Goal: Task Accomplishment & Management: Use online tool/utility

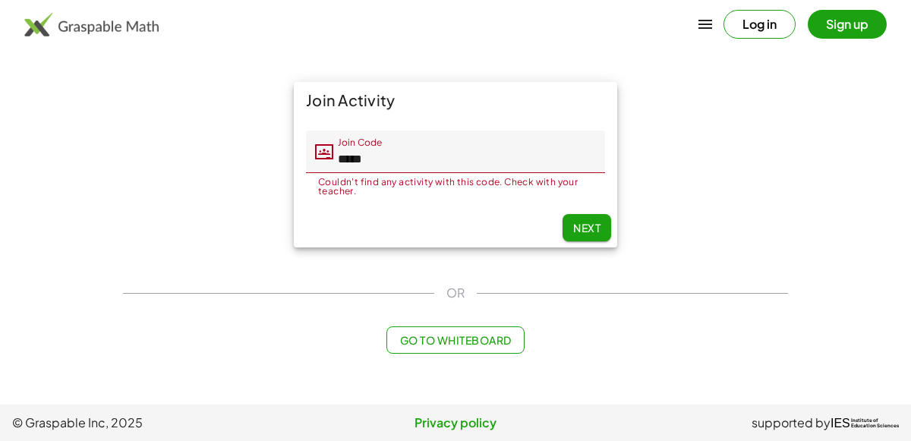
click at [343, 166] on input "*****" at bounding box center [469, 152] width 272 height 43
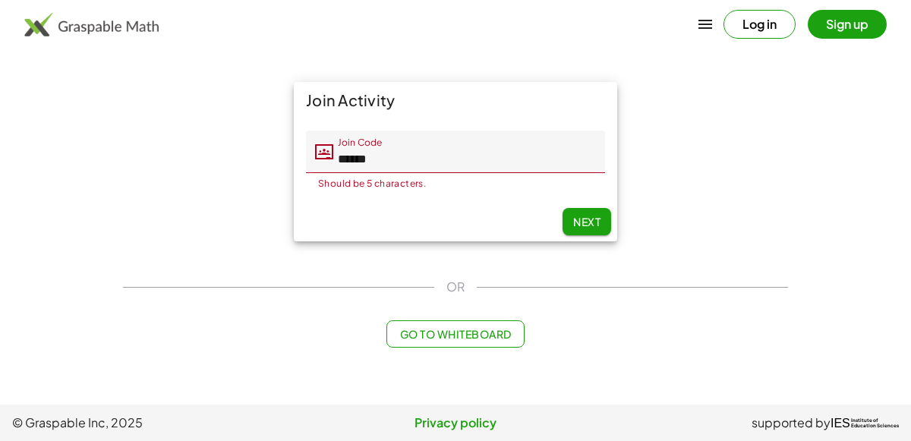
click at [275, 190] on div "Join Activity Join Code Join Code ****** Should be 5 characters. 6 / 5 Next" at bounding box center [455, 162] width 683 height 178
click at [351, 163] on input "******" at bounding box center [469, 152] width 272 height 43
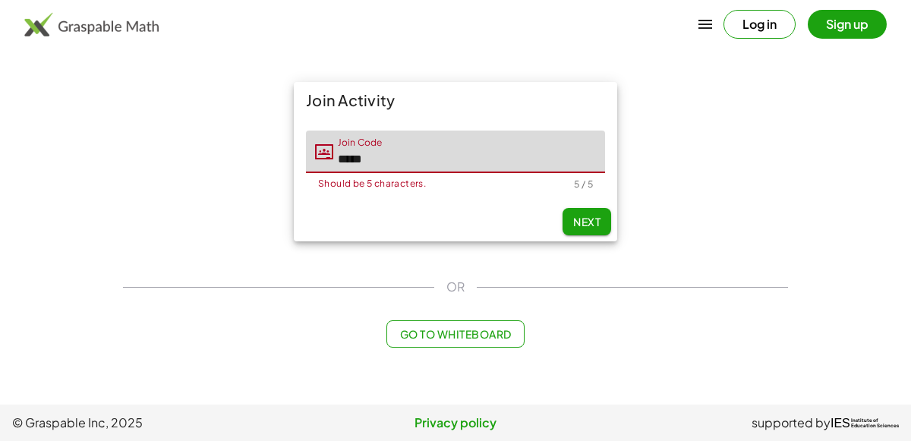
type input "*****"
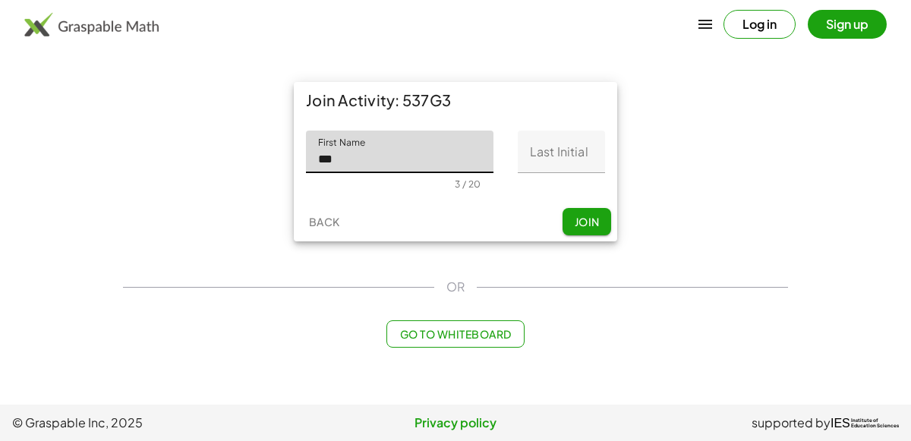
type input "***"
click at [548, 157] on input "Last Initial" at bounding box center [561, 152] width 87 height 43
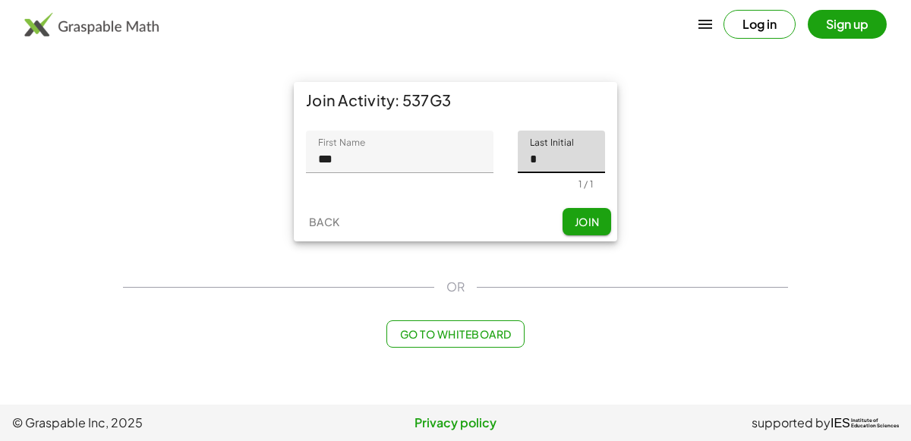
type input "*"
click at [583, 218] on span "Join" at bounding box center [586, 222] width 25 height 14
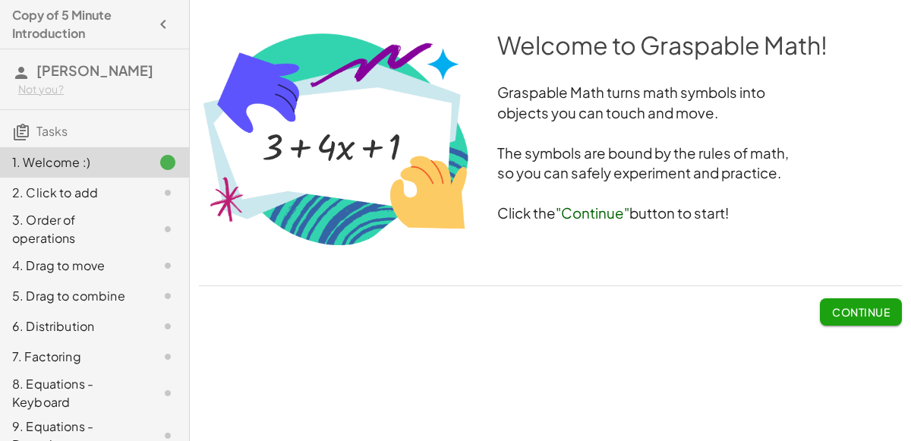
click at [887, 305] on span "Continue" at bounding box center [861, 312] width 58 height 14
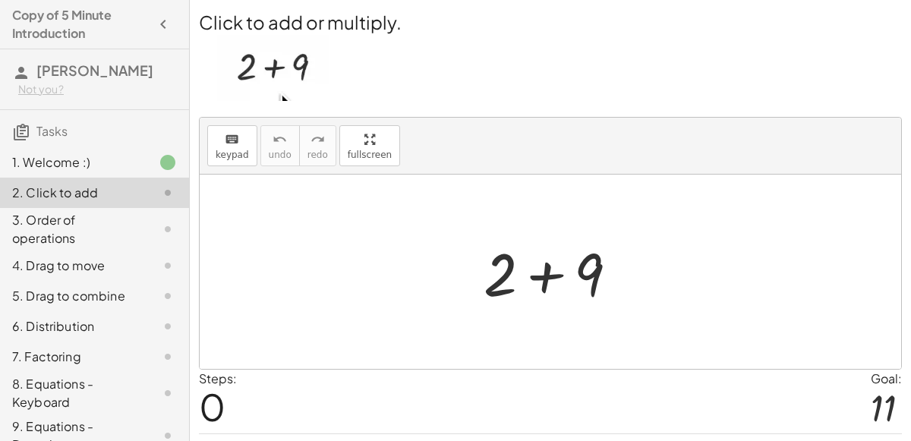
click at [546, 273] on div at bounding box center [557, 272] width 162 height 78
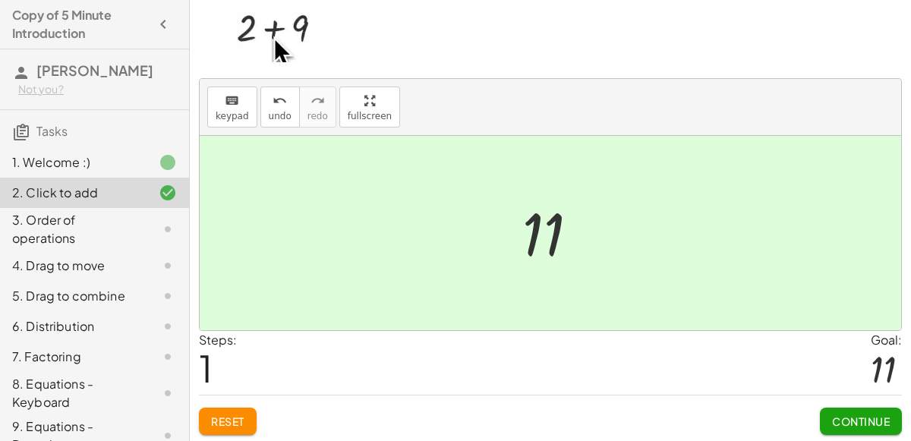
scroll to position [37, 0]
click at [844, 416] on span "Continue" at bounding box center [861, 423] width 58 height 14
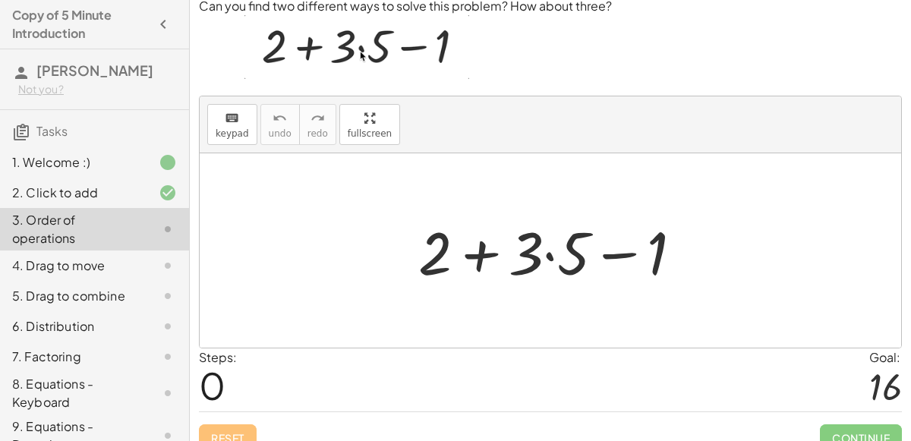
click at [552, 251] on div at bounding box center [557, 251] width 292 height 78
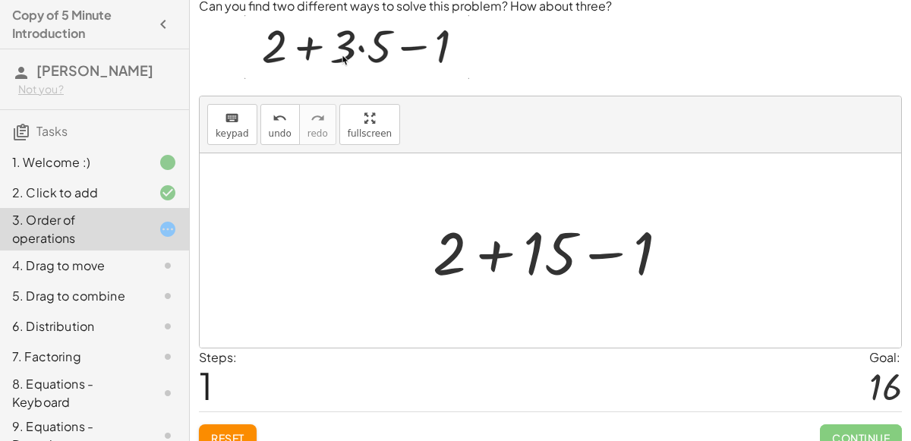
click at [503, 260] on div at bounding box center [557, 251] width 264 height 78
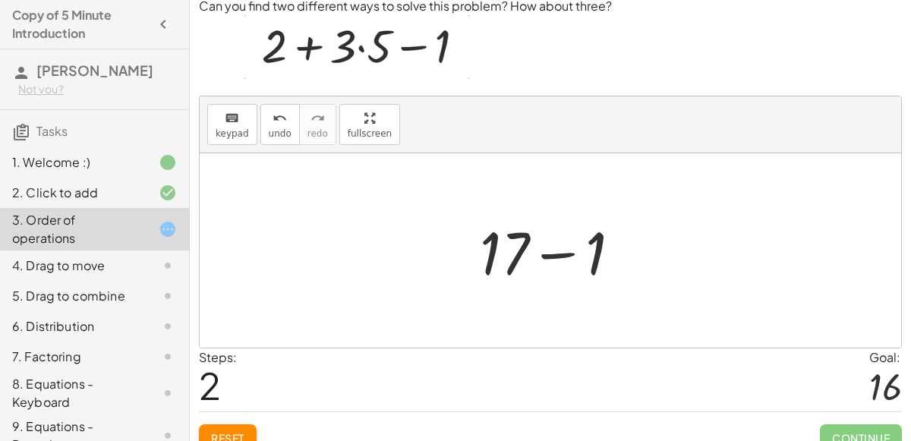
click at [545, 257] on div at bounding box center [556, 251] width 169 height 78
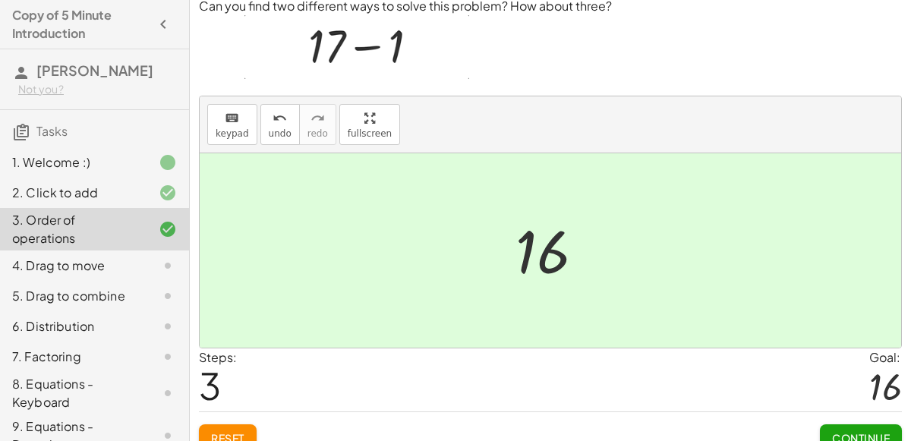
click at [828, 425] on button "Continue" at bounding box center [861, 438] width 82 height 27
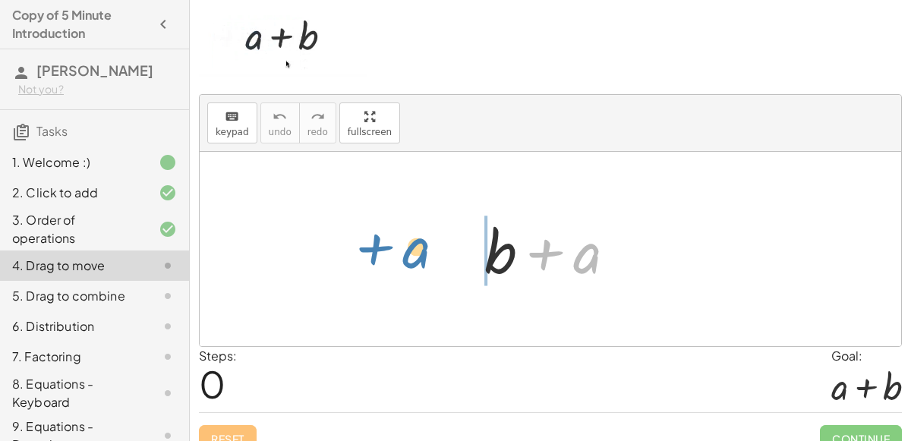
drag, startPoint x: 582, startPoint y: 264, endPoint x: 412, endPoint y: 259, distance: 170.2
click at [412, 259] on div "+ a + b + a" at bounding box center [551, 249] width 702 height 194
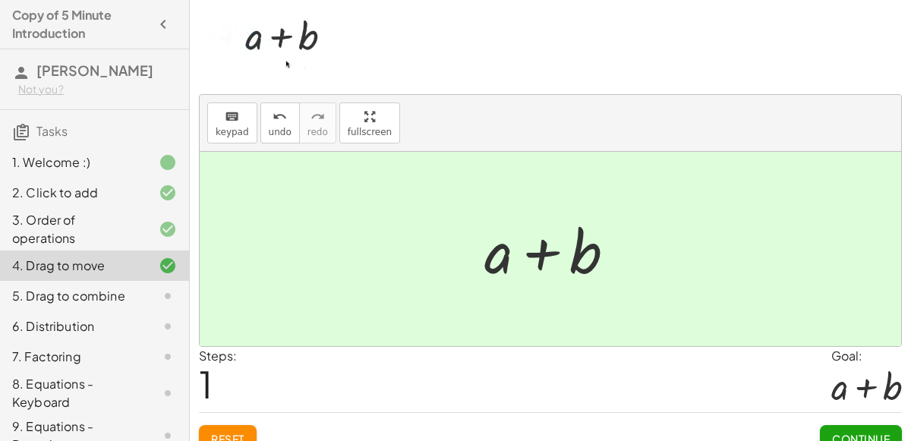
click at [843, 432] on span "Continue" at bounding box center [861, 439] width 58 height 14
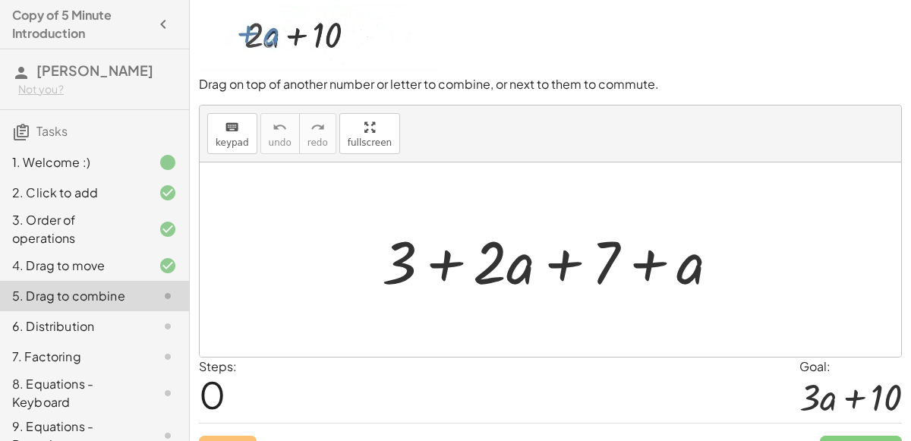
click at [443, 254] on div at bounding box center [556, 260] width 365 height 78
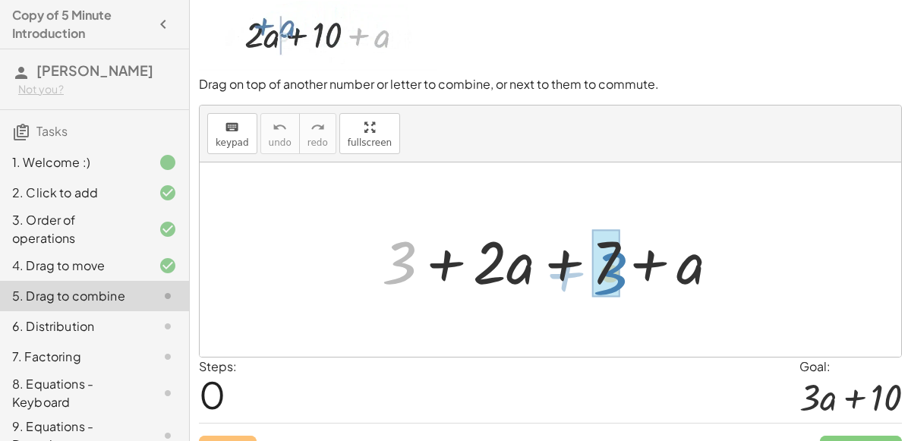
drag, startPoint x: 399, startPoint y: 264, endPoint x: 609, endPoint y: 274, distance: 209.8
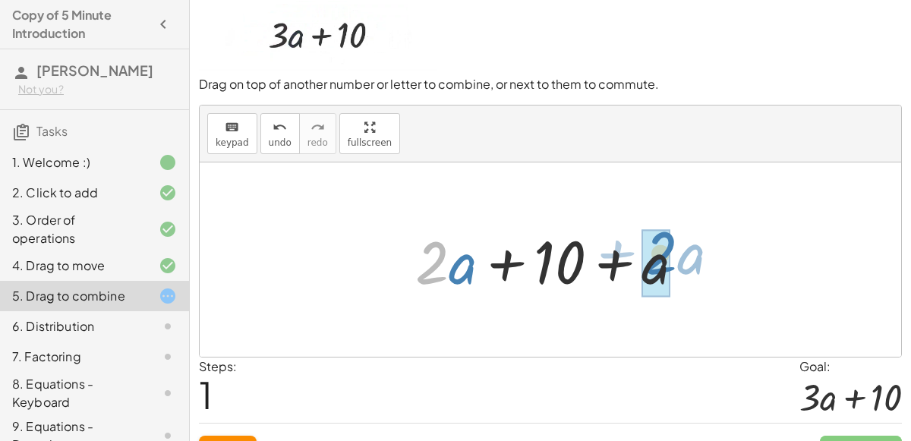
drag, startPoint x: 426, startPoint y: 258, endPoint x: 652, endPoint y: 248, distance: 226.6
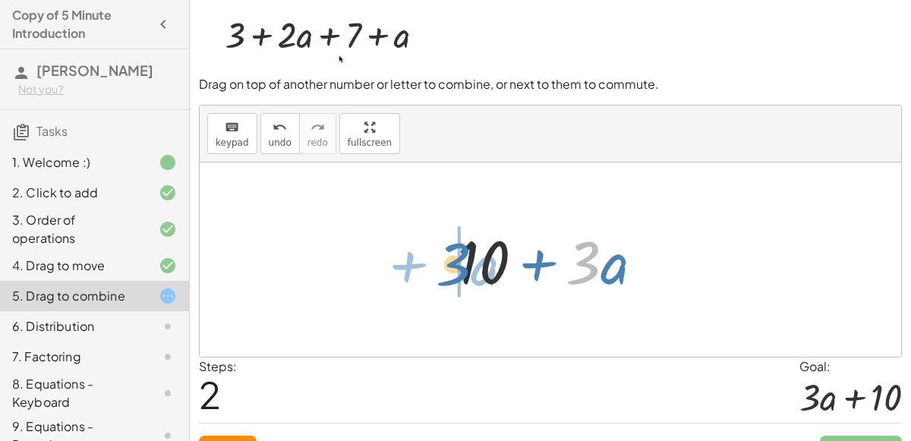
drag, startPoint x: 591, startPoint y: 257, endPoint x: 458, endPoint y: 257, distance: 132.9
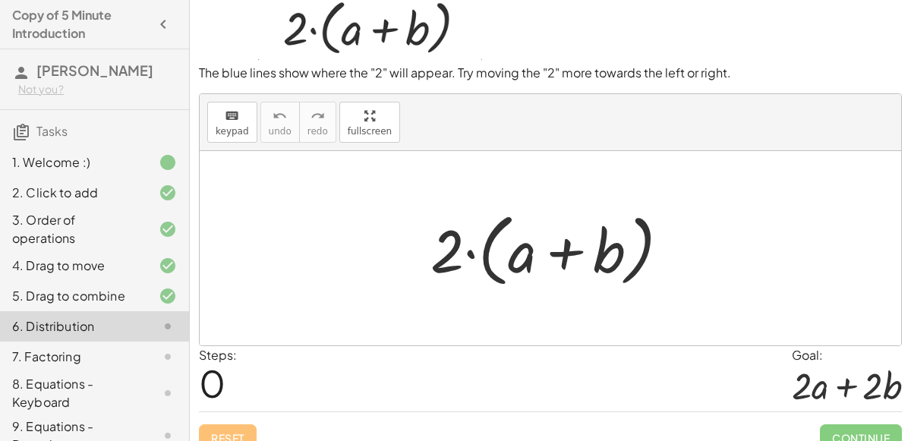
scroll to position [33, 0]
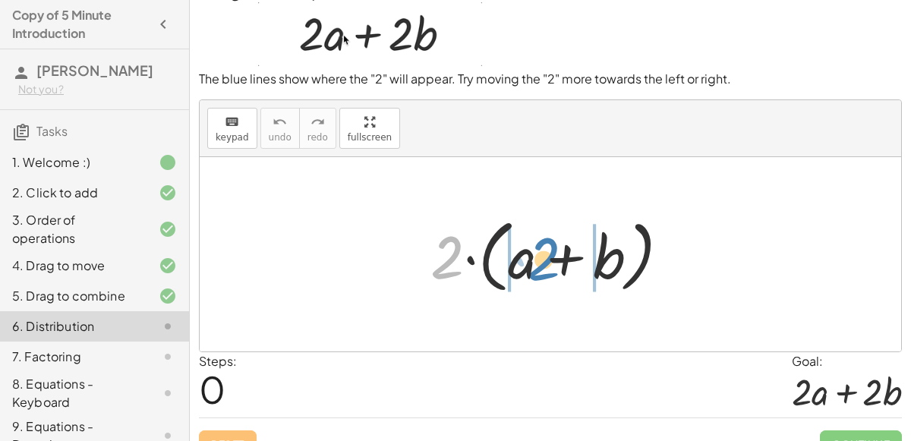
drag, startPoint x: 443, startPoint y: 270, endPoint x: 535, endPoint y: 270, distance: 91.9
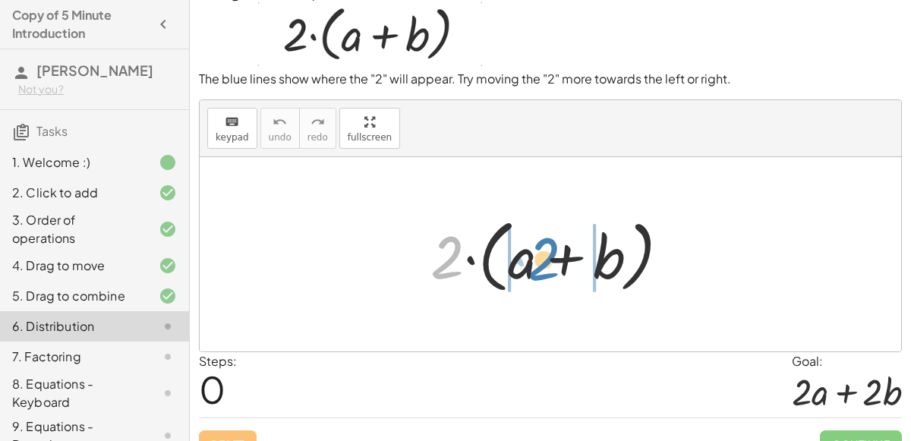
click at [535, 270] on div at bounding box center [556, 254] width 267 height 87
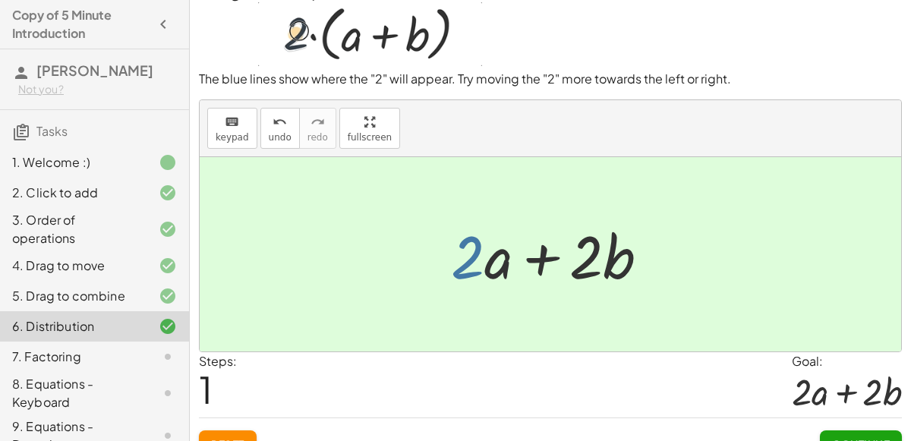
click at [453, 241] on div at bounding box center [556, 255] width 226 height 78
click at [828, 431] on button "Continue" at bounding box center [861, 444] width 82 height 27
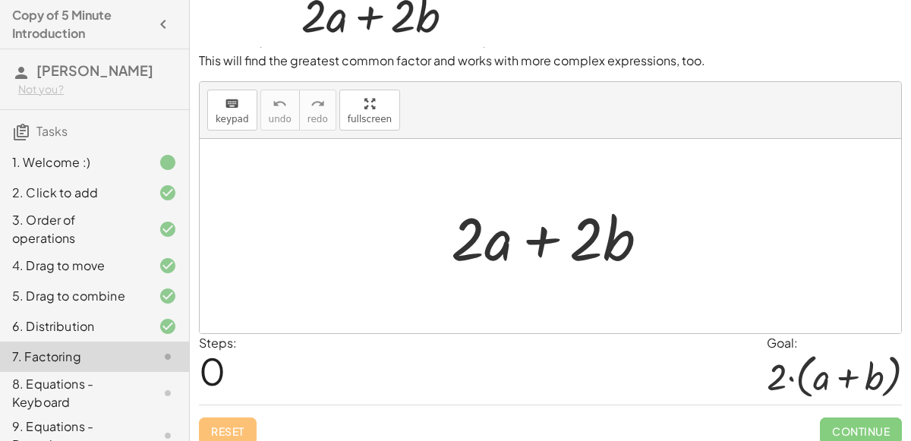
scroll to position [49, 0]
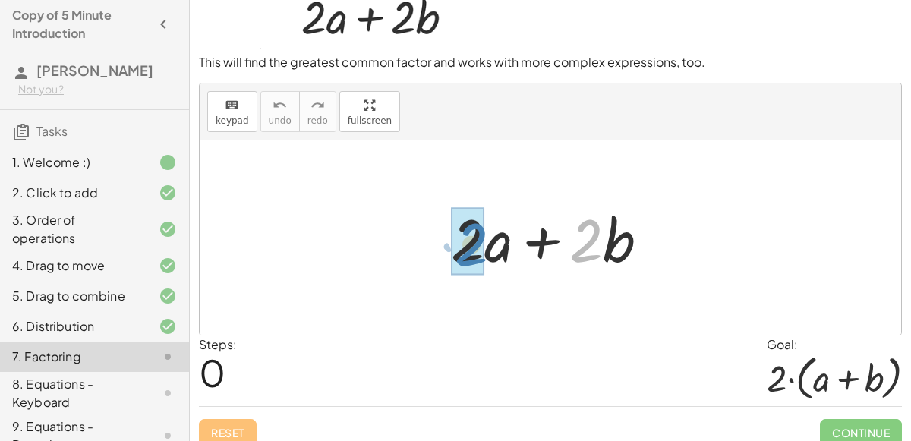
drag, startPoint x: 588, startPoint y: 251, endPoint x: 475, endPoint y: 255, distance: 113.2
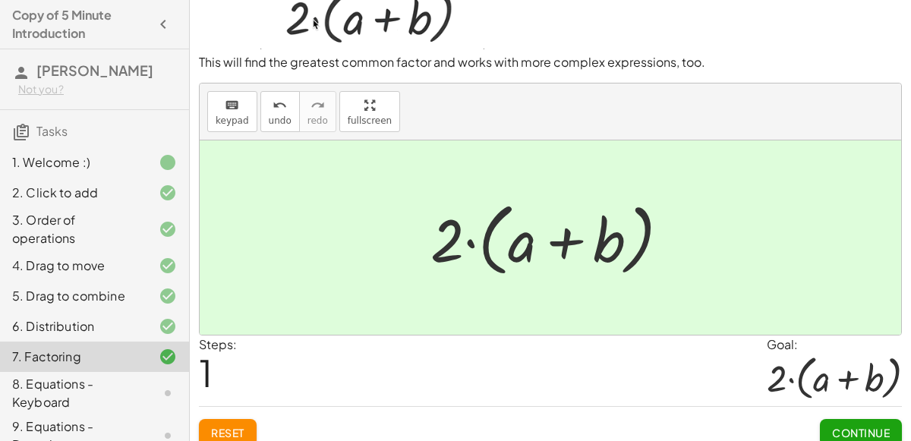
click at [850, 426] on span "Continue" at bounding box center [861, 433] width 58 height 14
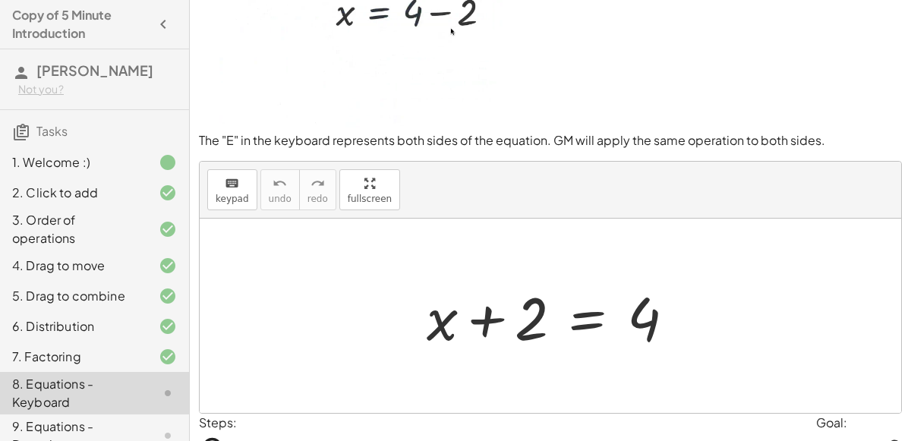
click at [586, 320] on div at bounding box center [557, 316] width 276 height 78
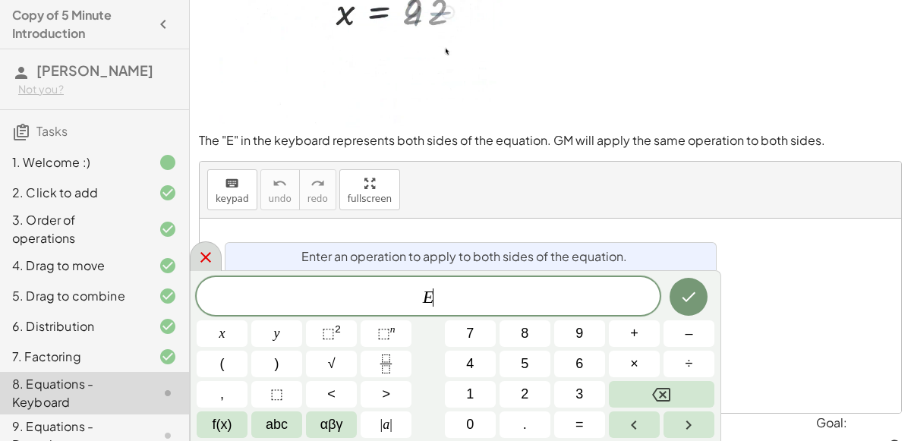
click at [200, 268] on div at bounding box center [206, 256] width 32 height 30
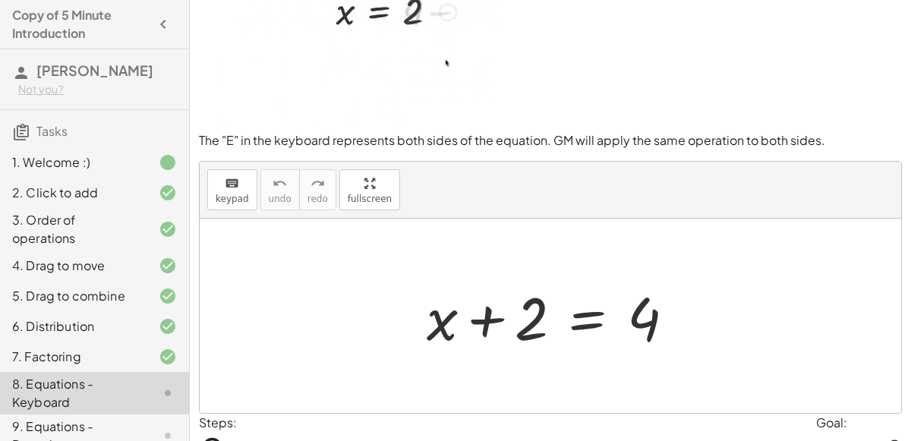
click at [647, 324] on div at bounding box center [557, 316] width 276 height 78
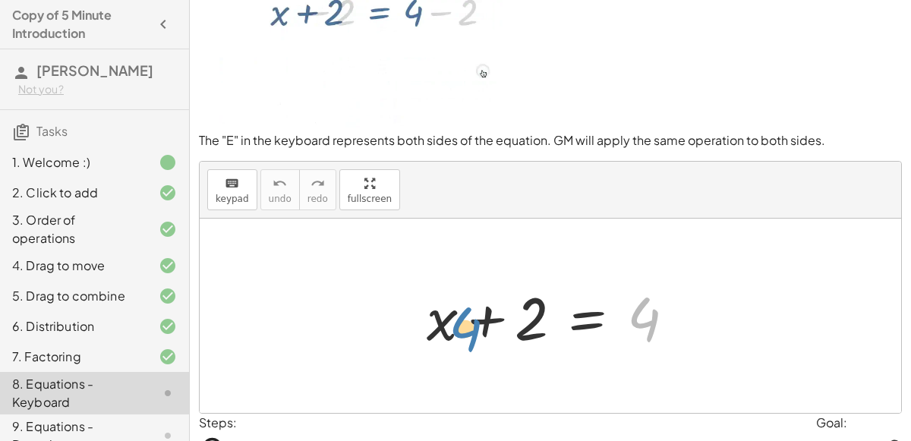
drag, startPoint x: 645, startPoint y: 322, endPoint x: 443, endPoint y: 328, distance: 202.1
click at [443, 328] on div at bounding box center [557, 316] width 276 height 78
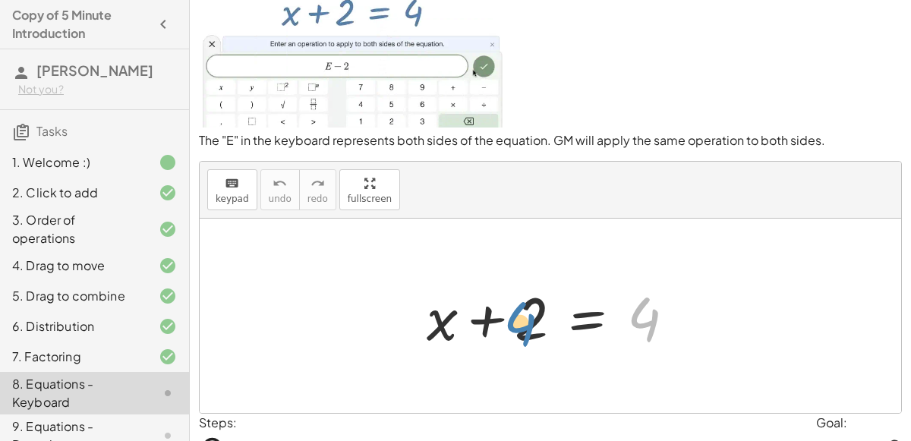
drag, startPoint x: 651, startPoint y: 320, endPoint x: 532, endPoint y: 327, distance: 119.5
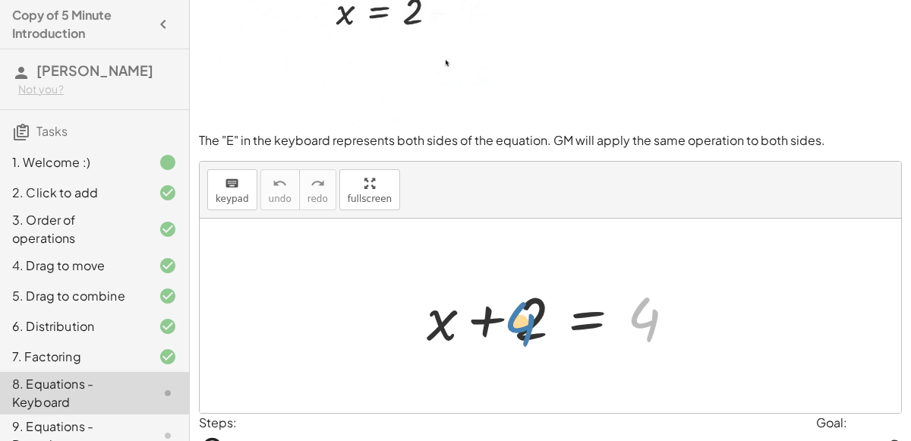
click at [532, 327] on div at bounding box center [557, 316] width 276 height 78
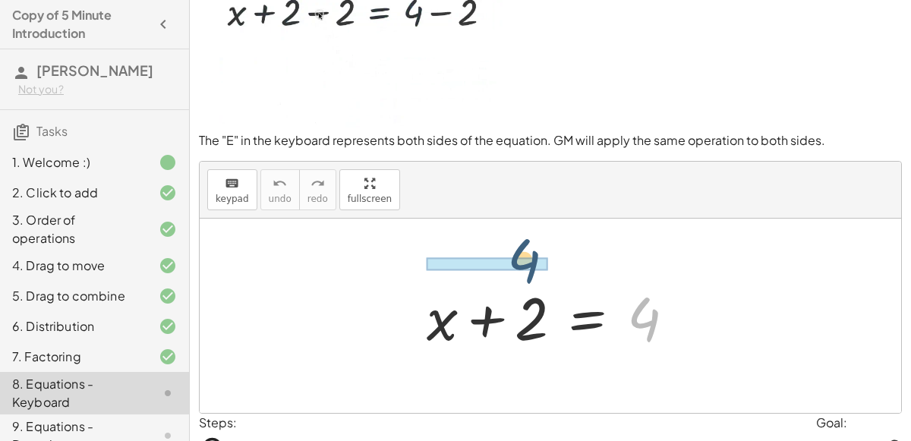
drag, startPoint x: 651, startPoint y: 322, endPoint x: 522, endPoint y: 263, distance: 141.3
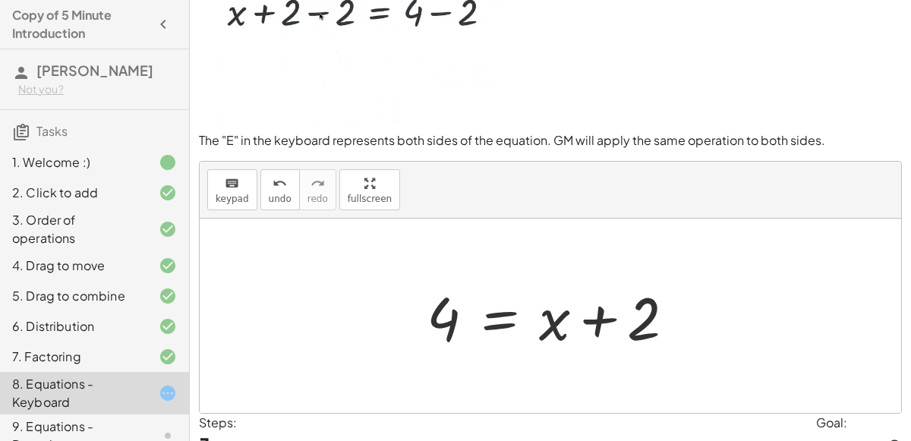
click at [561, 324] on div at bounding box center [557, 316] width 276 height 78
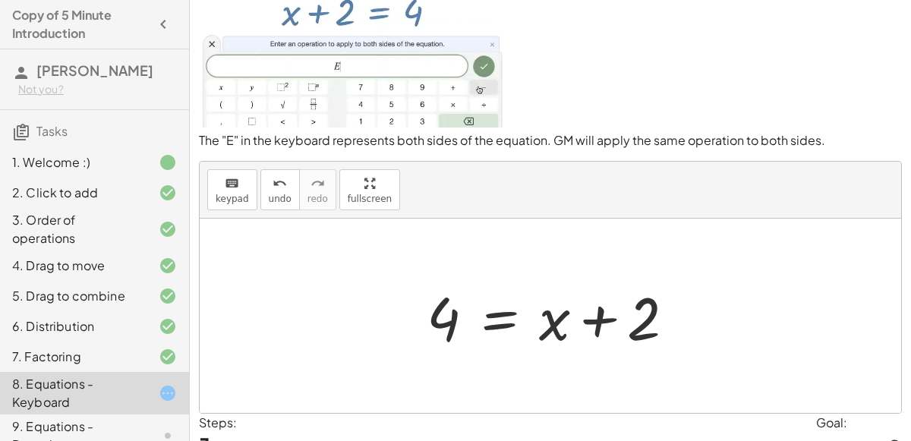
click at [560, 322] on div at bounding box center [557, 316] width 276 height 78
click at [594, 326] on div at bounding box center [557, 316] width 276 height 78
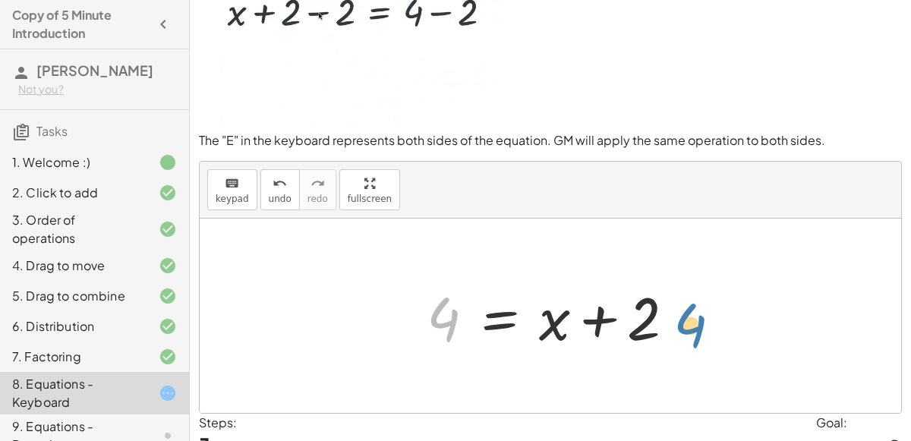
drag, startPoint x: 439, startPoint y: 317, endPoint x: 702, endPoint y: 324, distance: 263.6
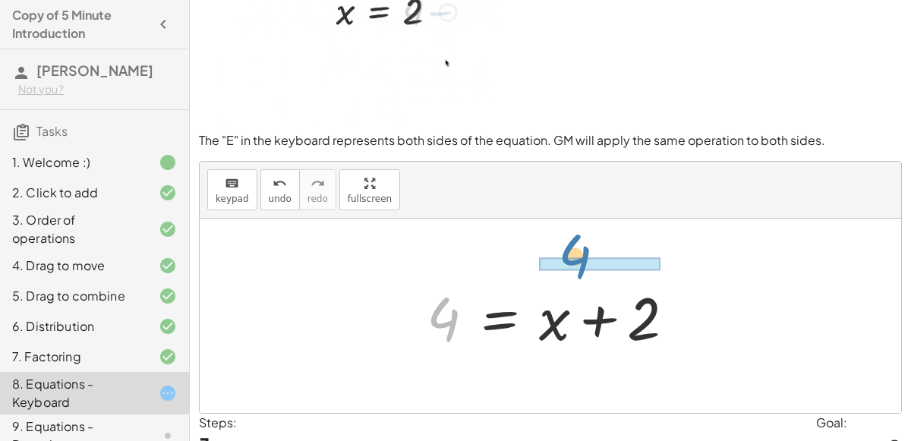
drag, startPoint x: 450, startPoint y: 311, endPoint x: 590, endPoint y: 251, distance: 152.8
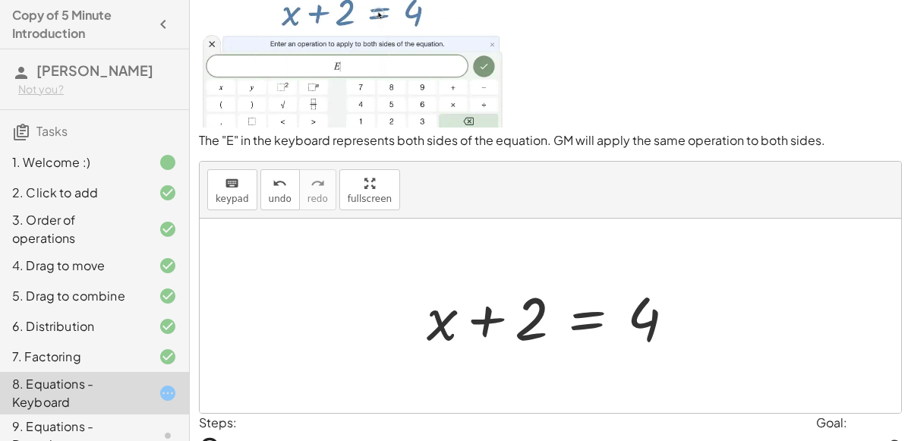
click at [634, 330] on div at bounding box center [557, 316] width 276 height 78
click at [588, 313] on div at bounding box center [557, 316] width 276 height 78
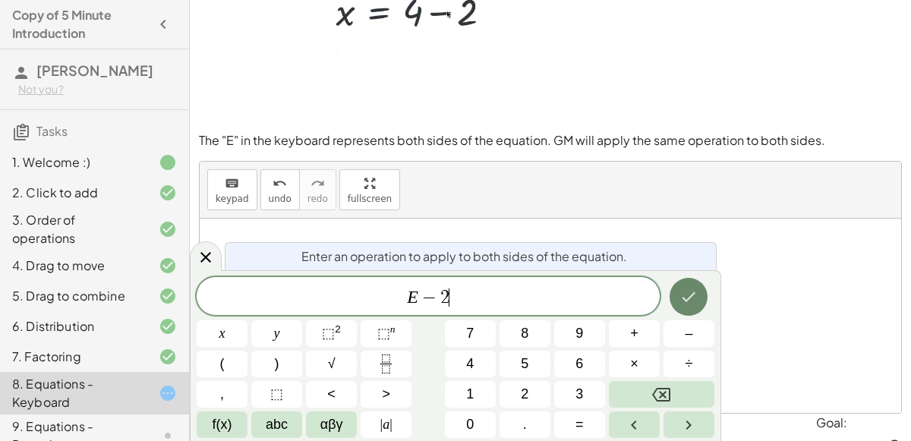
click at [677, 285] on button "Done" at bounding box center [689, 297] width 38 height 38
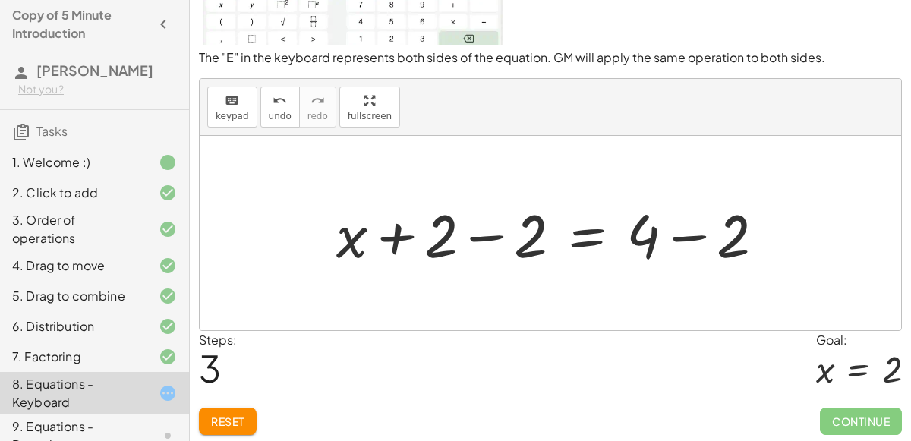
scroll to position [120, 0]
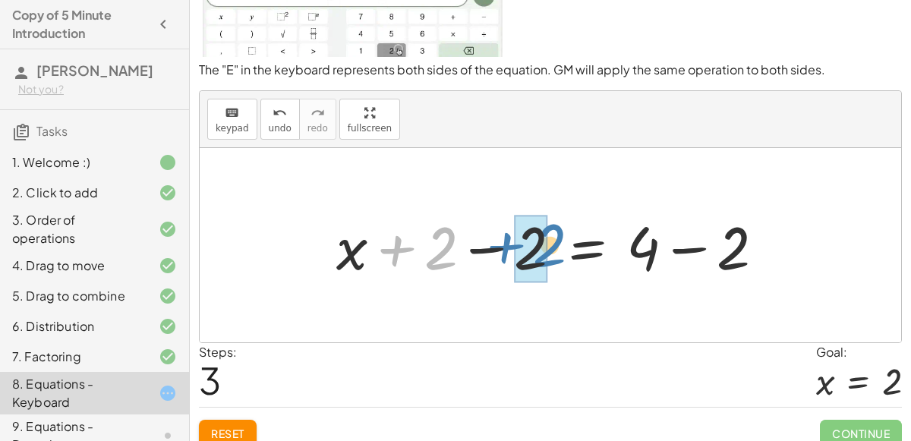
drag, startPoint x: 435, startPoint y: 256, endPoint x: 538, endPoint y: 253, distance: 102.6
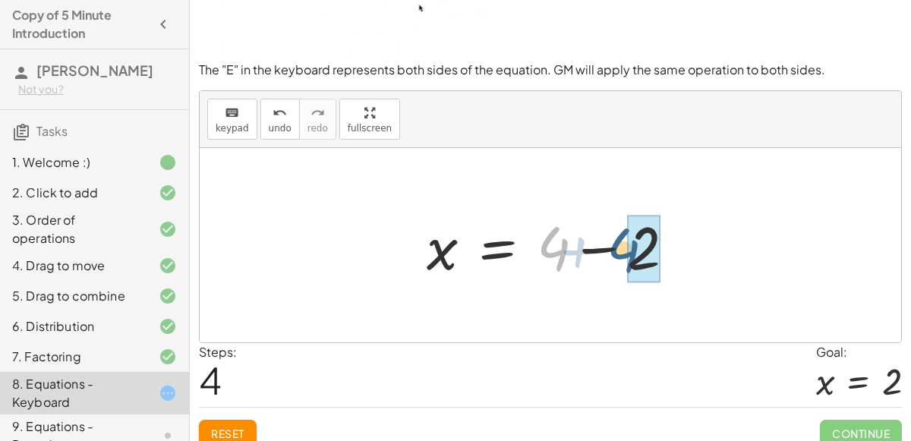
drag, startPoint x: 554, startPoint y: 253, endPoint x: 650, endPoint y: 255, distance: 95.7
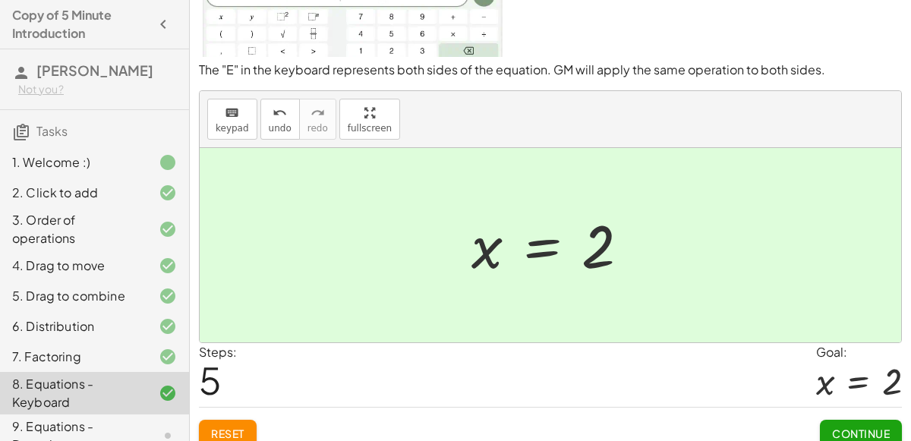
click at [841, 437] on span "Continue" at bounding box center [861, 434] width 58 height 14
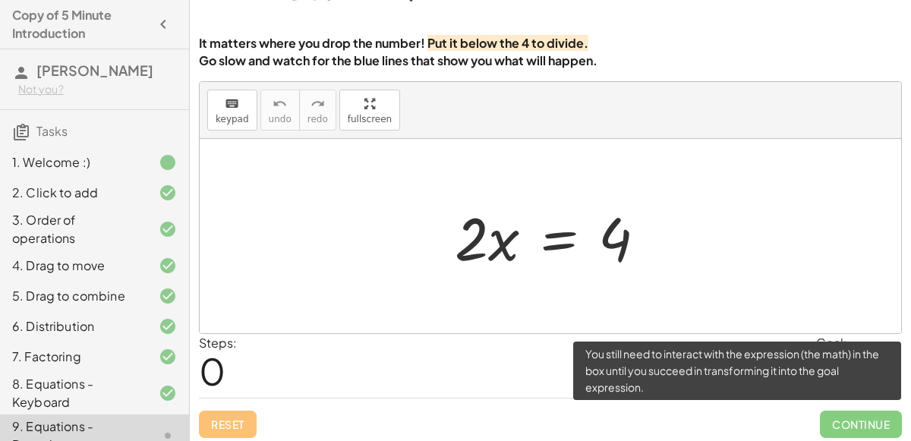
click at [847, 419] on span "Continue" at bounding box center [861, 424] width 82 height 27
click at [858, 425] on span "Continue" at bounding box center [861, 424] width 82 height 27
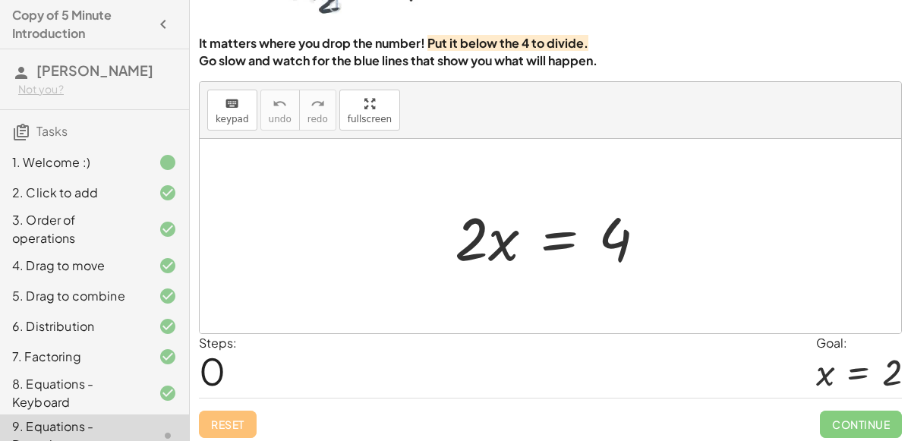
click at [562, 236] on div at bounding box center [556, 236] width 219 height 78
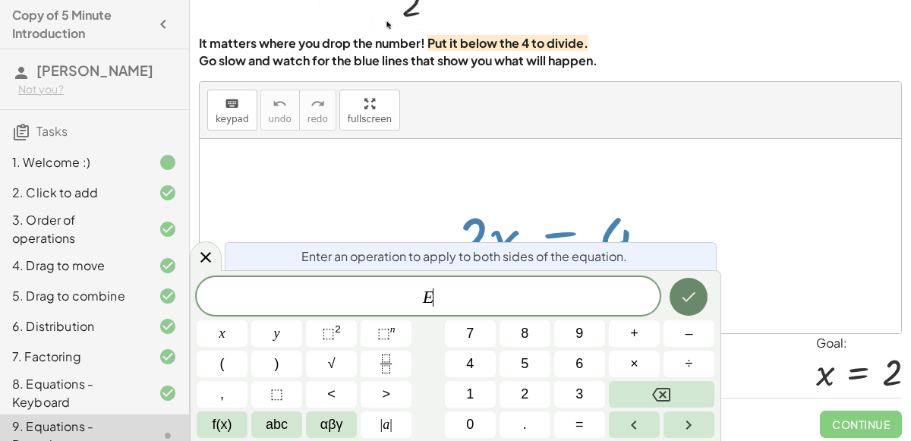
click at [690, 296] on icon "Done" at bounding box center [689, 297] width 18 height 18
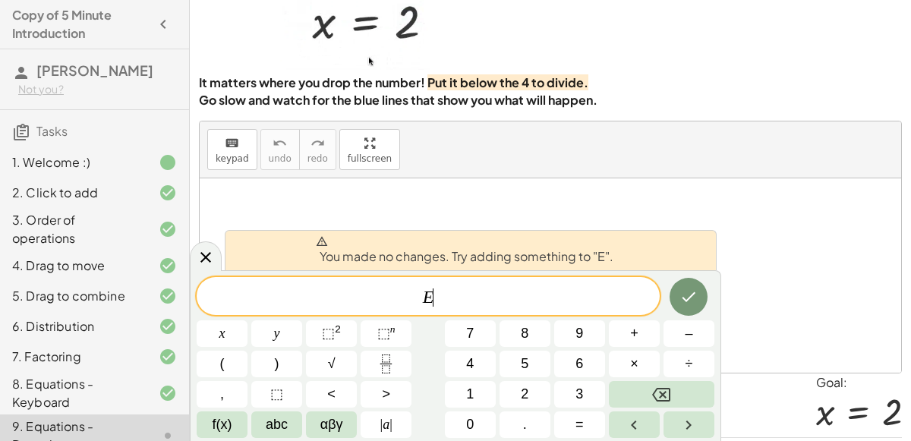
scroll to position [0, 0]
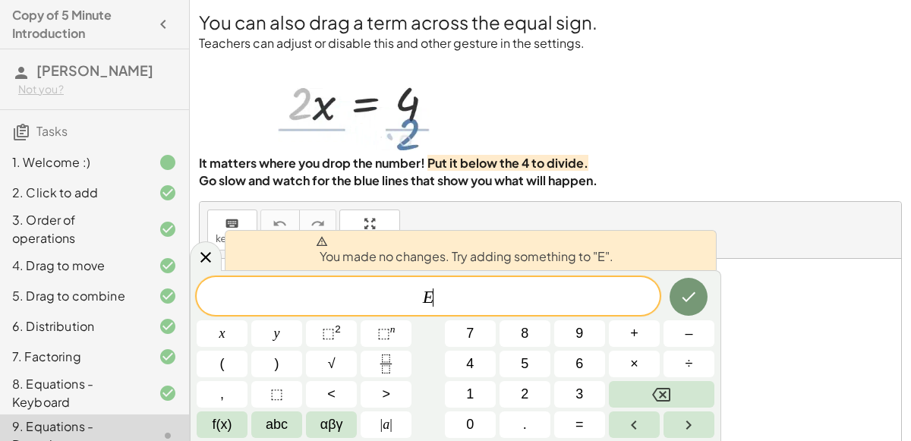
click at [781, 249] on div "keyboard keypad undo [PERSON_NAME] redo fullscreen" at bounding box center [551, 230] width 702 height 57
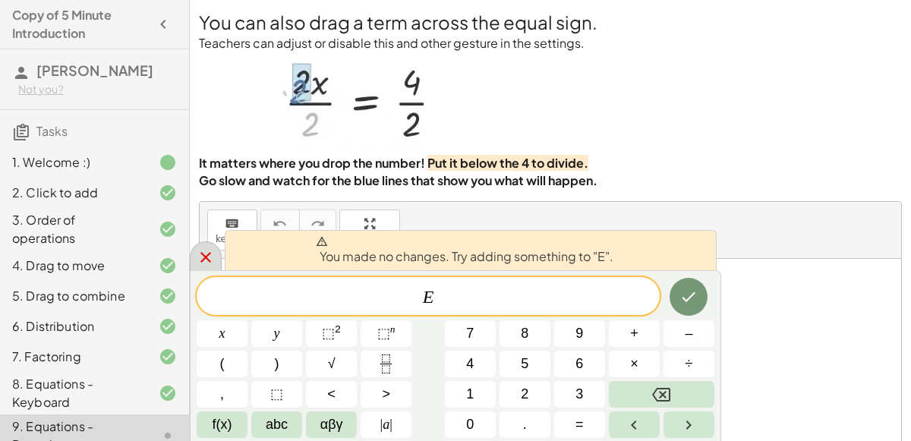
click at [204, 264] on icon at bounding box center [206, 257] width 18 height 18
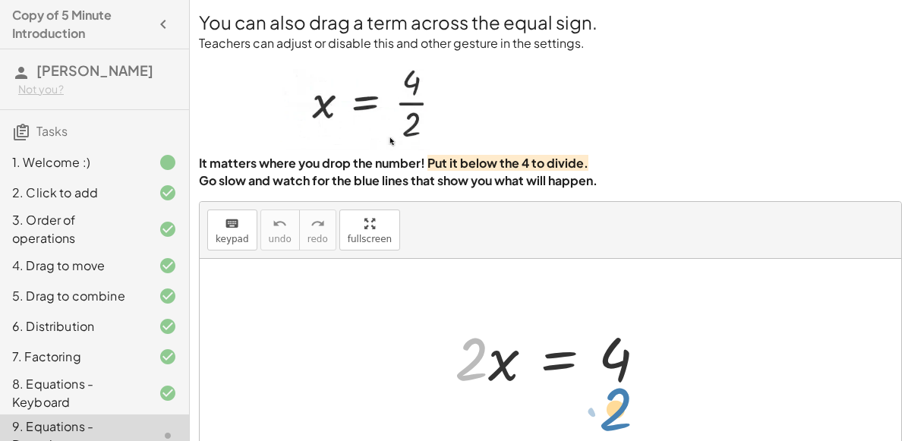
drag, startPoint x: 476, startPoint y: 346, endPoint x: 623, endPoint y: 394, distance: 154.4
click at [623, 394] on div "· 2 · 2 · x = 4" at bounding box center [551, 357] width 238 height 86
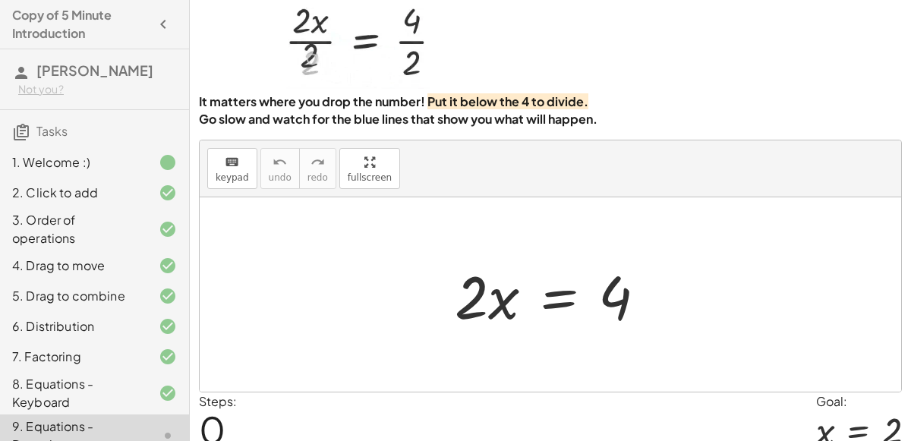
scroll to position [61, 0]
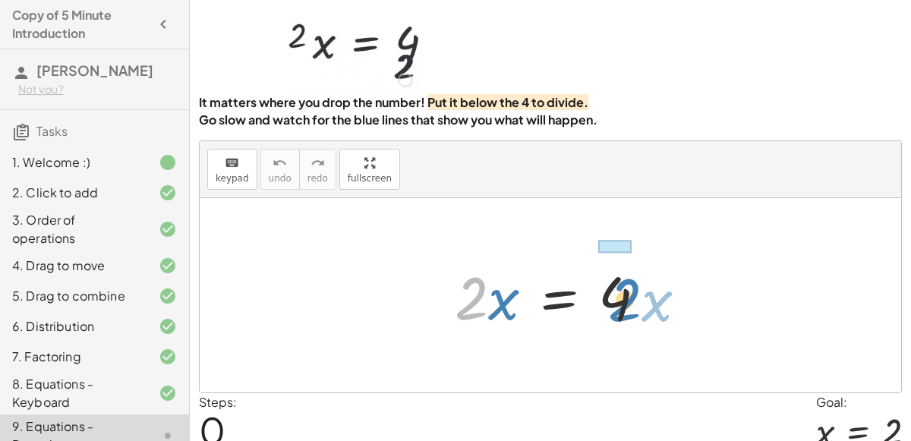
drag, startPoint x: 476, startPoint y: 295, endPoint x: 630, endPoint y: 296, distance: 154.2
click at [630, 296] on div at bounding box center [556, 296] width 219 height 78
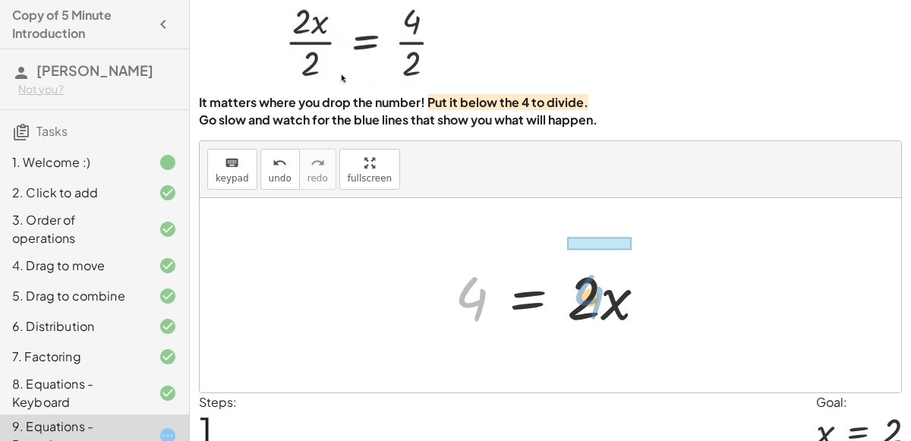
drag, startPoint x: 471, startPoint y: 301, endPoint x: 577, endPoint y: 295, distance: 106.4
click at [577, 295] on div at bounding box center [556, 296] width 219 height 78
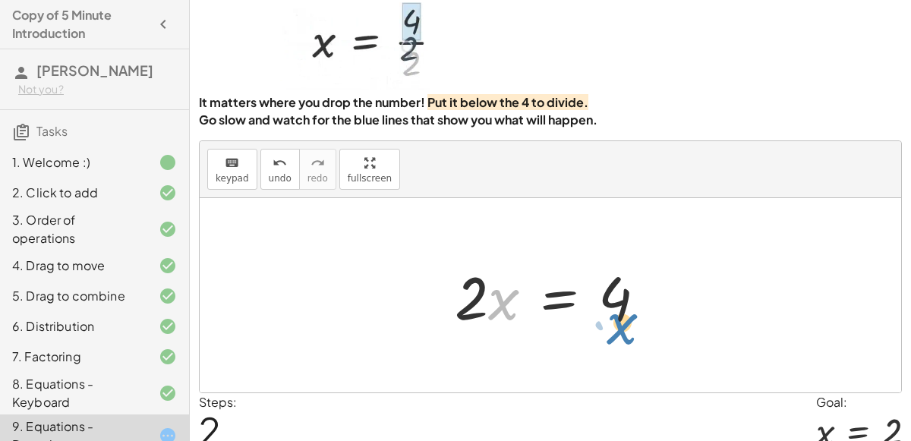
drag, startPoint x: 498, startPoint y: 305, endPoint x: 614, endPoint y: 327, distance: 118.3
click at [614, 327] on div at bounding box center [556, 296] width 219 height 78
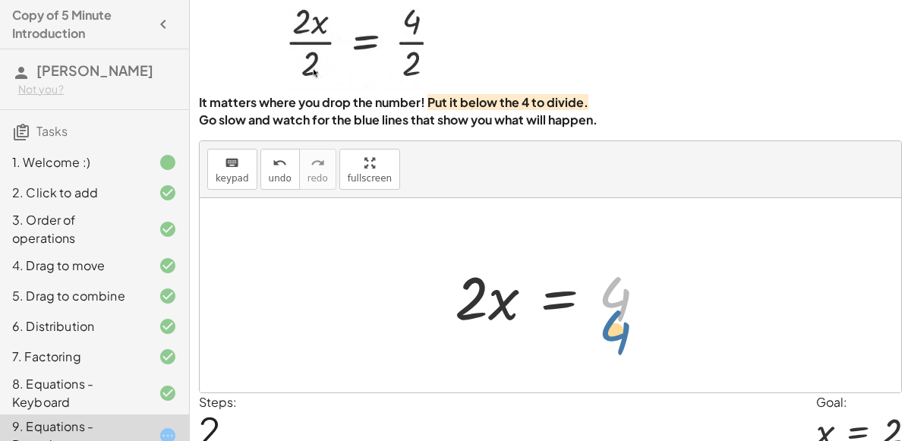
drag, startPoint x: 623, startPoint y: 305, endPoint x: 623, endPoint y: 337, distance: 31.9
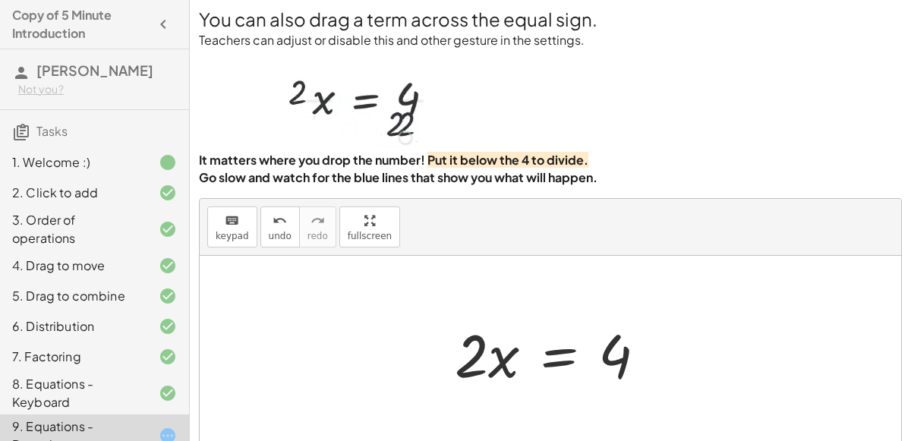
scroll to position [5, 0]
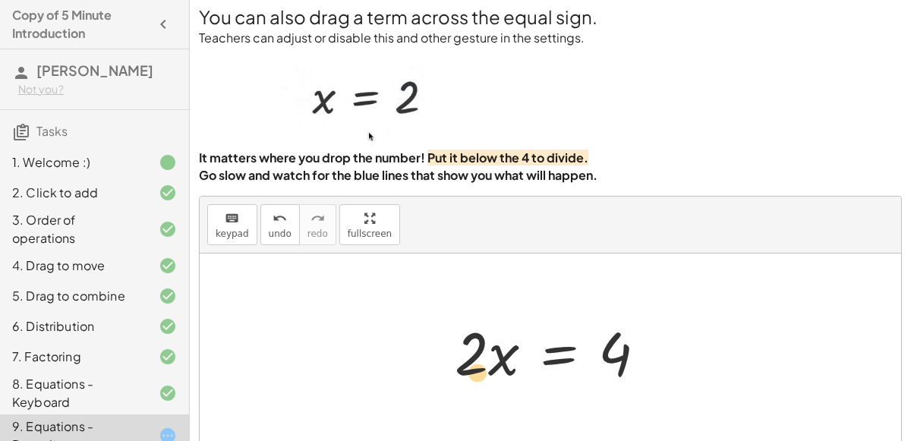
drag, startPoint x: 476, startPoint y: 349, endPoint x: 481, endPoint y: 368, distance: 19.7
click at [481, 368] on div at bounding box center [556, 351] width 219 height 78
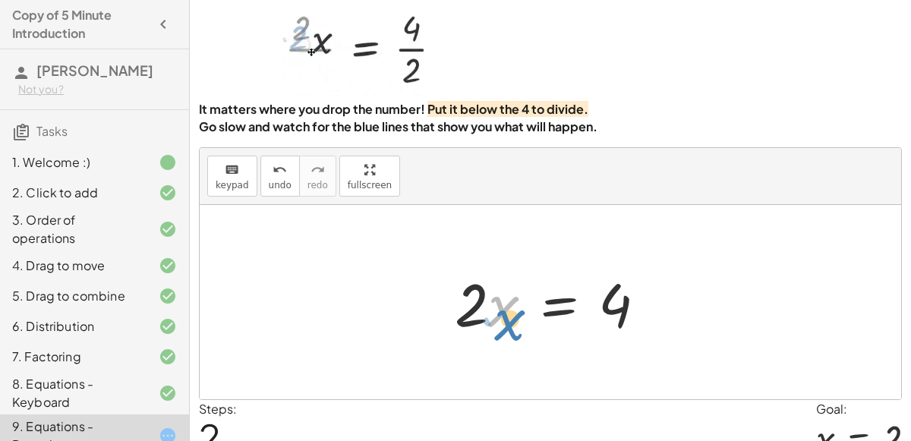
drag, startPoint x: 512, startPoint y: 301, endPoint x: 515, endPoint y: 311, distance: 10.3
click at [515, 311] on div at bounding box center [556, 303] width 219 height 78
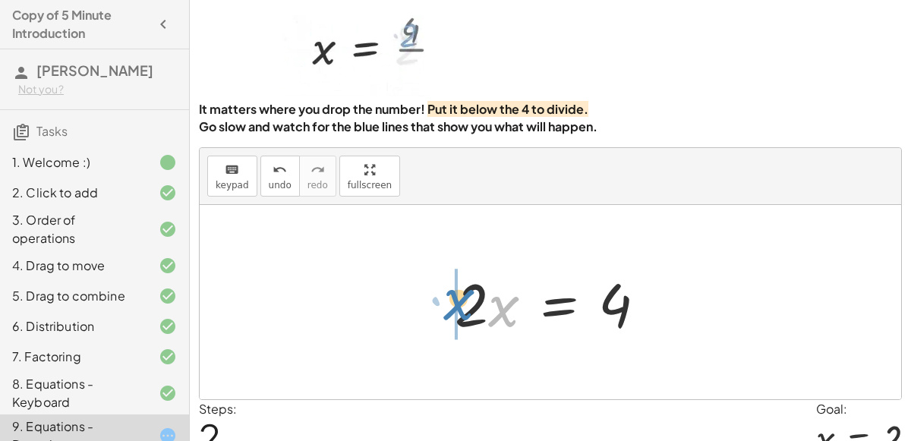
drag, startPoint x: 508, startPoint y: 303, endPoint x: 454, endPoint y: 297, distance: 54.3
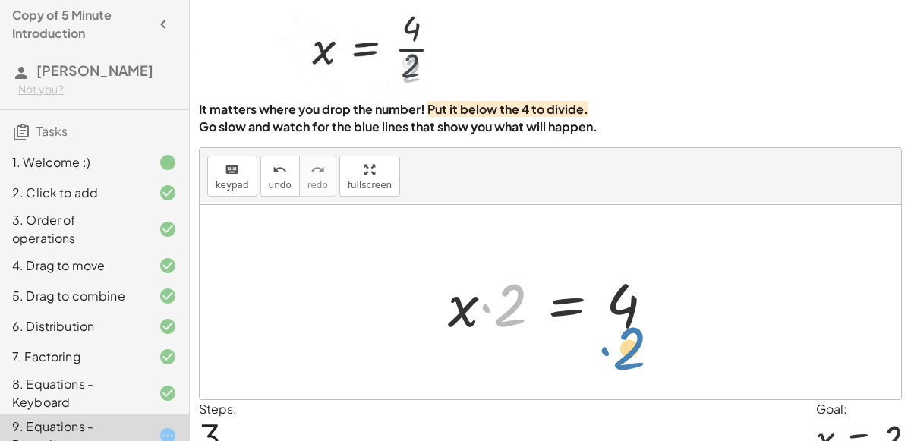
drag, startPoint x: 500, startPoint y: 308, endPoint x: 620, endPoint y: 352, distance: 127.6
drag, startPoint x: 519, startPoint y: 315, endPoint x: 422, endPoint y: 303, distance: 97.2
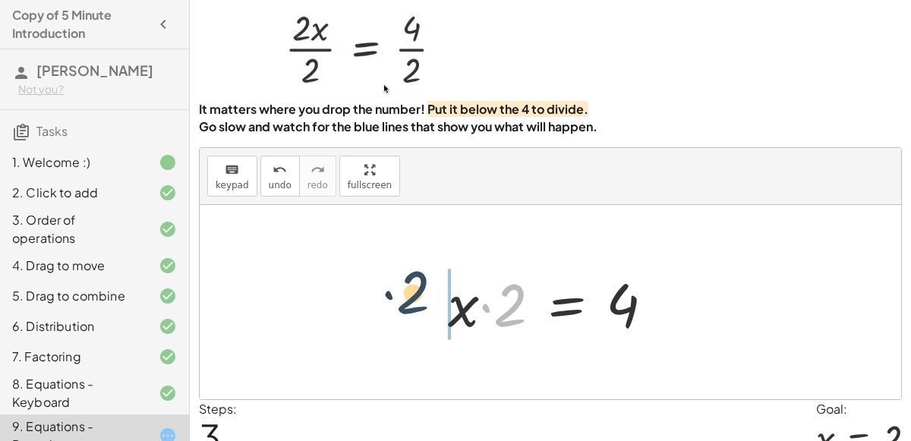
click at [422, 303] on div "· 2 · x = 4 4 = · 2 · x · 2 · x = 4 · 2 · 2 · x = 4" at bounding box center [551, 302] width 702 height 194
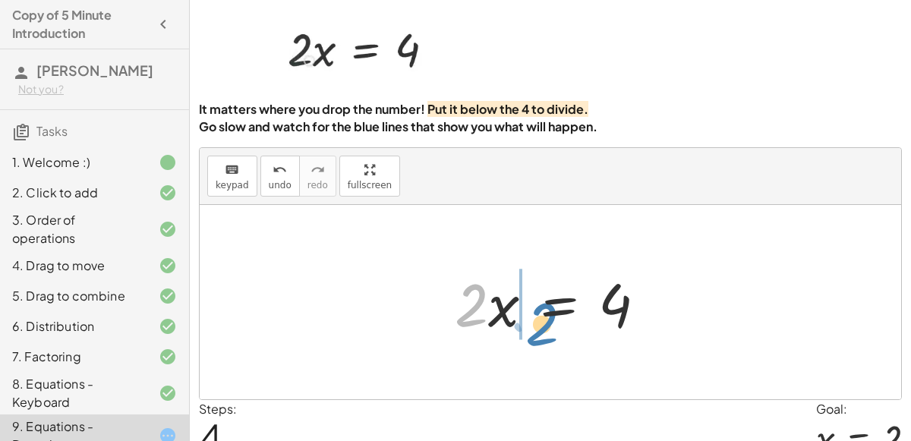
drag, startPoint x: 468, startPoint y: 310, endPoint x: 532, endPoint y: 322, distance: 65.7
click at [532, 322] on div at bounding box center [556, 303] width 219 height 78
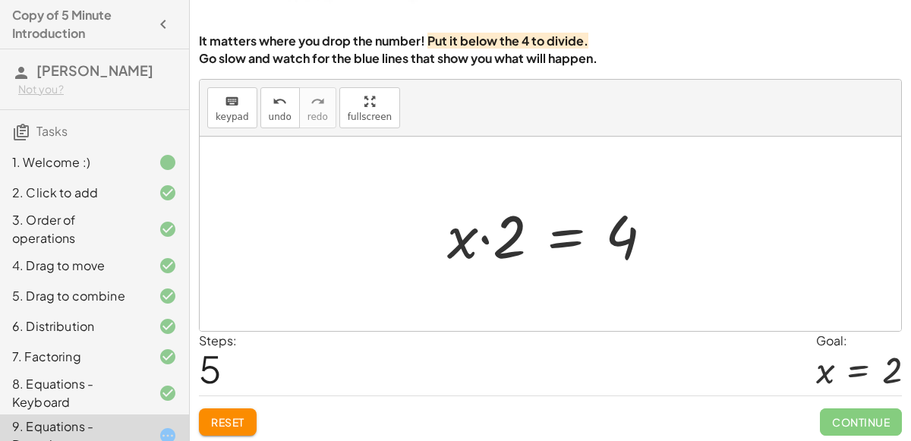
scroll to position [123, 0]
drag, startPoint x: 510, startPoint y: 232, endPoint x: 466, endPoint y: 264, distance: 54.6
click at [466, 264] on div at bounding box center [556, 233] width 233 height 78
click at [510, 236] on div at bounding box center [556, 233] width 233 height 78
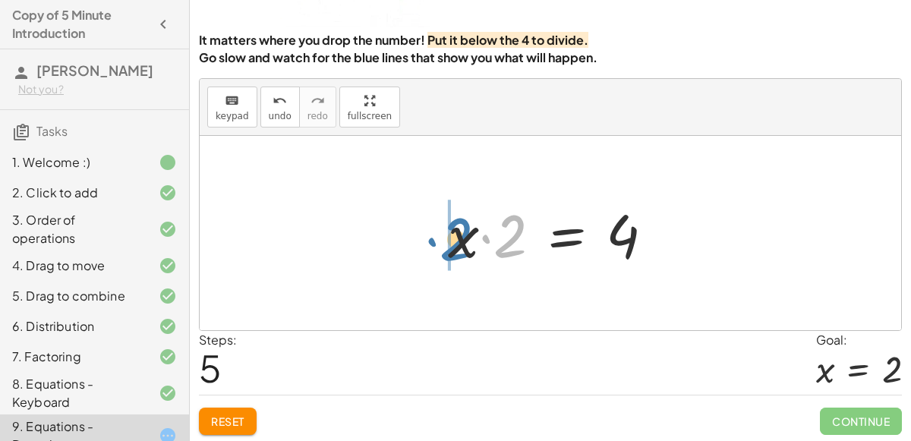
drag, startPoint x: 510, startPoint y: 236, endPoint x: 456, endPoint y: 239, distance: 54.8
click at [456, 239] on div at bounding box center [556, 233] width 233 height 78
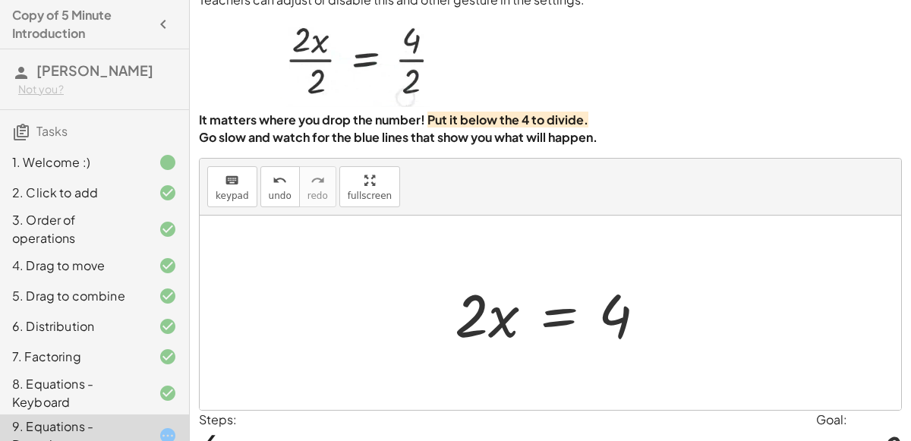
scroll to position [50, 0]
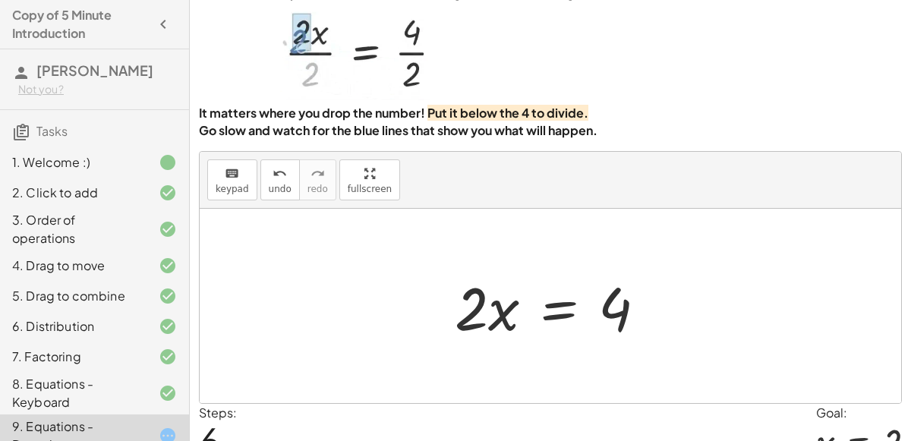
click at [555, 295] on div at bounding box center [556, 306] width 219 height 78
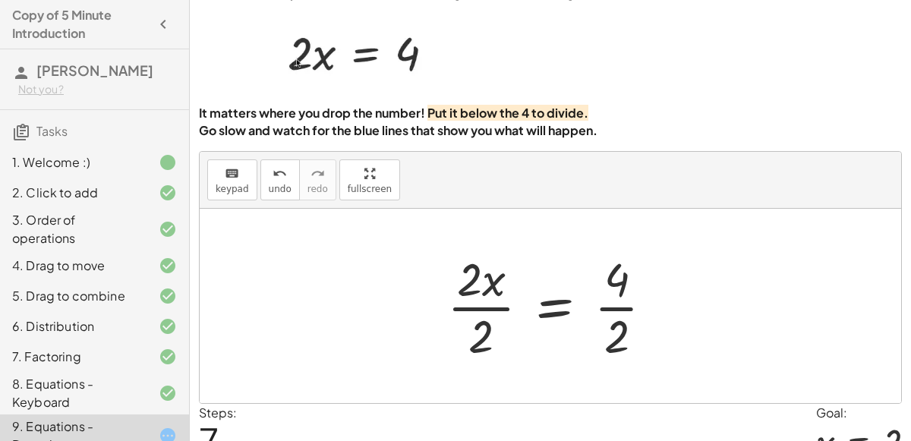
click at [633, 270] on div at bounding box center [557, 306] width 234 height 117
click at [618, 279] on div at bounding box center [557, 306] width 234 height 117
click at [475, 275] on div at bounding box center [557, 306] width 234 height 117
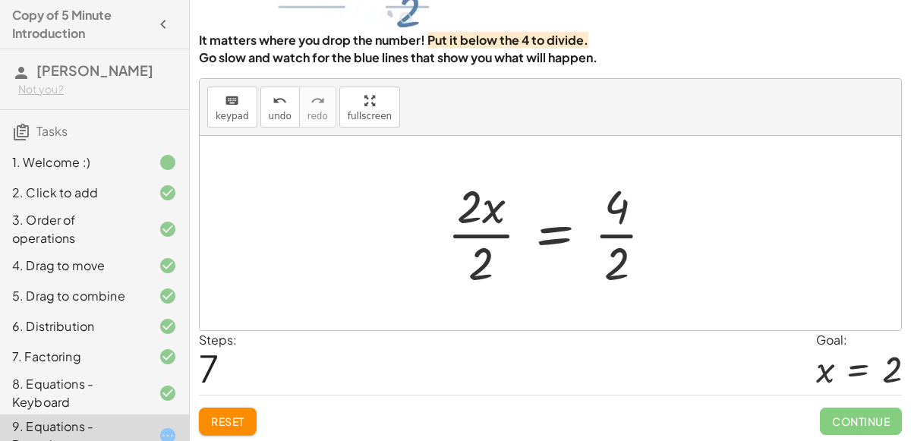
scroll to position [120, 0]
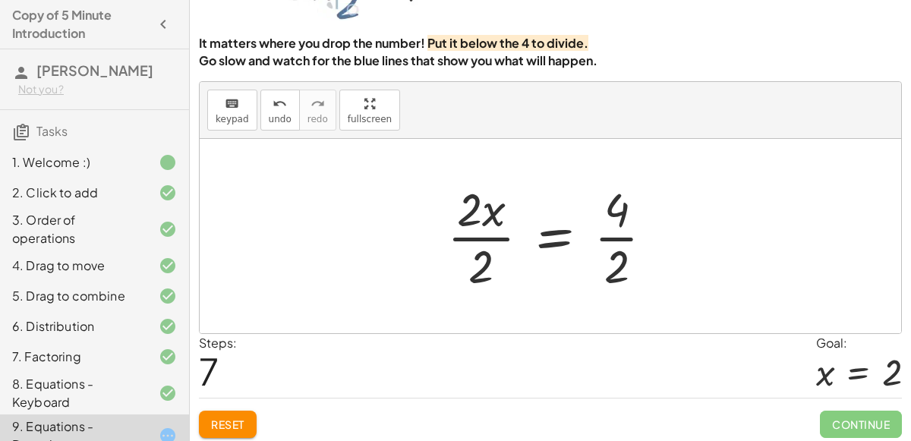
click at [486, 238] on div at bounding box center [557, 236] width 234 height 117
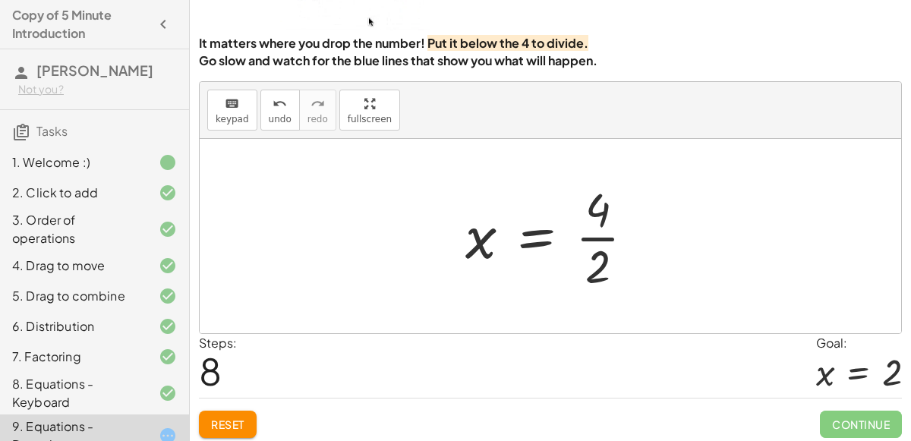
click at [601, 210] on div at bounding box center [556, 236] width 197 height 117
click at [601, 234] on div at bounding box center [556, 236] width 197 height 117
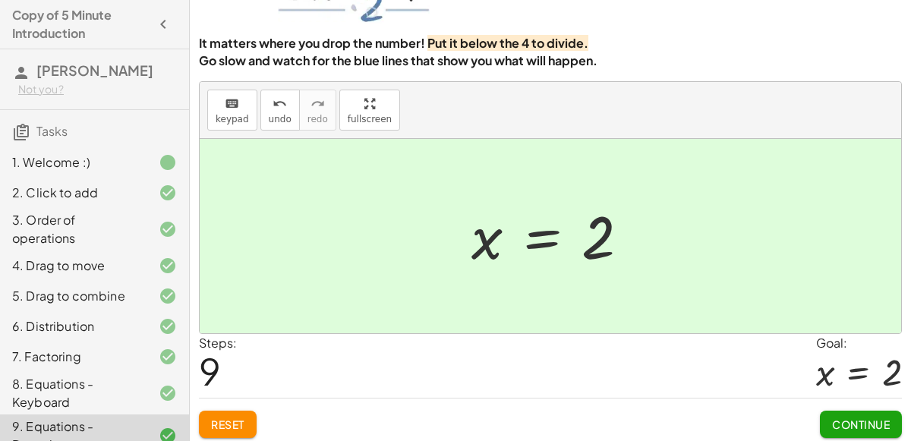
click at [850, 420] on span "Continue" at bounding box center [861, 425] width 58 height 14
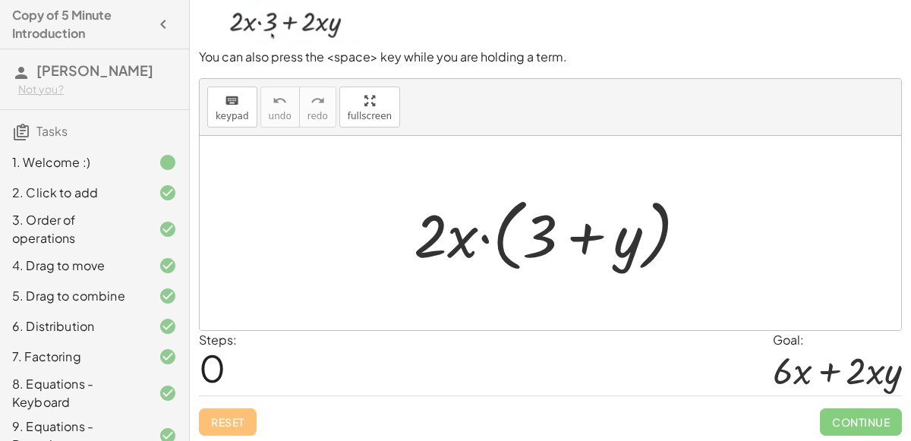
click at [441, 232] on div at bounding box center [556, 233] width 301 height 87
click at [438, 230] on div at bounding box center [556, 233] width 301 height 87
drag, startPoint x: 425, startPoint y: 235, endPoint x: 428, endPoint y: 226, distance: 9.4
click at [428, 226] on div at bounding box center [556, 233] width 301 height 87
click at [454, 238] on div at bounding box center [556, 233] width 301 height 87
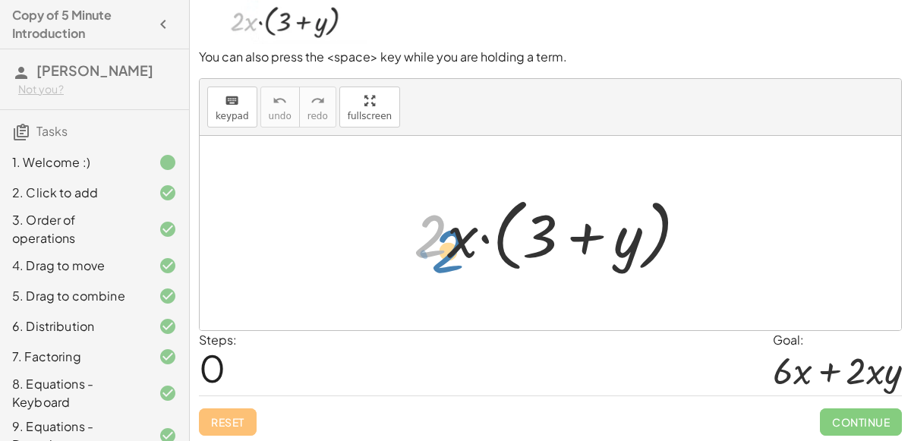
drag, startPoint x: 442, startPoint y: 223, endPoint x: 465, endPoint y: 229, distance: 23.8
click at [465, 229] on div at bounding box center [556, 233] width 301 height 87
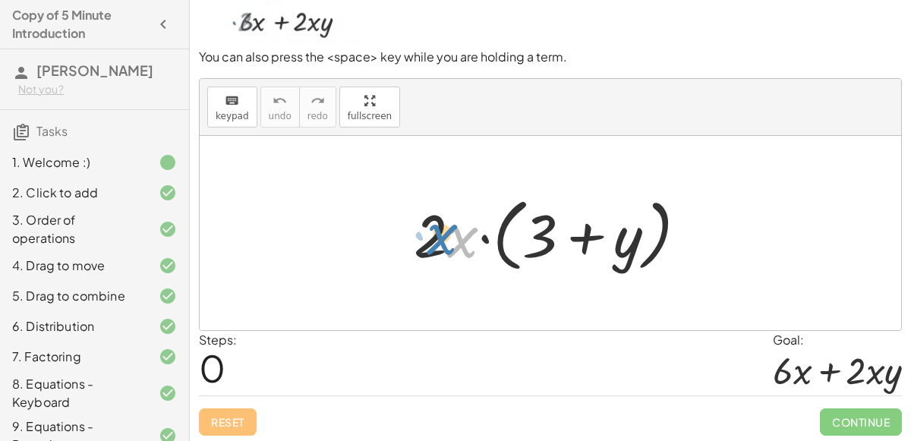
drag, startPoint x: 465, startPoint y: 229, endPoint x: 447, endPoint y: 233, distance: 18.6
click at [447, 233] on div at bounding box center [556, 233] width 301 height 87
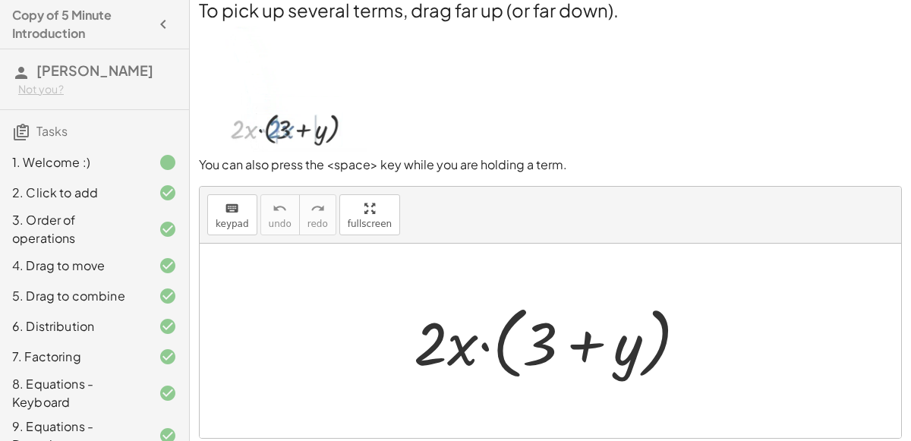
scroll to position [14, 0]
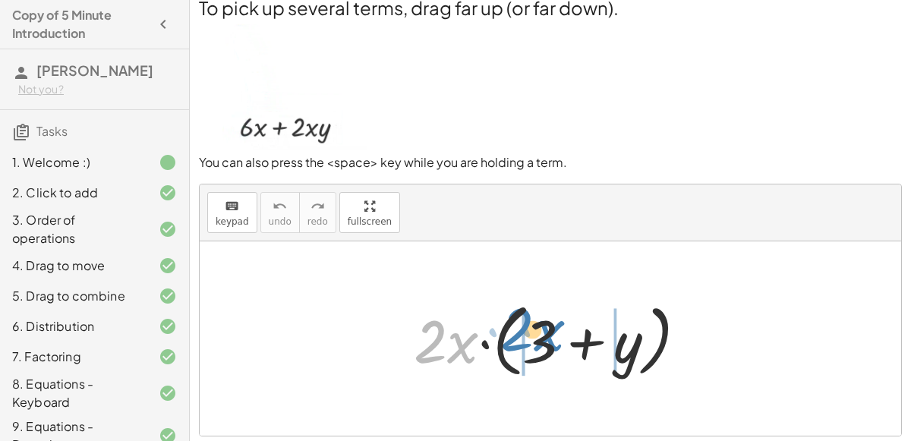
drag, startPoint x: 431, startPoint y: 342, endPoint x: 518, endPoint y: 332, distance: 88.0
click at [518, 332] on div at bounding box center [556, 338] width 301 height 87
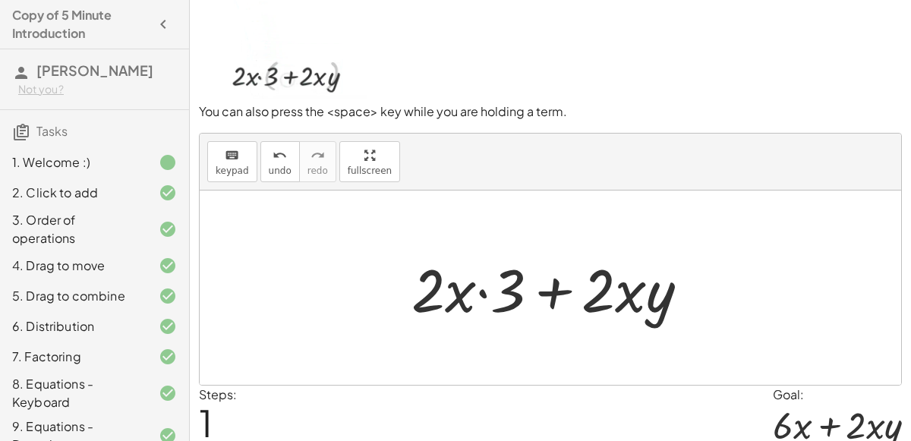
scroll to position [65, 0]
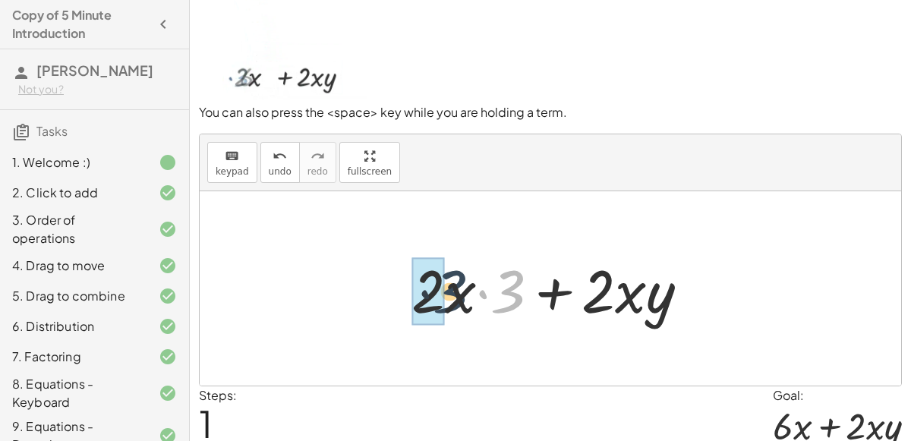
drag, startPoint x: 518, startPoint y: 302, endPoint x: 449, endPoint y: 304, distance: 69.1
click at [449, 304] on div at bounding box center [556, 289] width 305 height 78
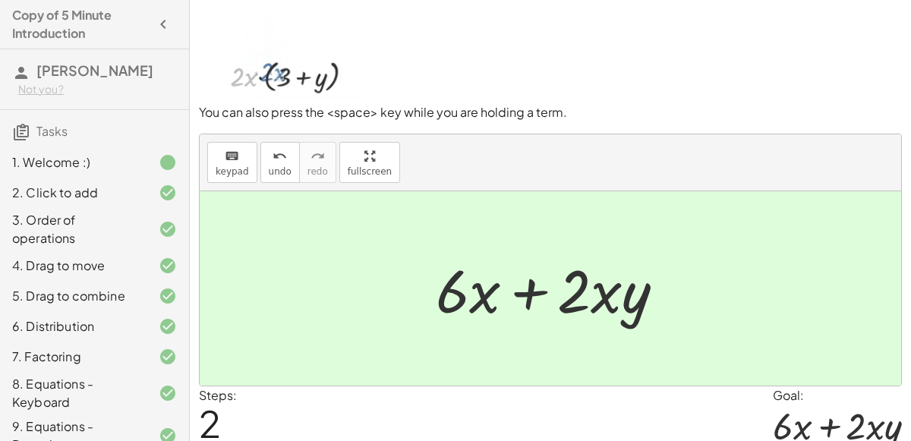
scroll to position [122, 0]
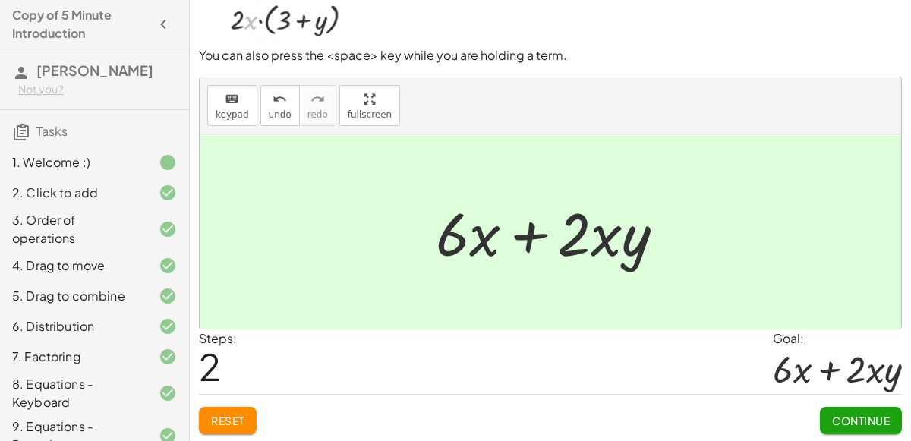
click at [852, 421] on span "Continue" at bounding box center [861, 421] width 58 height 14
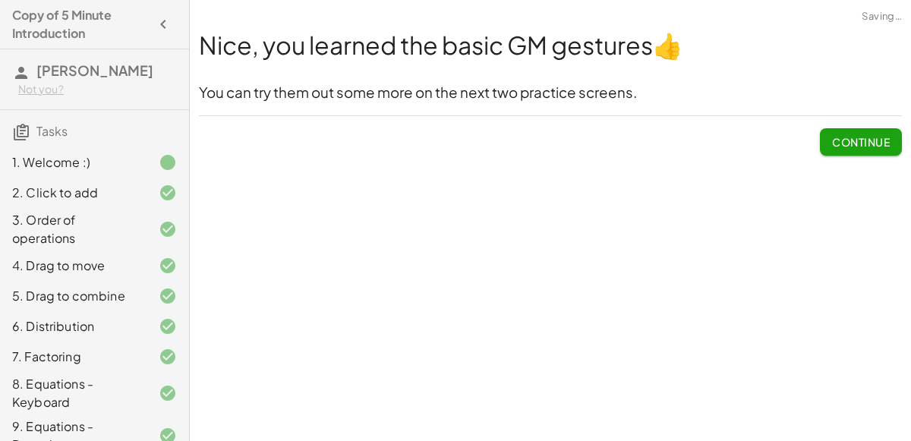
scroll to position [0, 0]
click at [842, 153] on button "Continue" at bounding box center [861, 141] width 82 height 27
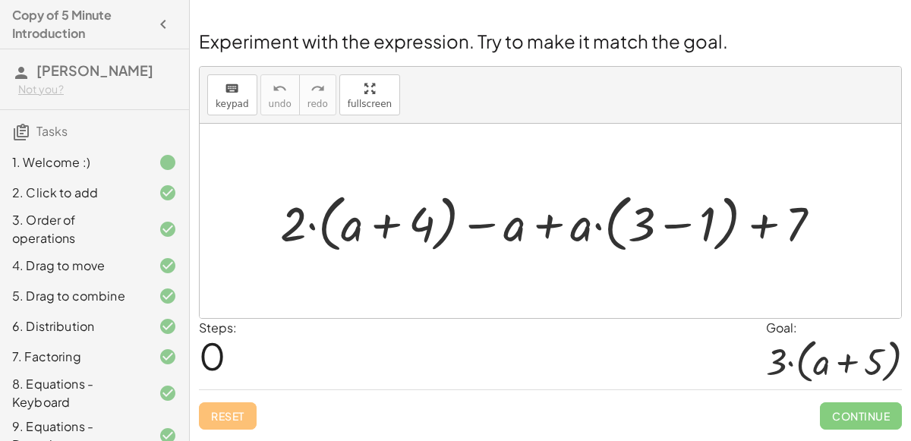
scroll to position [185, 0]
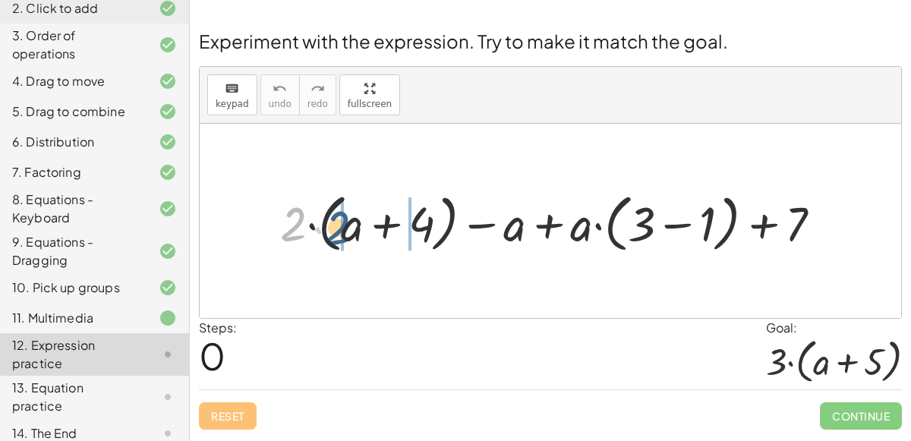
drag, startPoint x: 295, startPoint y: 217, endPoint x: 339, endPoint y: 221, distance: 44.2
click at [339, 221] on div at bounding box center [557, 221] width 569 height 71
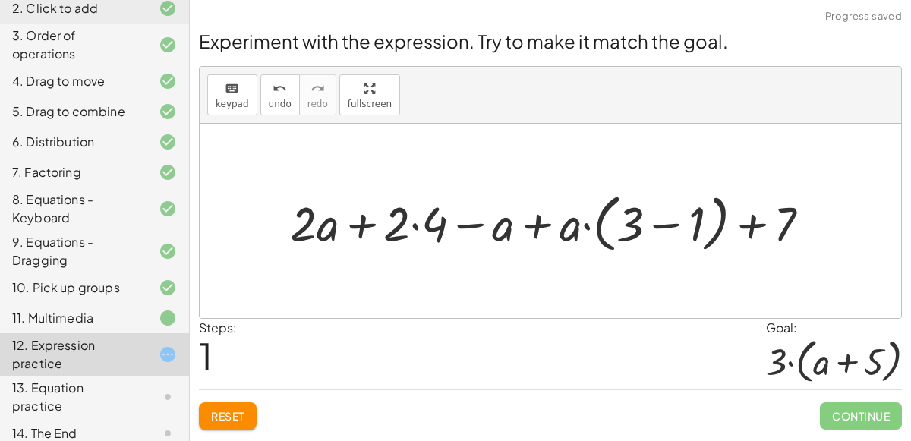
click at [406, 214] on div at bounding box center [556, 221] width 548 height 71
click at [424, 226] on div at bounding box center [556, 221] width 548 height 71
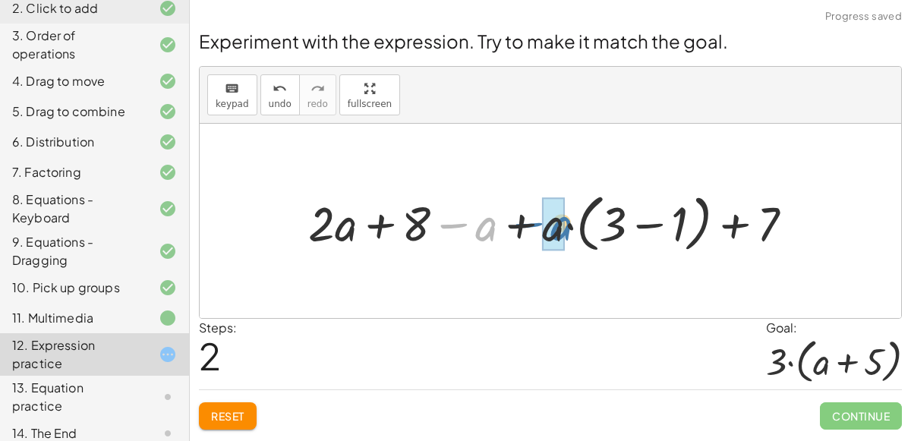
drag, startPoint x: 478, startPoint y: 226, endPoint x: 552, endPoint y: 225, distance: 73.7
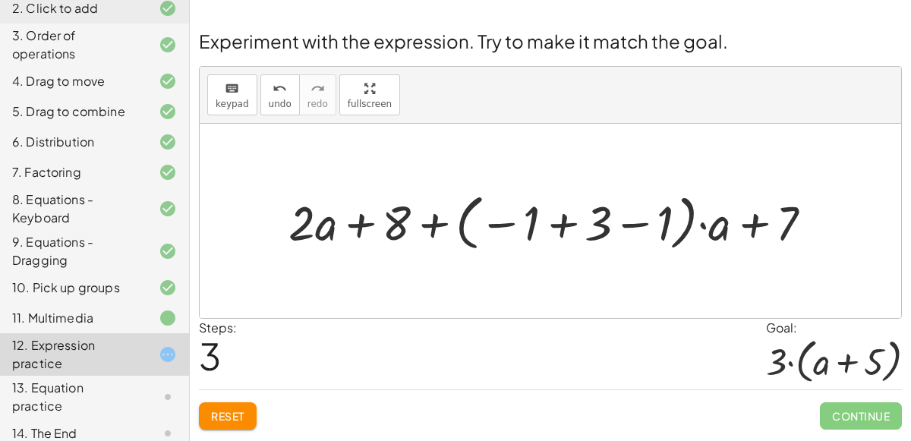
click at [565, 223] on div at bounding box center [556, 221] width 551 height 68
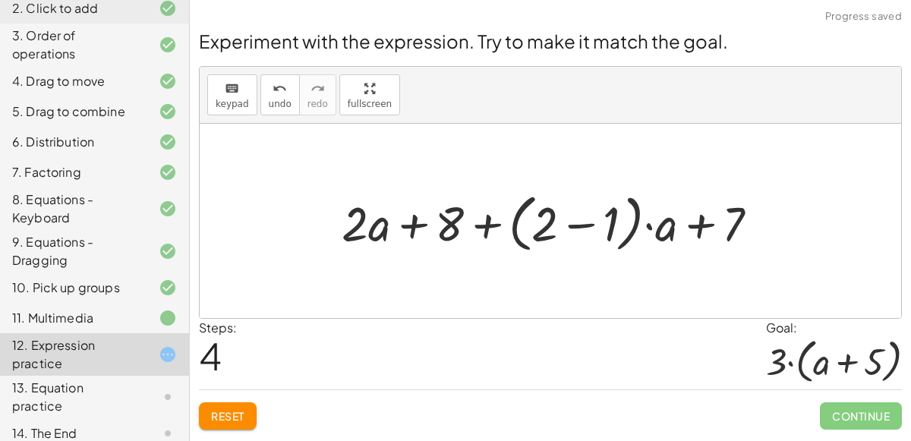
click at [575, 226] on div at bounding box center [556, 221] width 444 height 71
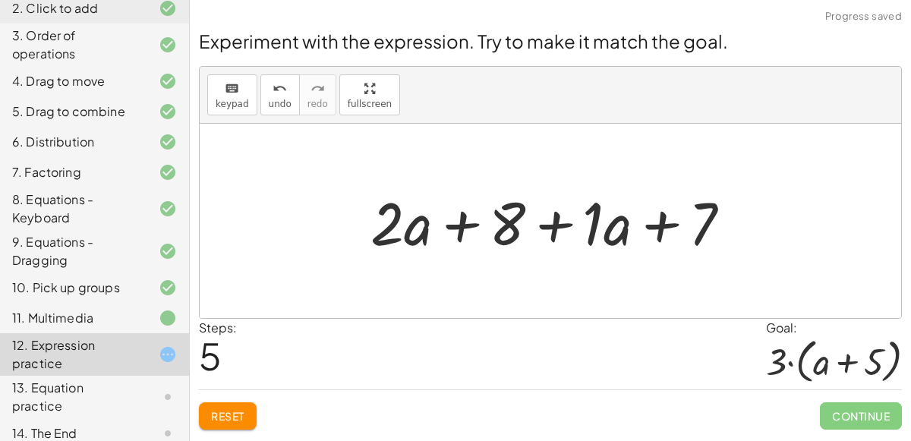
click at [517, 225] on div at bounding box center [557, 221] width 388 height 78
click at [537, 227] on div at bounding box center [557, 221] width 388 height 78
click at [546, 229] on div at bounding box center [557, 221] width 388 height 78
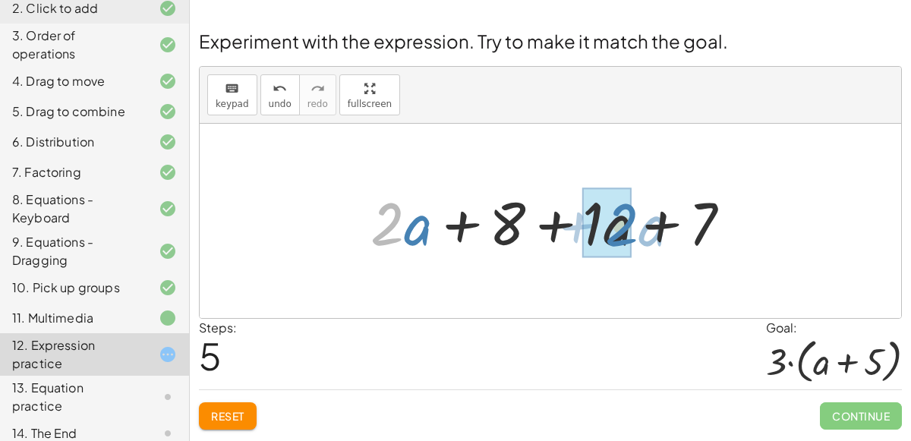
drag, startPoint x: 393, startPoint y: 214, endPoint x: 620, endPoint y: 213, distance: 226.3
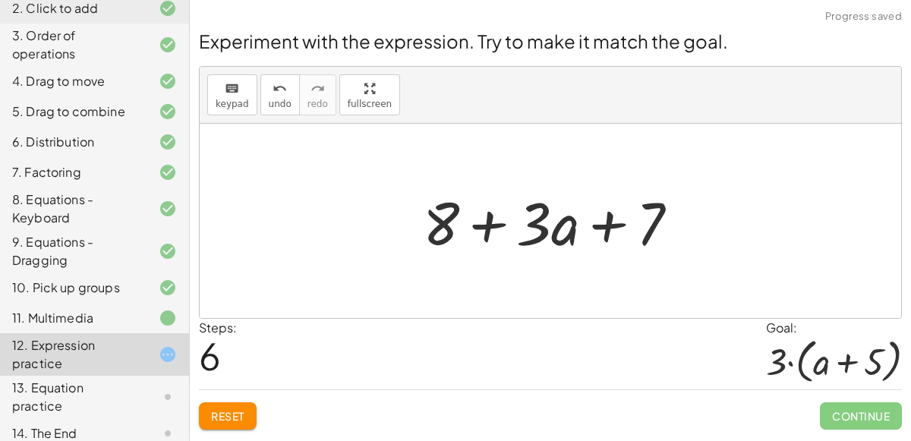
click at [462, 225] on div at bounding box center [556, 221] width 283 height 78
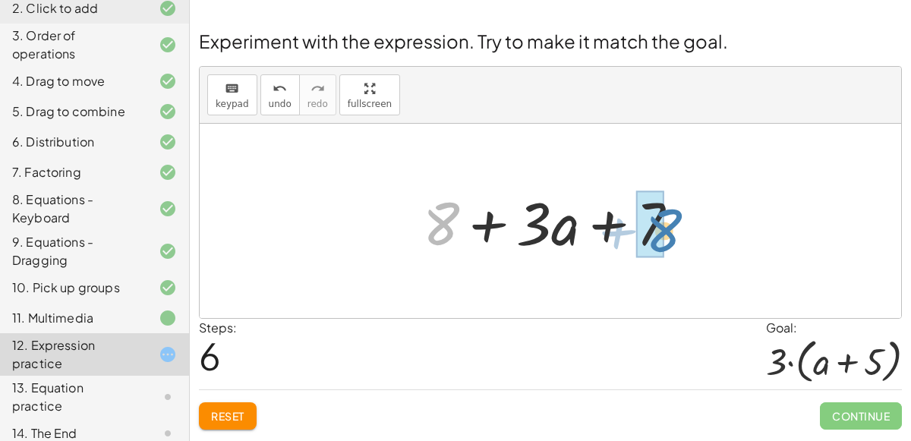
drag, startPoint x: 445, startPoint y: 211, endPoint x: 662, endPoint y: 217, distance: 217.3
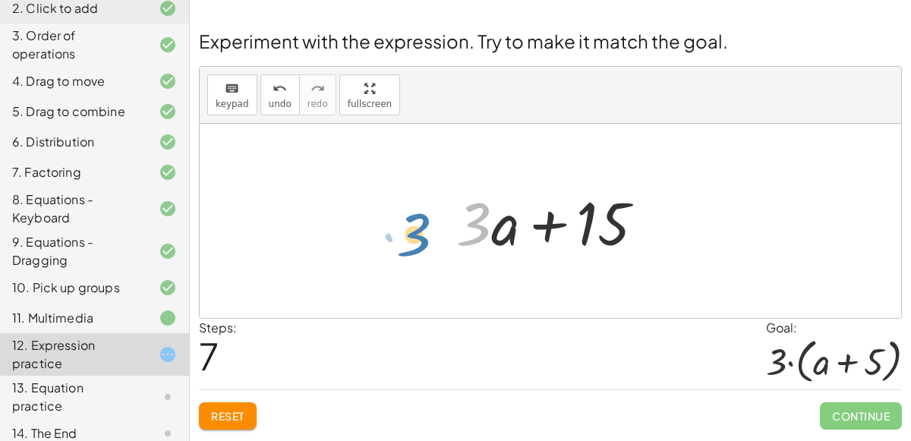
drag, startPoint x: 477, startPoint y: 218, endPoint x: 420, endPoint y: 228, distance: 57.8
click at [486, 219] on div at bounding box center [557, 221] width 216 height 78
click at [507, 237] on div at bounding box center [557, 221] width 216 height 78
click at [548, 229] on div at bounding box center [557, 221] width 216 height 78
click at [573, 223] on div at bounding box center [557, 221] width 216 height 78
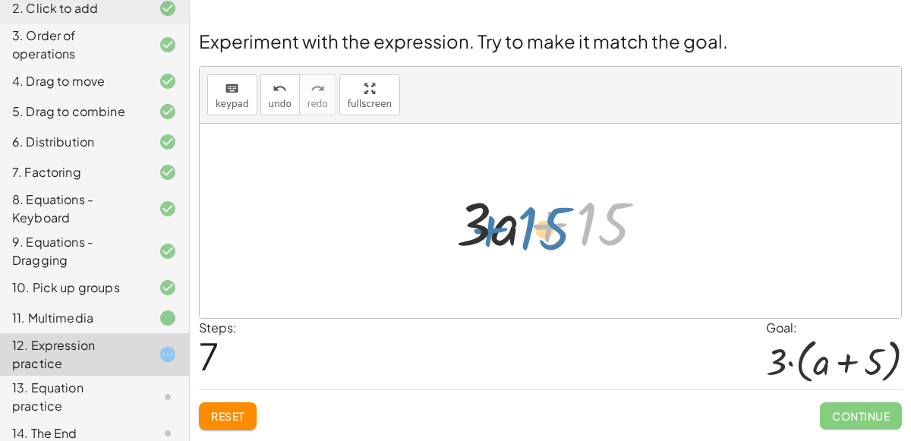
drag, startPoint x: 589, startPoint y: 224, endPoint x: 561, endPoint y: 216, distance: 29.3
click at [561, 216] on div at bounding box center [557, 221] width 216 height 78
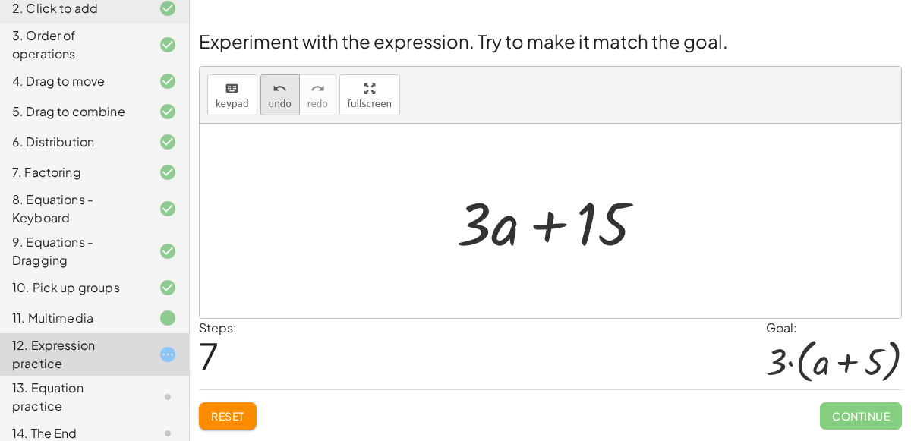
click at [269, 79] on div "undo" at bounding box center [280, 88] width 23 height 18
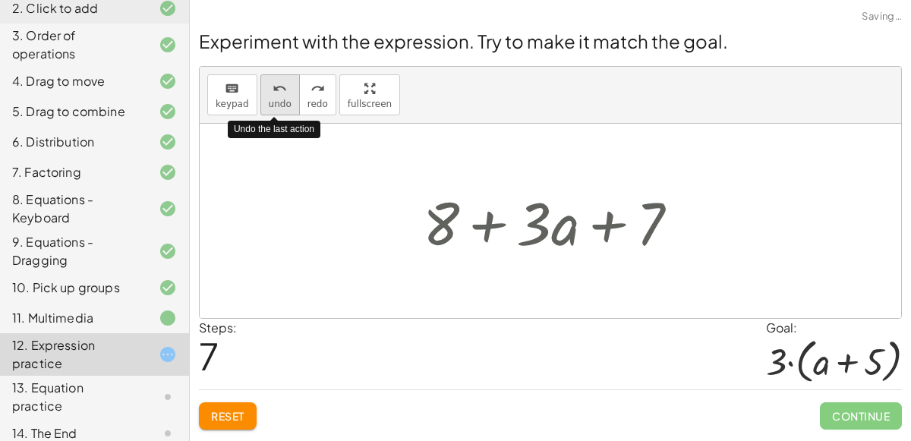
click at [269, 79] on div "undo" at bounding box center [280, 88] width 23 height 18
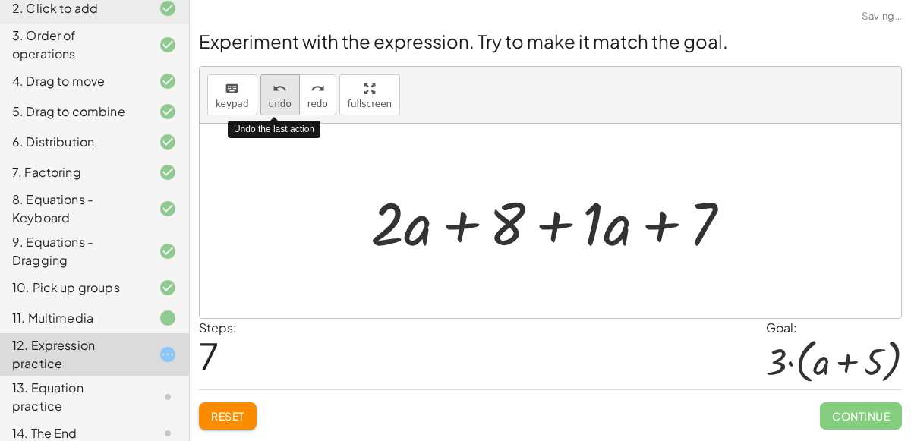
click at [269, 79] on div "undo" at bounding box center [280, 88] width 23 height 18
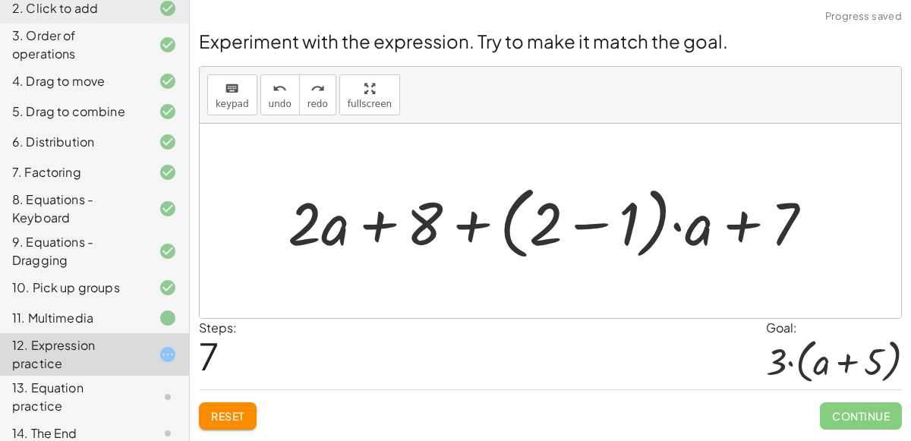
click at [599, 228] on div at bounding box center [556, 221] width 552 height 87
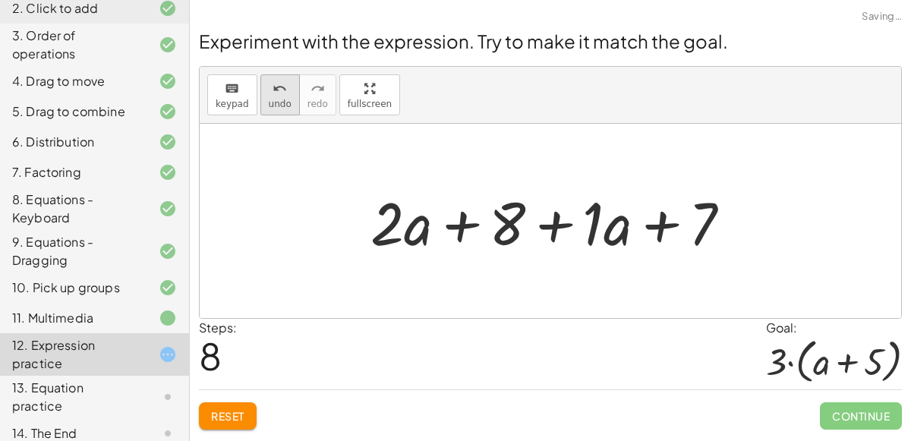
click at [267, 77] on button "undo undo" at bounding box center [279, 94] width 39 height 41
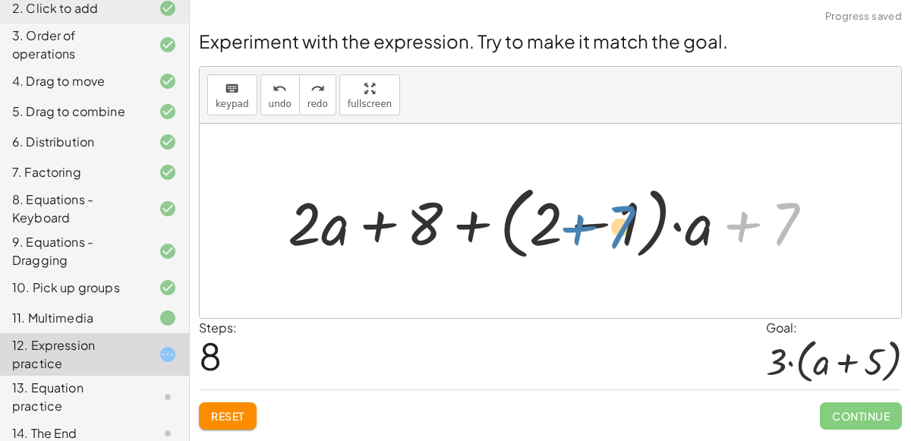
drag, startPoint x: 778, startPoint y: 229, endPoint x: 604, endPoint y: 234, distance: 174.0
click at [604, 234] on div at bounding box center [556, 221] width 552 height 87
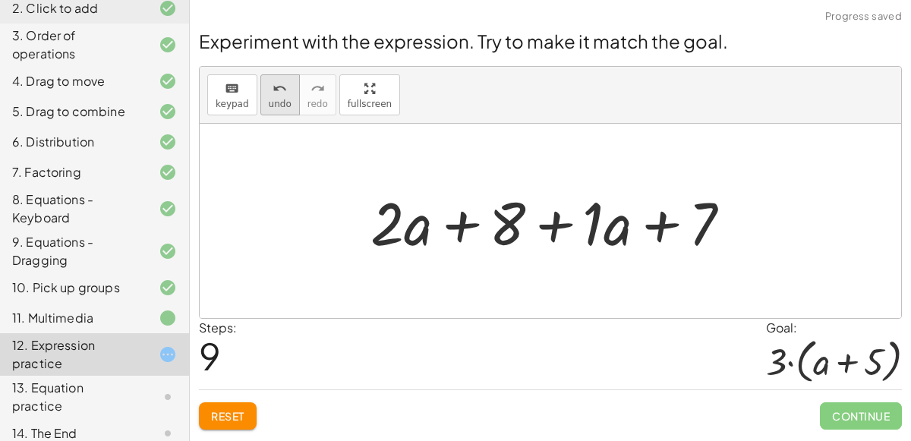
click at [275, 86] on icon "undo" at bounding box center [280, 89] width 14 height 18
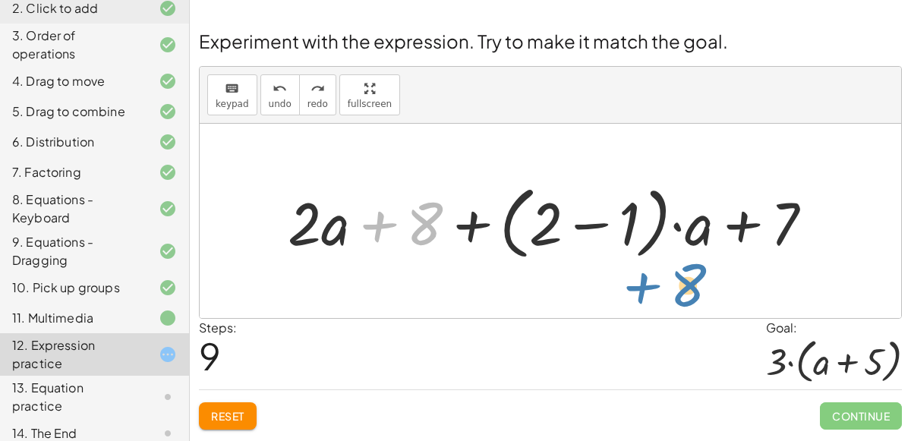
drag, startPoint x: 414, startPoint y: 224, endPoint x: 745, endPoint y: 245, distance: 331.8
click at [745, 245] on div at bounding box center [556, 221] width 552 height 87
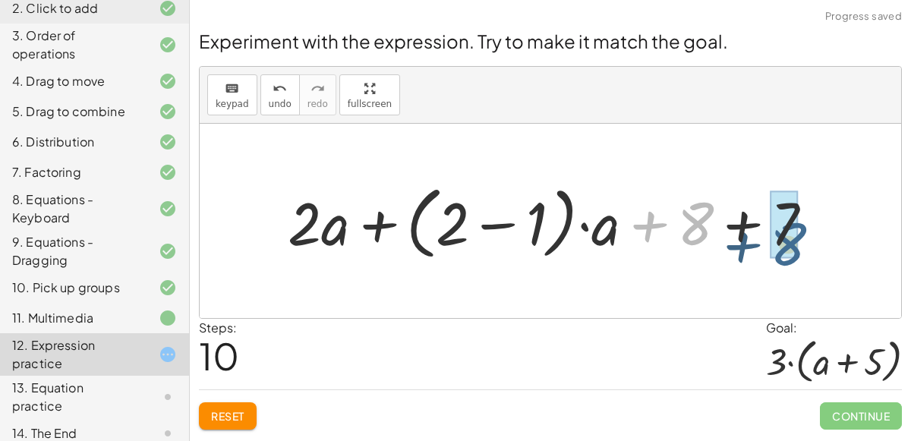
drag, startPoint x: 698, startPoint y: 218, endPoint x: 793, endPoint y: 236, distance: 96.7
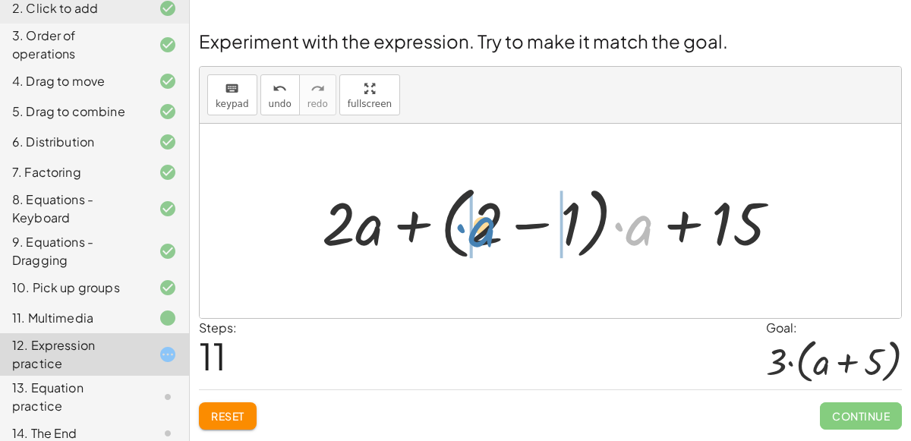
drag, startPoint x: 638, startPoint y: 238, endPoint x: 479, endPoint y: 238, distance: 158.7
click at [479, 238] on div at bounding box center [556, 221] width 485 height 87
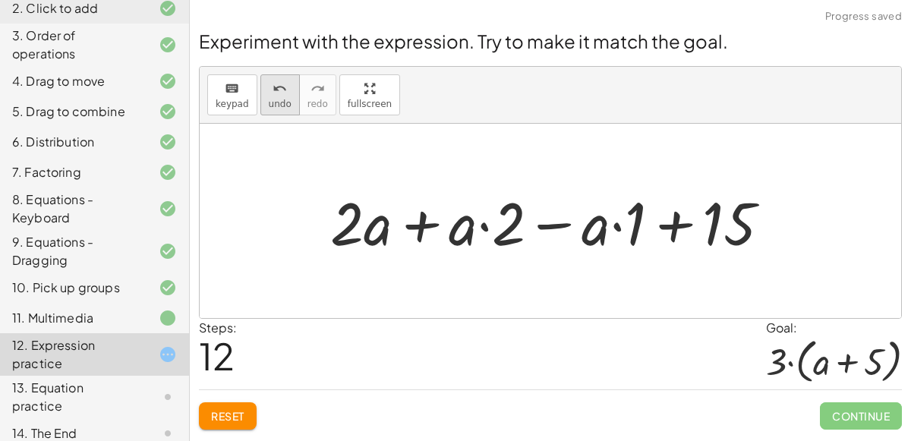
click at [269, 99] on span "undo" at bounding box center [280, 104] width 23 height 11
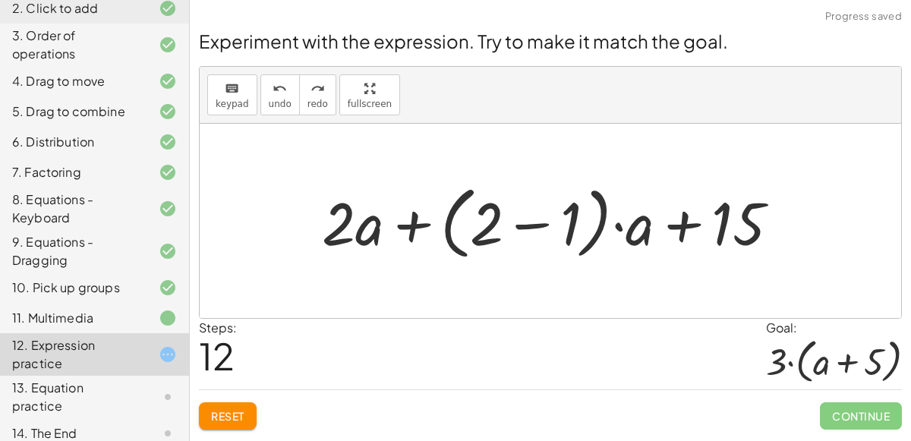
click at [494, 216] on div at bounding box center [556, 221] width 485 height 87
drag, startPoint x: 571, startPoint y: 219, endPoint x: 498, endPoint y: 218, distance: 72.9
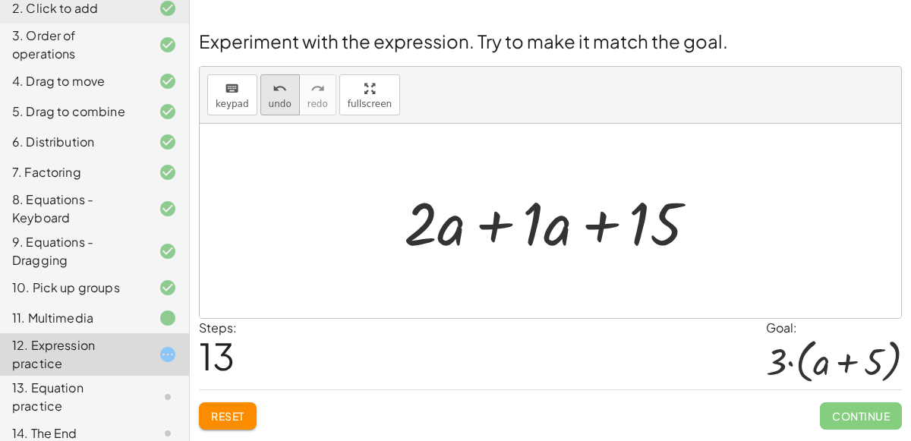
click at [278, 110] on button "undo undo" at bounding box center [279, 94] width 39 height 41
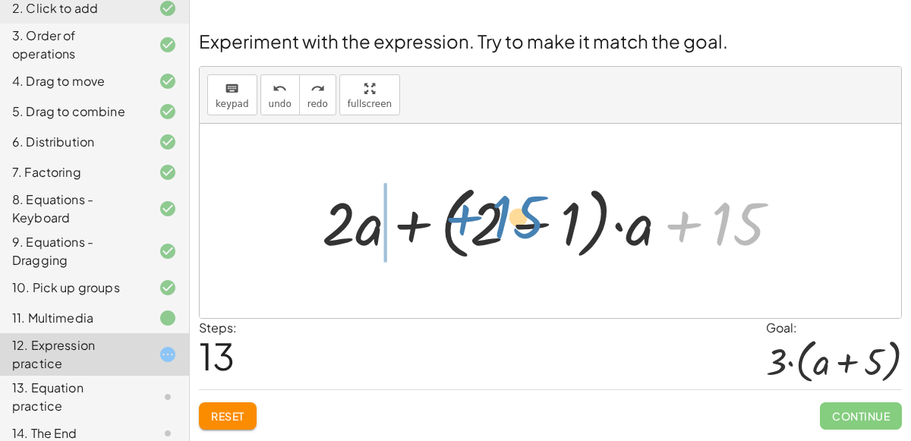
drag, startPoint x: 728, startPoint y: 220, endPoint x: 513, endPoint y: 213, distance: 215.0
click at [513, 213] on div at bounding box center [556, 221] width 485 height 87
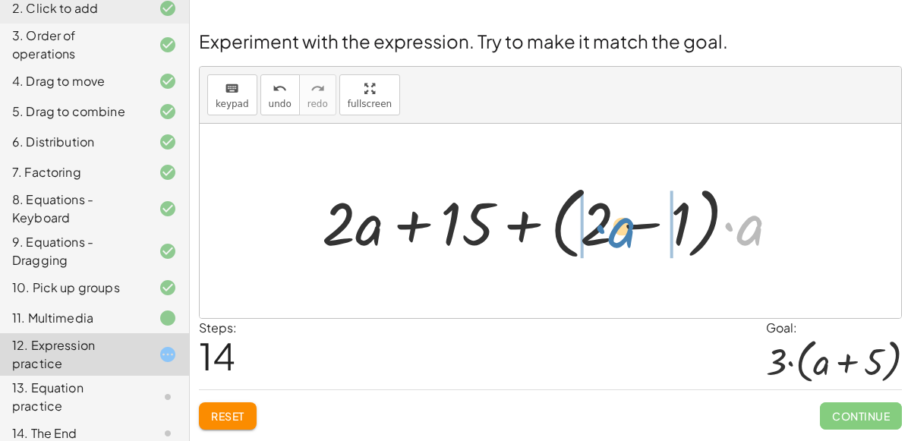
drag, startPoint x: 749, startPoint y: 237, endPoint x: 620, endPoint y: 239, distance: 128.4
click at [620, 239] on div at bounding box center [556, 221] width 485 height 87
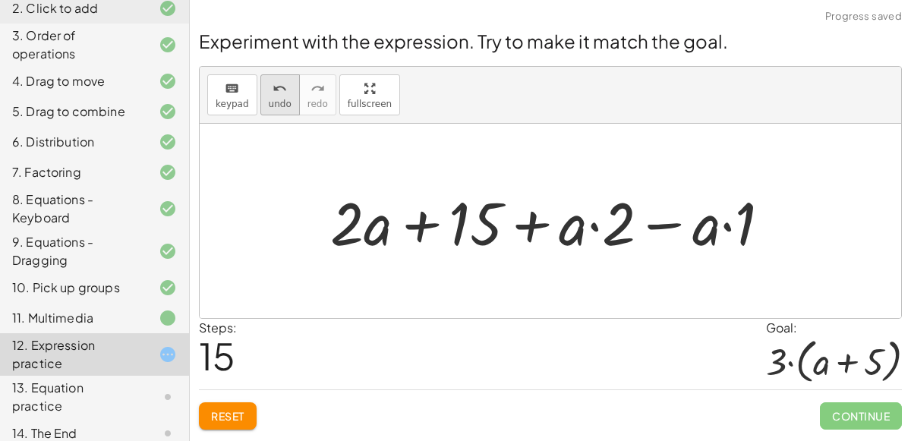
click at [279, 99] on span "undo" at bounding box center [280, 104] width 23 height 11
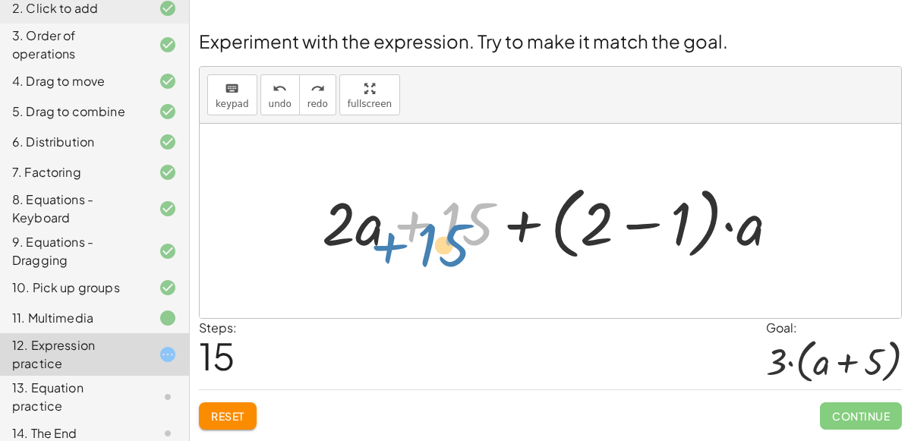
drag, startPoint x: 468, startPoint y: 218, endPoint x: 447, endPoint y: 235, distance: 27.5
click at [447, 235] on div at bounding box center [556, 221] width 485 height 87
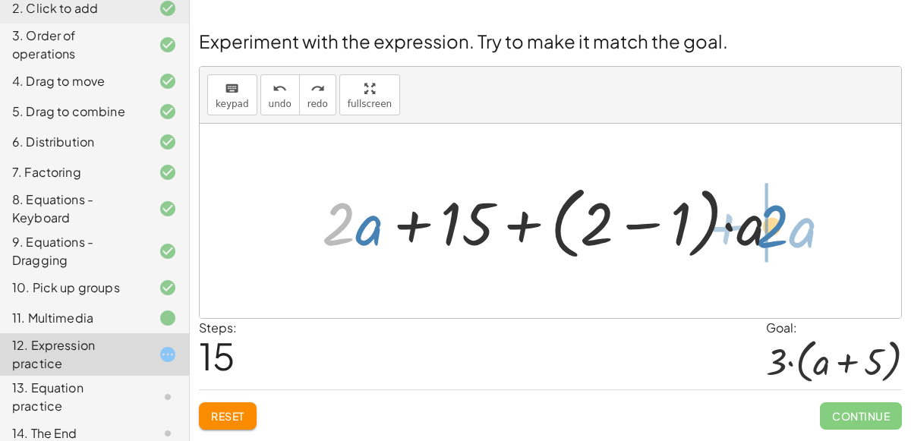
drag, startPoint x: 339, startPoint y: 219, endPoint x: 775, endPoint y: 222, distance: 435.9
click at [775, 222] on div at bounding box center [556, 221] width 485 height 87
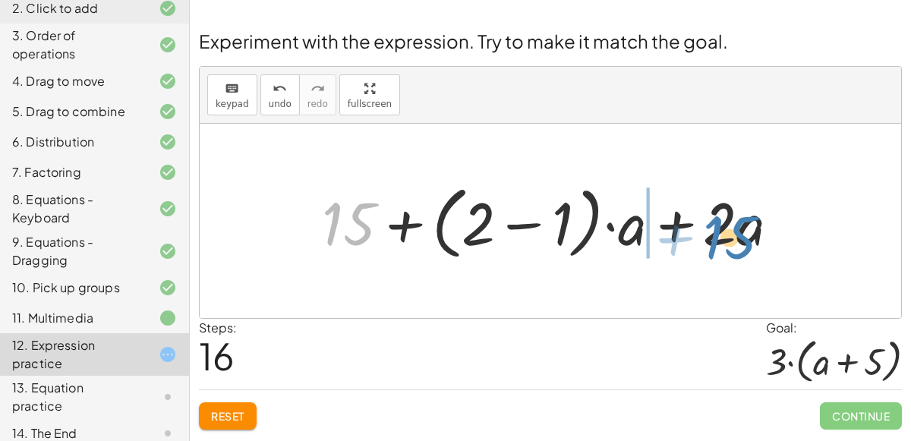
drag, startPoint x: 365, startPoint y: 203, endPoint x: 734, endPoint y: 213, distance: 369.2
click at [734, 213] on div at bounding box center [556, 221] width 485 height 87
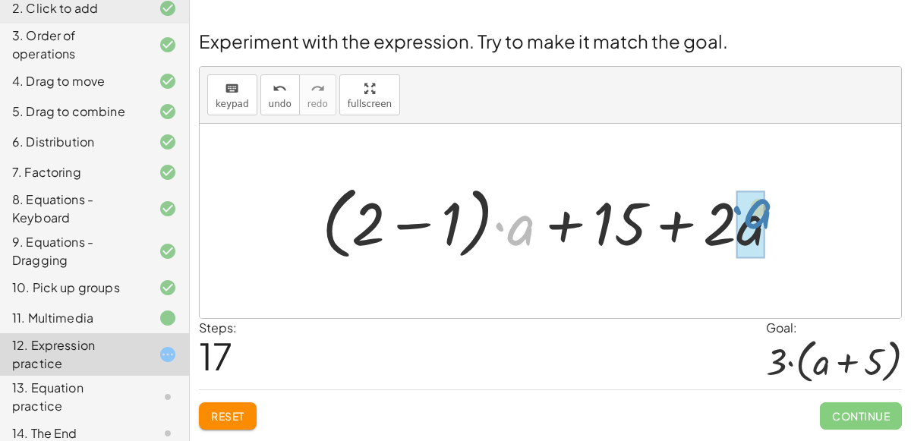
drag, startPoint x: 517, startPoint y: 221, endPoint x: 753, endPoint y: 206, distance: 236.7
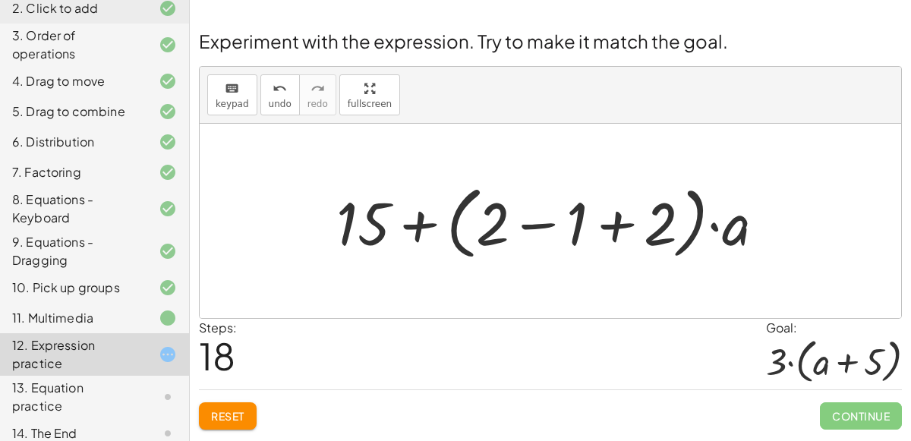
click at [620, 226] on div at bounding box center [557, 221] width 456 height 87
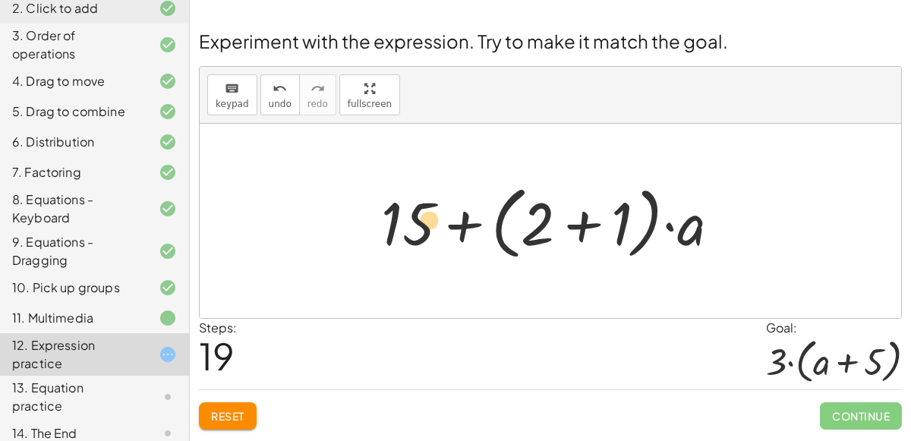
drag, startPoint x: 424, startPoint y: 208, endPoint x: 441, endPoint y: 204, distance: 17.9
click at [441, 204] on div at bounding box center [557, 221] width 366 height 87
click at [581, 224] on div at bounding box center [557, 221] width 366 height 87
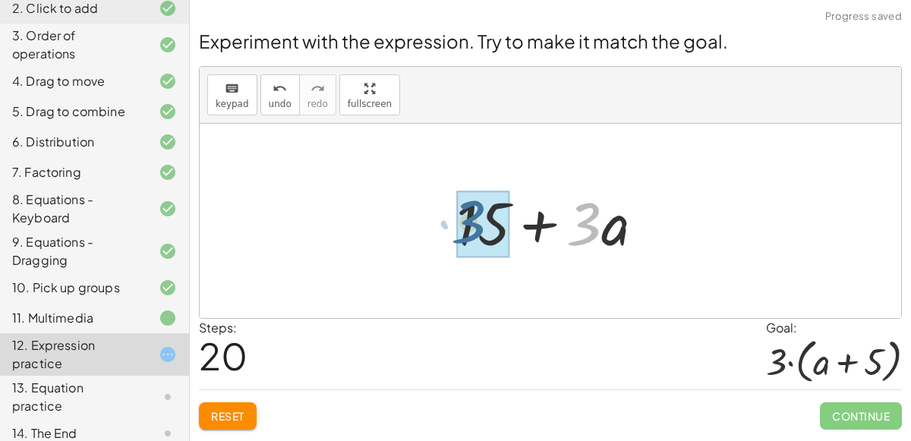
drag, startPoint x: 578, startPoint y: 230, endPoint x: 450, endPoint y: 228, distance: 127.6
click at [450, 228] on div at bounding box center [557, 221] width 216 height 78
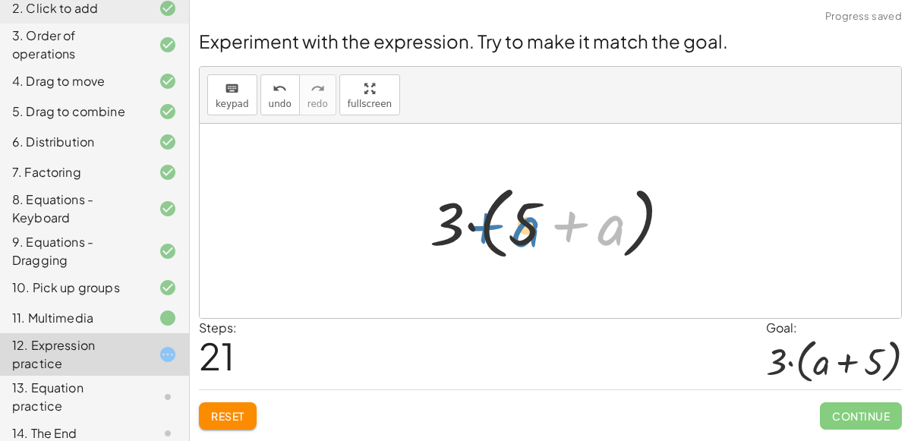
drag, startPoint x: 600, startPoint y: 230, endPoint x: 513, endPoint y: 227, distance: 86.6
click at [513, 227] on div at bounding box center [556, 221] width 269 height 87
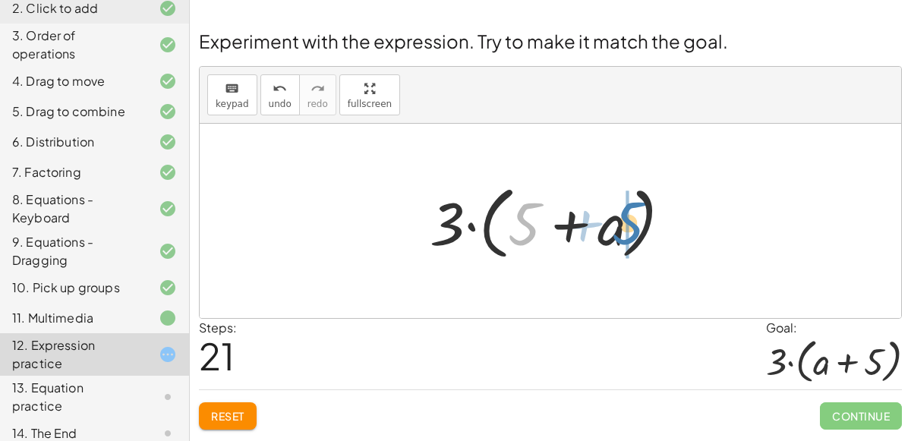
drag, startPoint x: 516, startPoint y: 214, endPoint x: 620, endPoint y: 213, distance: 103.3
click at [620, 213] on div at bounding box center [556, 221] width 269 height 87
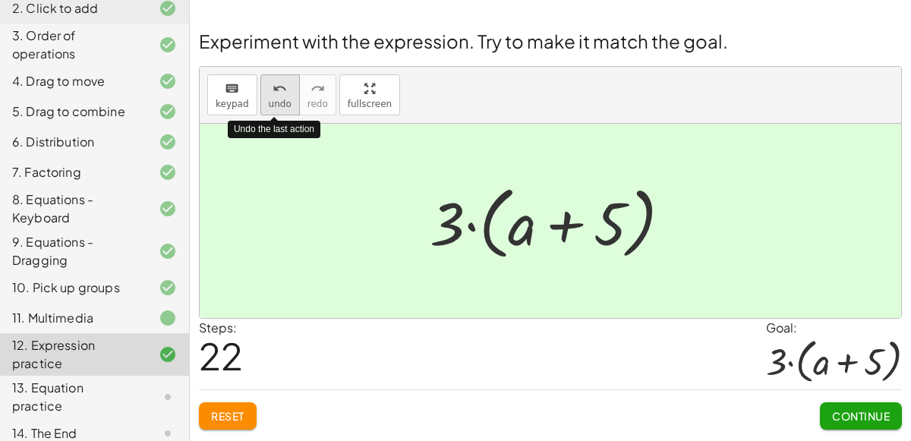
click at [269, 106] on span "undo" at bounding box center [280, 104] width 23 height 11
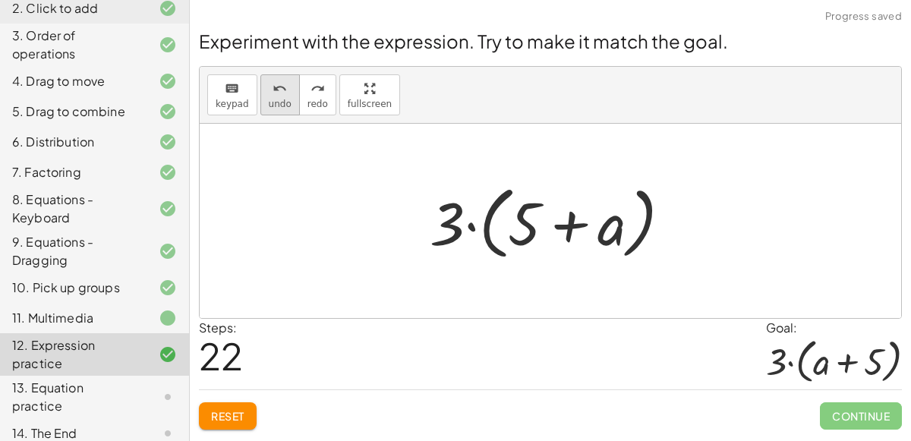
click at [277, 94] on icon "undo" at bounding box center [280, 89] width 14 height 18
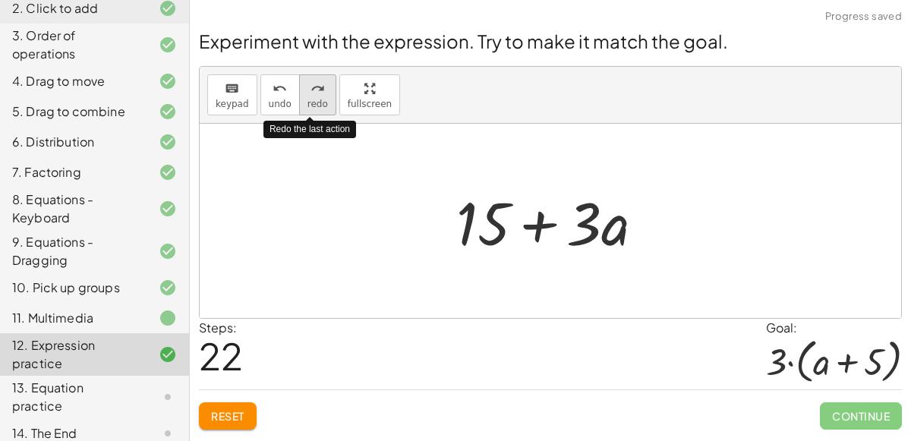
click at [318, 84] on div "redo" at bounding box center [318, 88] width 21 height 18
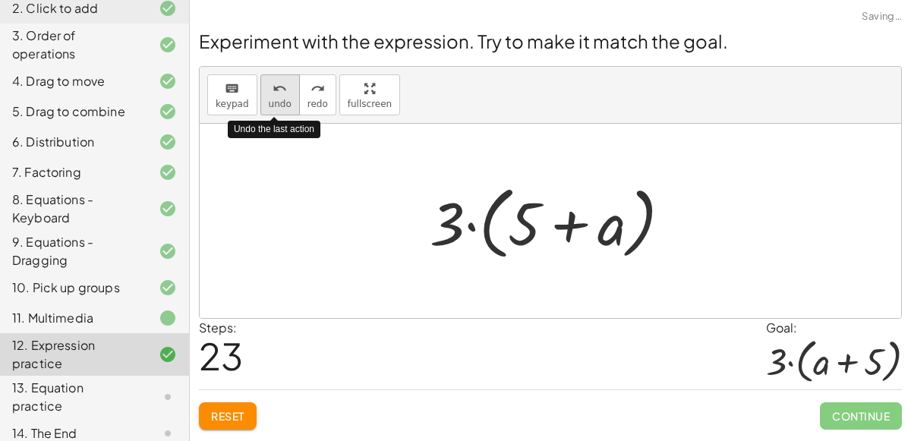
click at [273, 87] on icon "undo" at bounding box center [280, 89] width 14 height 18
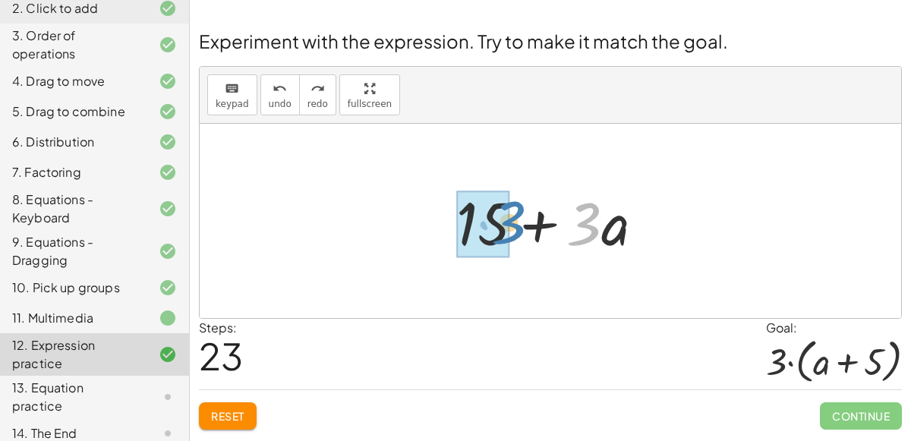
drag, startPoint x: 587, startPoint y: 230, endPoint x: 514, endPoint y: 229, distance: 72.9
click at [514, 229] on div at bounding box center [557, 221] width 216 height 78
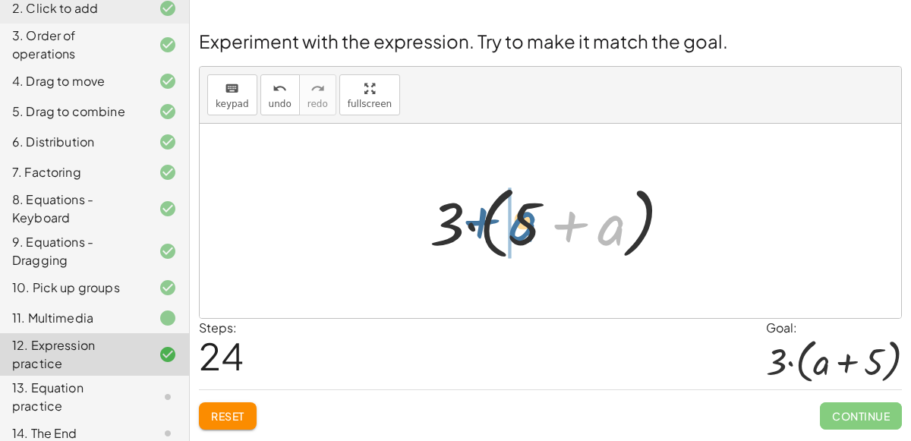
drag, startPoint x: 603, startPoint y: 228, endPoint x: 513, endPoint y: 225, distance: 89.7
click at [513, 225] on div at bounding box center [556, 221] width 269 height 87
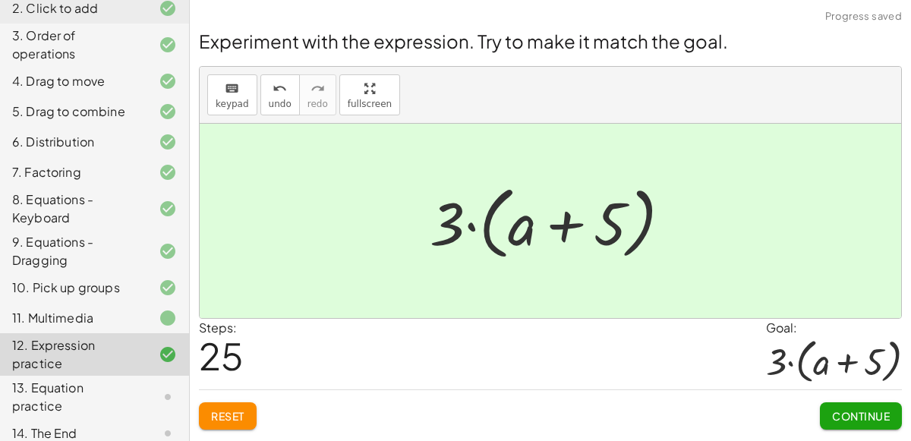
click at [828, 406] on button "Continue" at bounding box center [861, 415] width 82 height 27
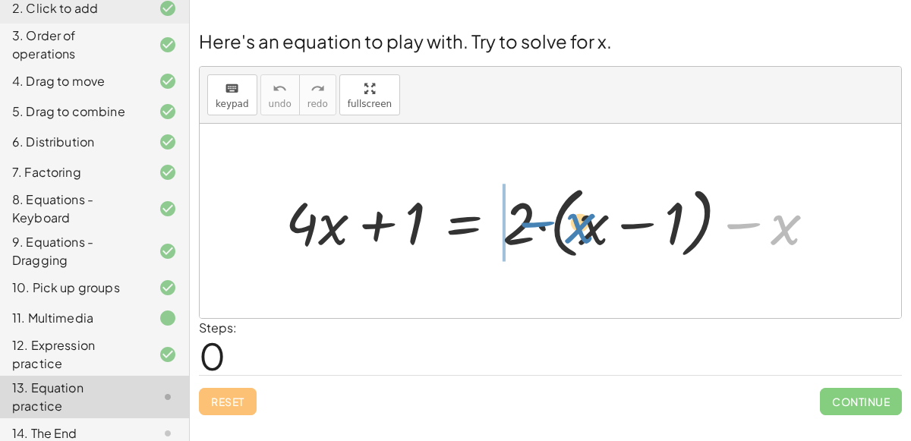
drag, startPoint x: 785, startPoint y: 232, endPoint x: 579, endPoint y: 231, distance: 206.6
click at [579, 231] on div at bounding box center [556, 221] width 557 height 86
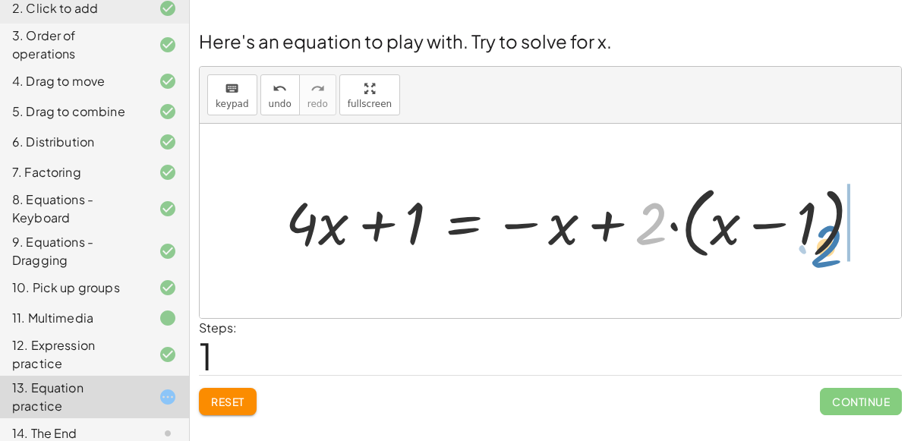
drag, startPoint x: 648, startPoint y: 232, endPoint x: 825, endPoint y: 255, distance: 178.4
click at [825, 255] on div at bounding box center [580, 221] width 604 height 86
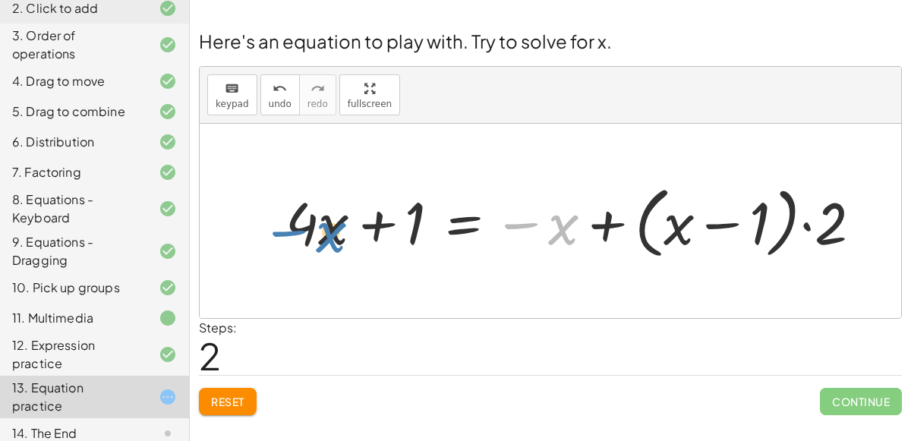
drag, startPoint x: 553, startPoint y: 235, endPoint x: 314, endPoint y: 241, distance: 238.6
click at [314, 241] on div at bounding box center [580, 221] width 604 height 86
click at [372, 222] on div at bounding box center [580, 221] width 604 height 86
click at [730, 232] on div at bounding box center [580, 221] width 604 height 86
drag, startPoint x: 567, startPoint y: 230, endPoint x: 535, endPoint y: 237, distance: 32.6
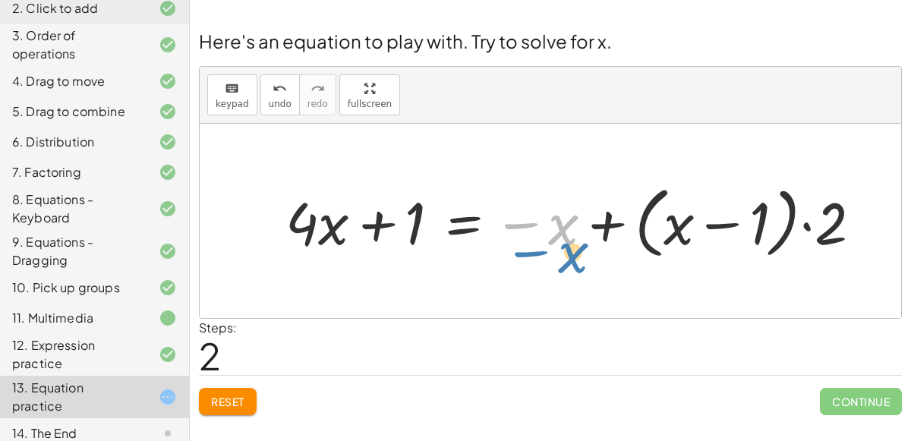
click at [535, 237] on div at bounding box center [580, 221] width 604 height 86
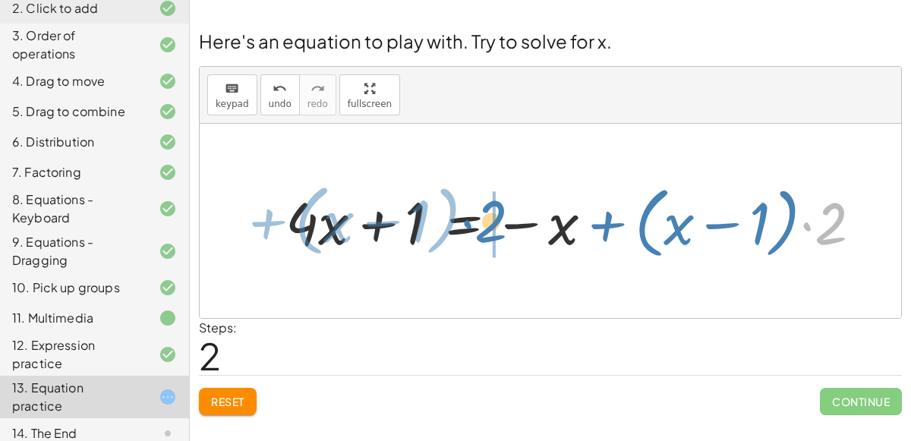
drag, startPoint x: 833, startPoint y: 210, endPoint x: 492, endPoint y: 207, distance: 341.0
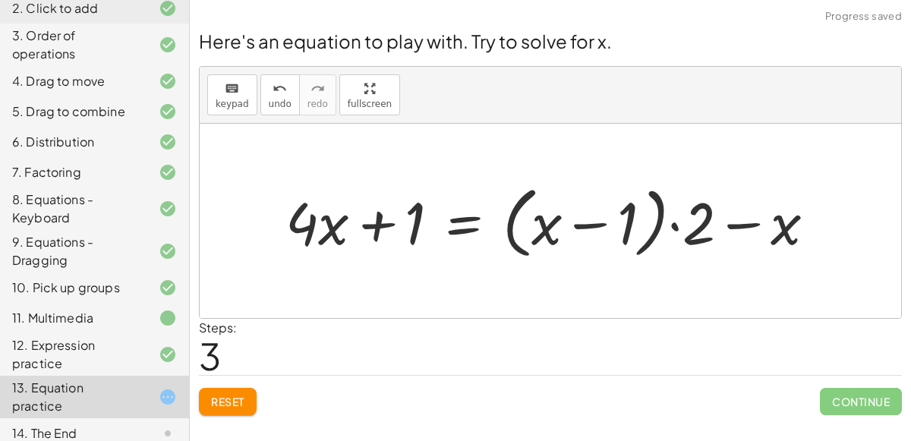
click at [706, 225] on div at bounding box center [556, 221] width 557 height 86
drag, startPoint x: 706, startPoint y: 225, endPoint x: 636, endPoint y: 221, distance: 70.0
click at [636, 221] on div at bounding box center [556, 221] width 557 height 86
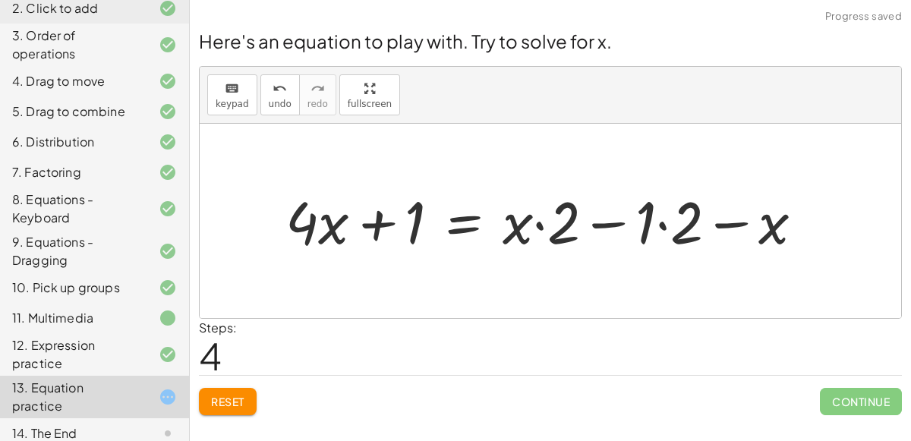
click at [668, 225] on div at bounding box center [551, 220] width 546 height 77
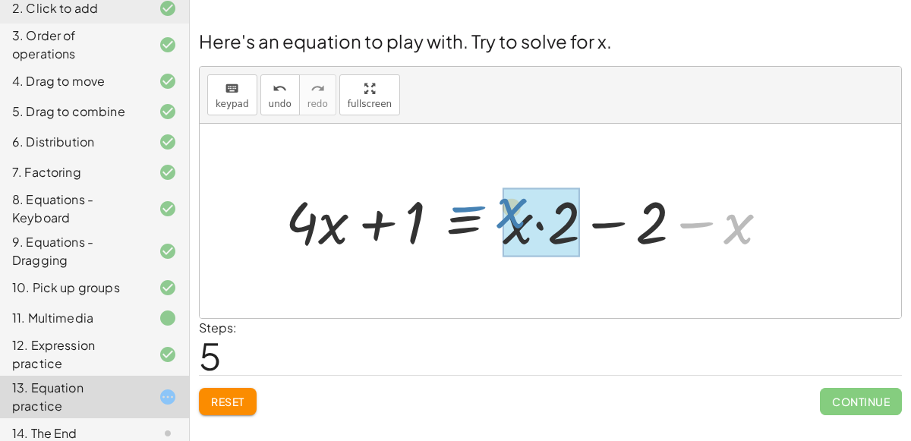
drag, startPoint x: 732, startPoint y: 234, endPoint x: 505, endPoint y: 218, distance: 227.6
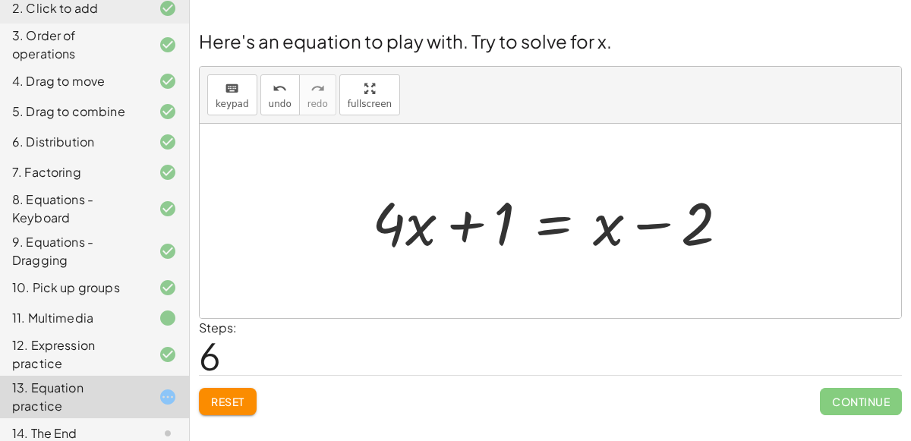
click at [468, 220] on div at bounding box center [557, 221] width 384 height 78
click at [642, 229] on div at bounding box center [557, 221] width 384 height 78
drag, startPoint x: 610, startPoint y: 227, endPoint x: 417, endPoint y: 219, distance: 193.1
click at [417, 219] on div at bounding box center [557, 221] width 384 height 78
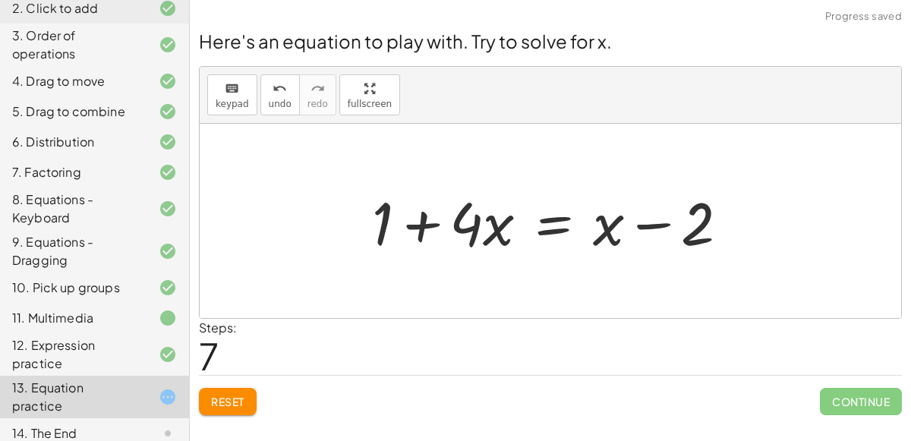
click at [387, 220] on div at bounding box center [557, 221] width 384 height 78
drag, startPoint x: 377, startPoint y: 221, endPoint x: 301, endPoint y: 195, distance: 80.2
click at [301, 195] on div "+ · 4 · x + 1 = + · 2 · ( + x − 1 ) − x + · 4 · x + 1 = − x + · 2 · ( + x − 1 )…" at bounding box center [551, 221] width 702 height 194
drag, startPoint x: 683, startPoint y: 223, endPoint x: 663, endPoint y: 228, distance: 21.2
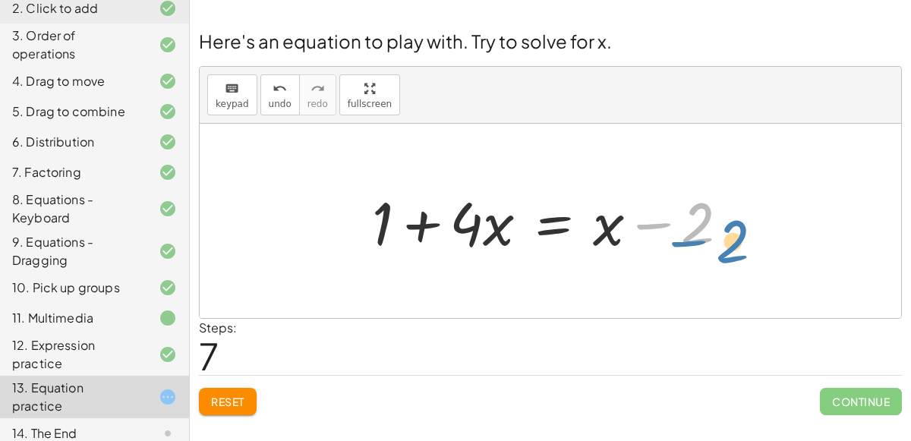
click at [663, 228] on div at bounding box center [557, 221] width 384 height 78
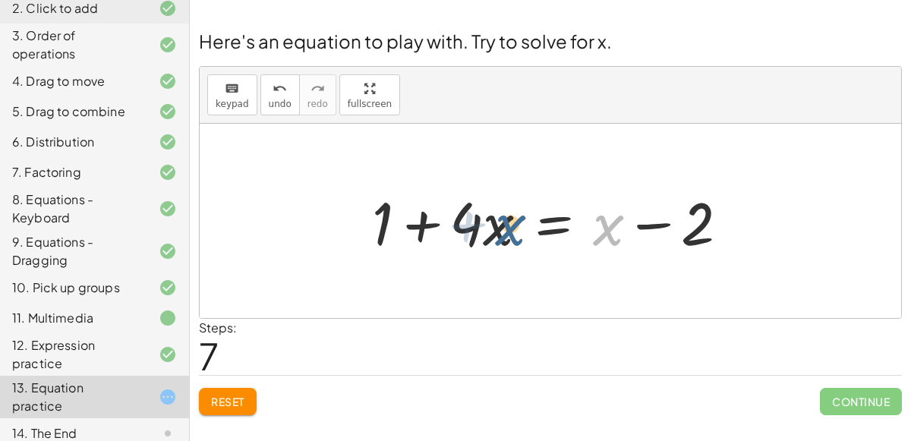
drag, startPoint x: 619, startPoint y: 224, endPoint x: 514, endPoint y: 222, distance: 104.8
click at [514, 222] on div at bounding box center [557, 221] width 384 height 78
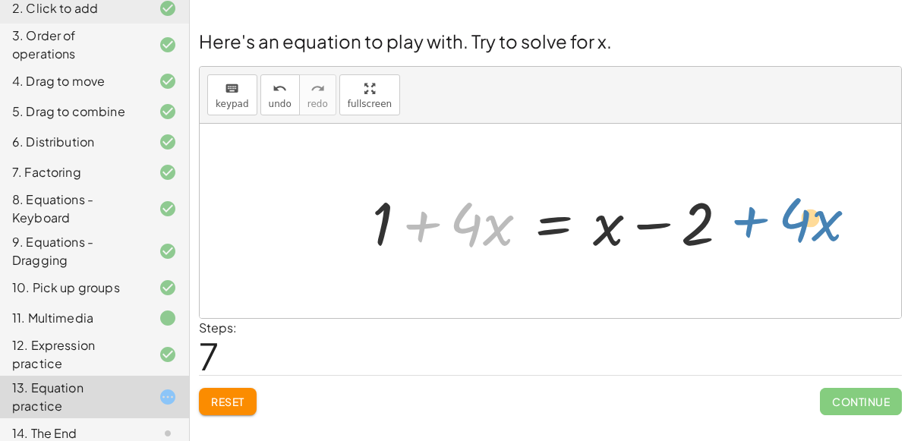
drag, startPoint x: 418, startPoint y: 225, endPoint x: 743, endPoint y: 219, distance: 325.8
click at [743, 219] on div at bounding box center [557, 221] width 384 height 78
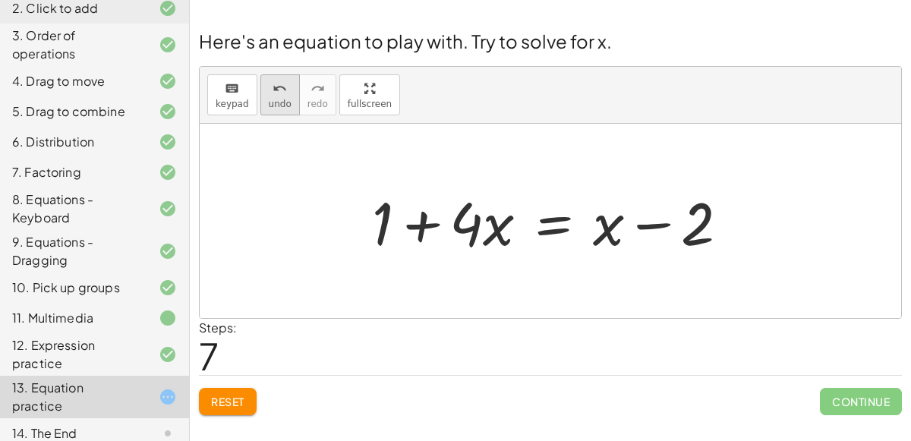
click at [278, 93] on icon "undo" at bounding box center [280, 89] width 14 height 18
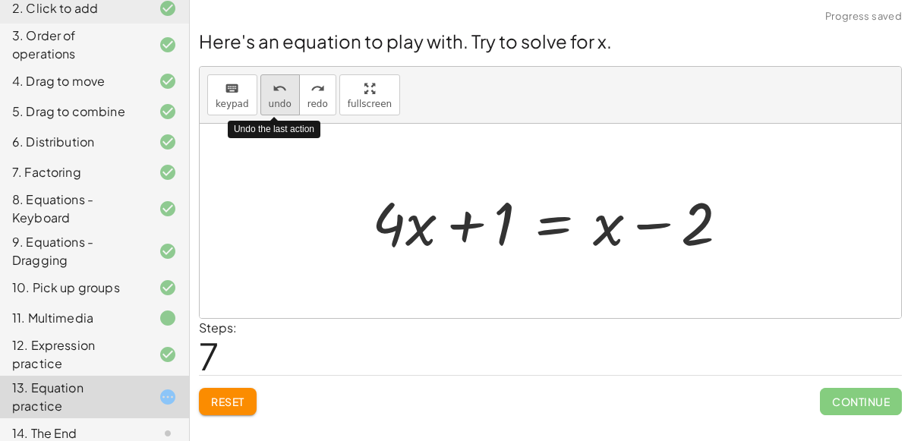
click at [278, 93] on icon "undo" at bounding box center [280, 89] width 14 height 18
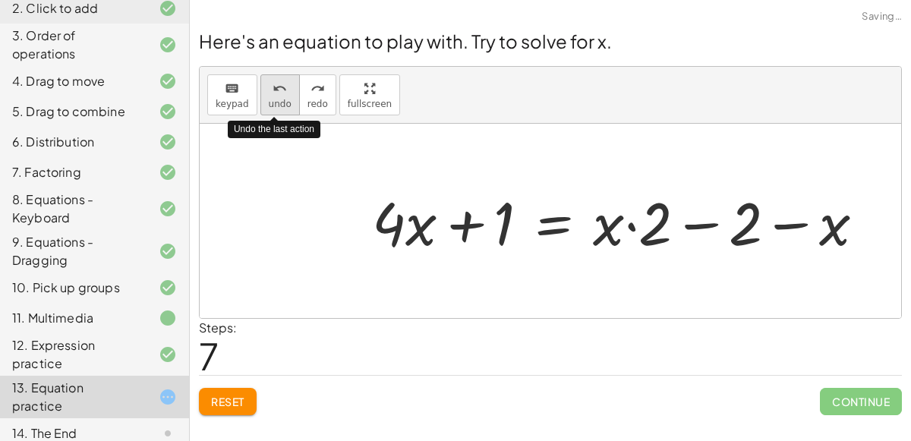
click at [278, 93] on icon "undo" at bounding box center [280, 89] width 14 height 18
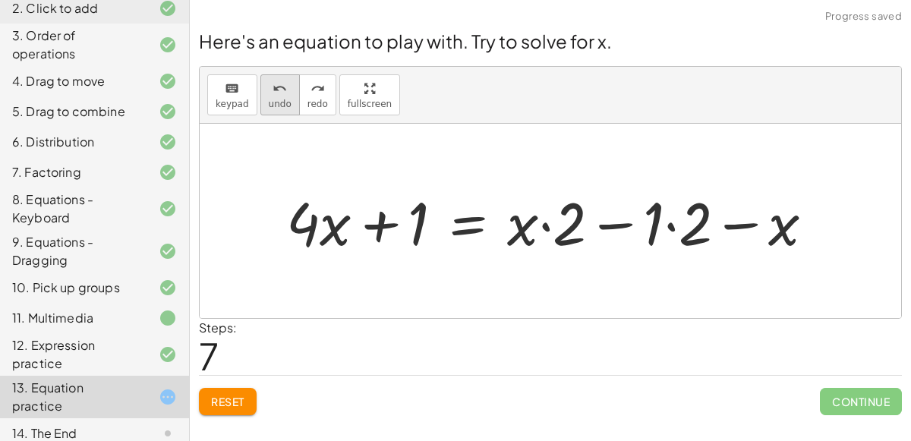
click at [276, 106] on span "undo" at bounding box center [280, 104] width 23 height 11
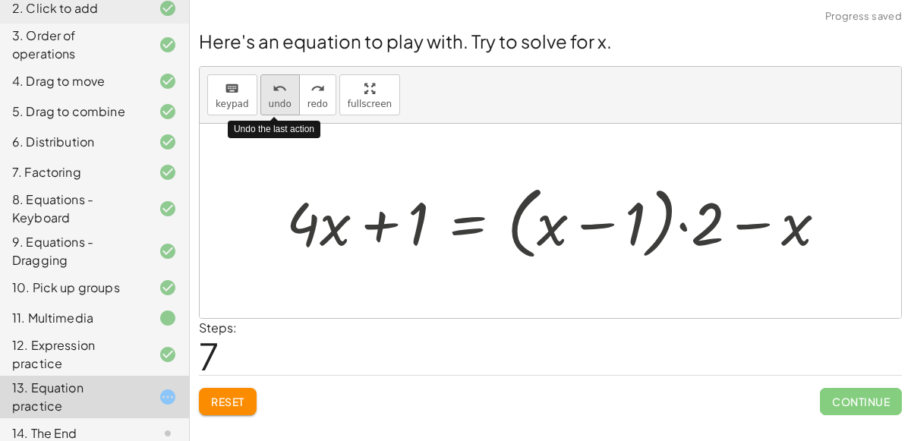
click at [276, 106] on span "undo" at bounding box center [280, 104] width 23 height 11
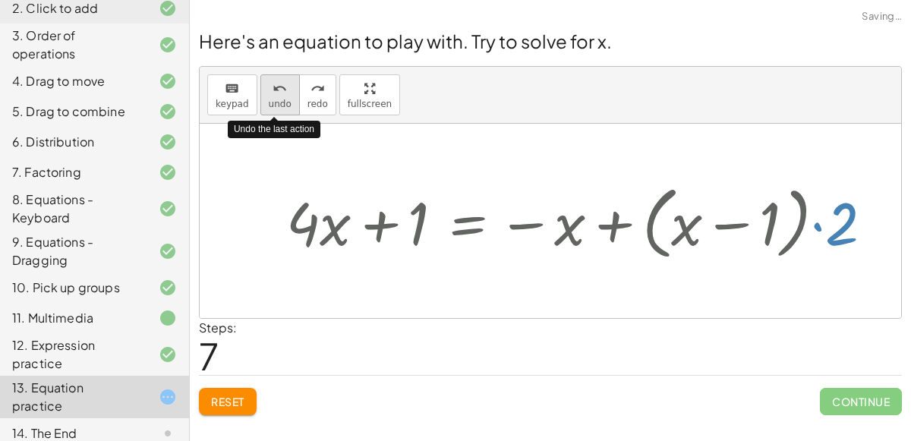
click at [276, 106] on span "undo" at bounding box center [280, 104] width 23 height 11
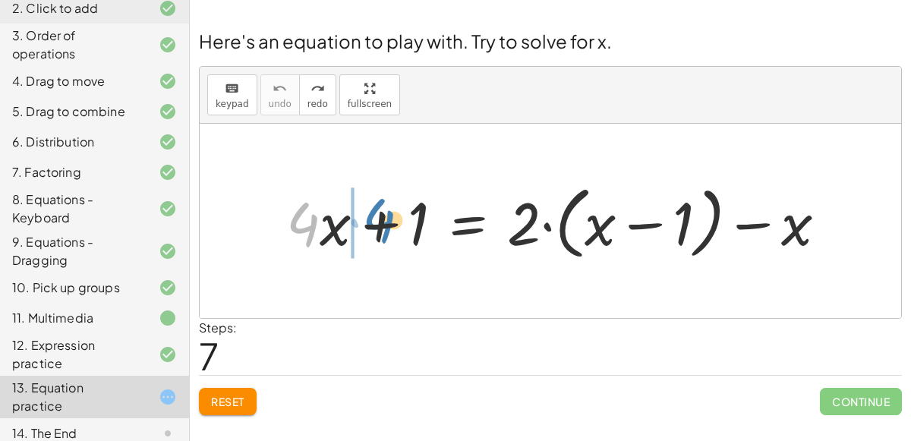
drag, startPoint x: 303, startPoint y: 221, endPoint x: 352, endPoint y: 211, distance: 50.3
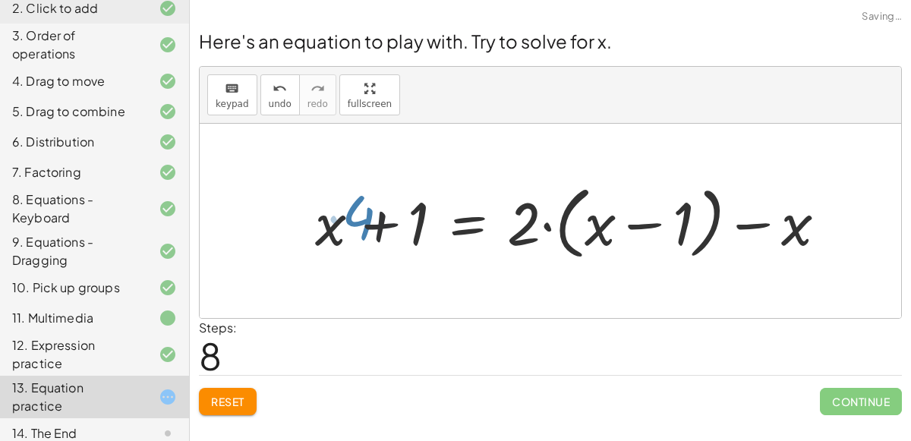
click at [352, 211] on div at bounding box center [555, 221] width 582 height 87
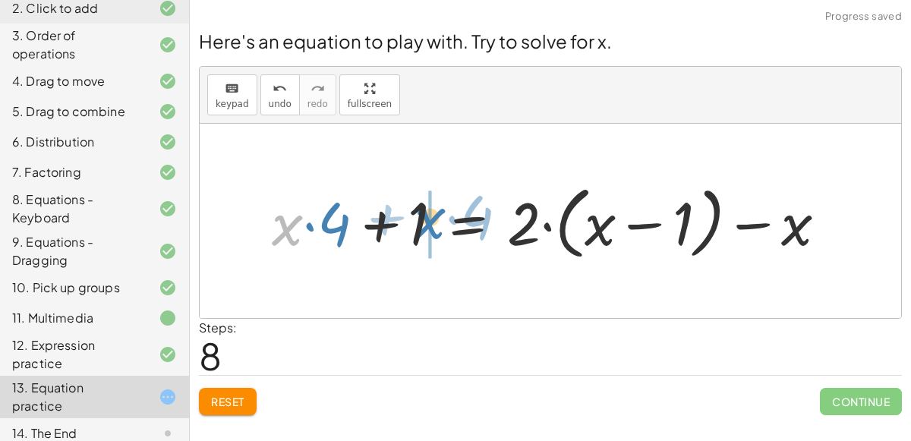
drag, startPoint x: 285, startPoint y: 223, endPoint x: 428, endPoint y: 216, distance: 143.7
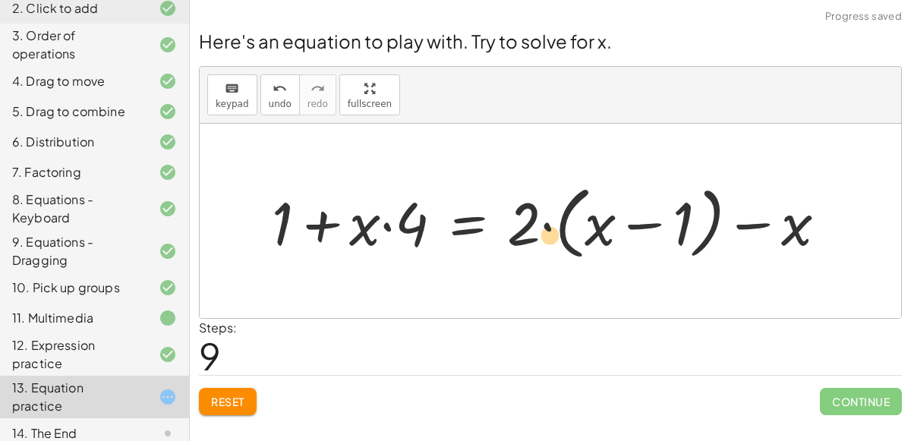
drag, startPoint x: 273, startPoint y: 209, endPoint x: 500, endPoint y: 204, distance: 227.1
click at [500, 204] on div at bounding box center [555, 221] width 582 height 87
drag, startPoint x: 517, startPoint y: 216, endPoint x: 540, endPoint y: 207, distance: 24.3
click at [540, 207] on div at bounding box center [555, 221] width 582 height 87
drag, startPoint x: 801, startPoint y: 227, endPoint x: 617, endPoint y: 226, distance: 183.8
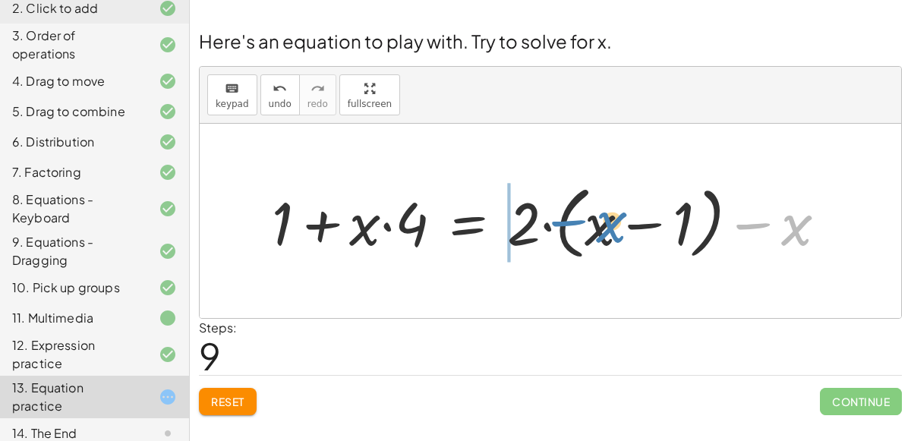
click at [617, 226] on div at bounding box center [555, 221] width 582 height 87
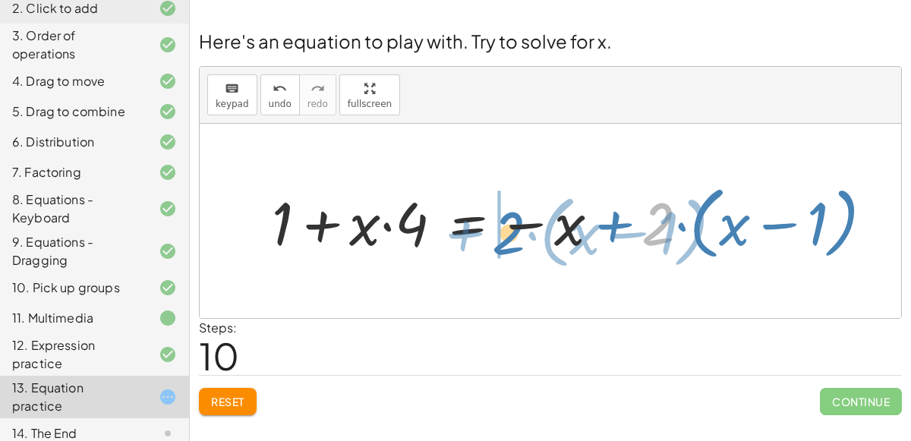
drag, startPoint x: 664, startPoint y: 223, endPoint x: 512, endPoint y: 232, distance: 152.1
click at [512, 232] on div at bounding box center [578, 221] width 629 height 87
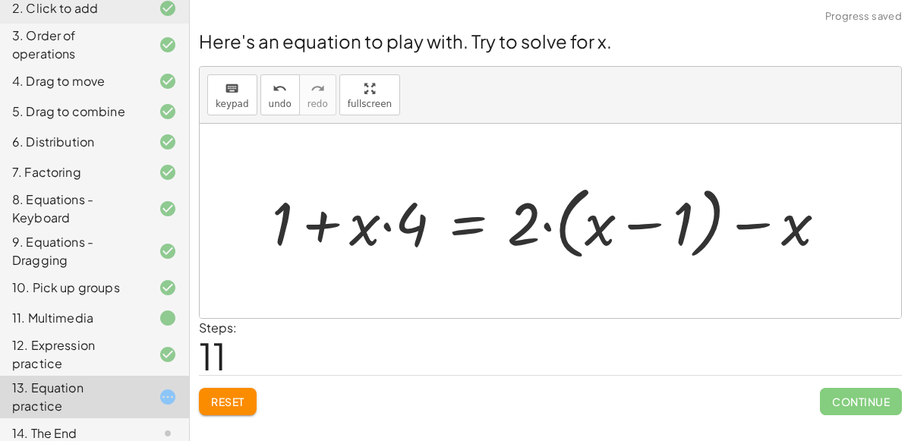
click at [534, 214] on div at bounding box center [555, 221] width 582 height 87
click at [544, 226] on div at bounding box center [555, 221] width 582 height 87
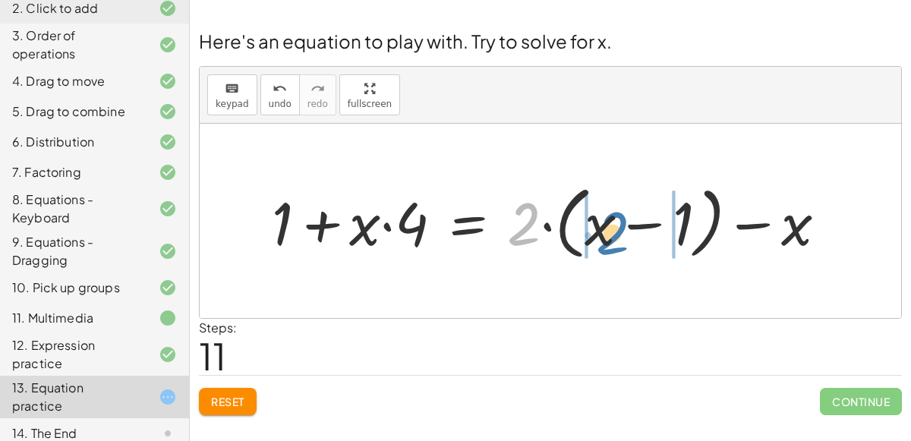
drag, startPoint x: 526, startPoint y: 216, endPoint x: 614, endPoint y: 225, distance: 88.5
click at [614, 225] on div at bounding box center [555, 221] width 582 height 87
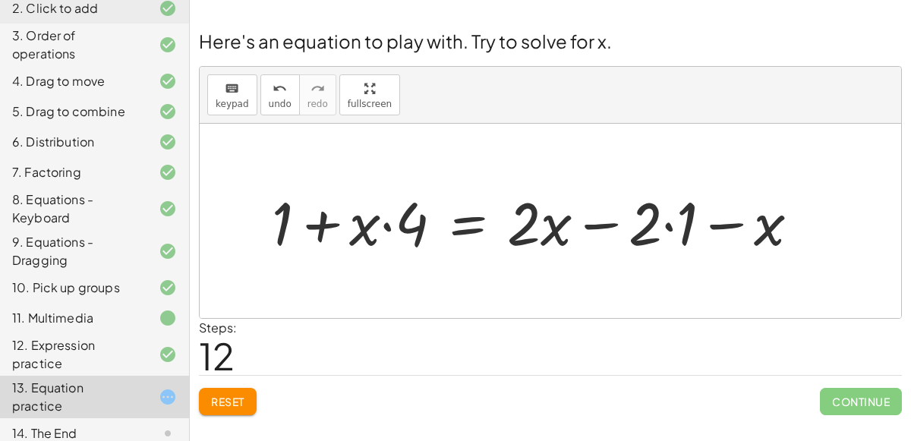
click at [662, 225] on div at bounding box center [541, 221] width 555 height 78
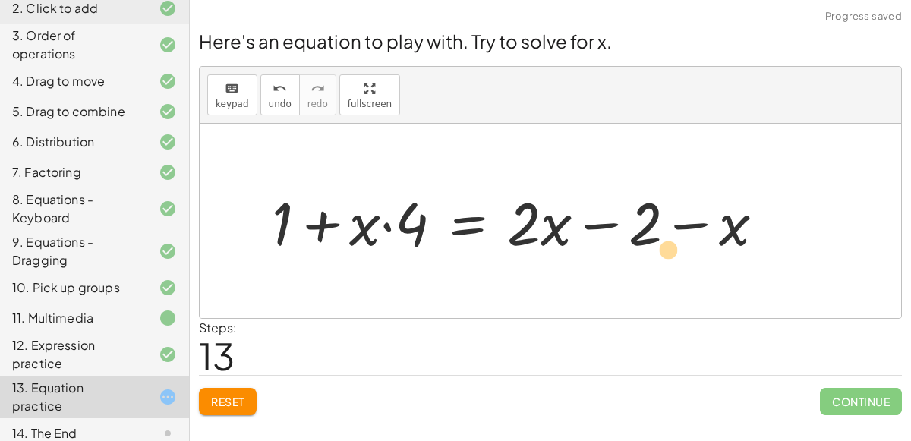
drag, startPoint x: 285, startPoint y: 204, endPoint x: 671, endPoint y: 229, distance: 386.6
click at [671, 229] on div at bounding box center [524, 221] width 520 height 78
click at [286, 93] on button "undo undo" at bounding box center [279, 94] width 39 height 41
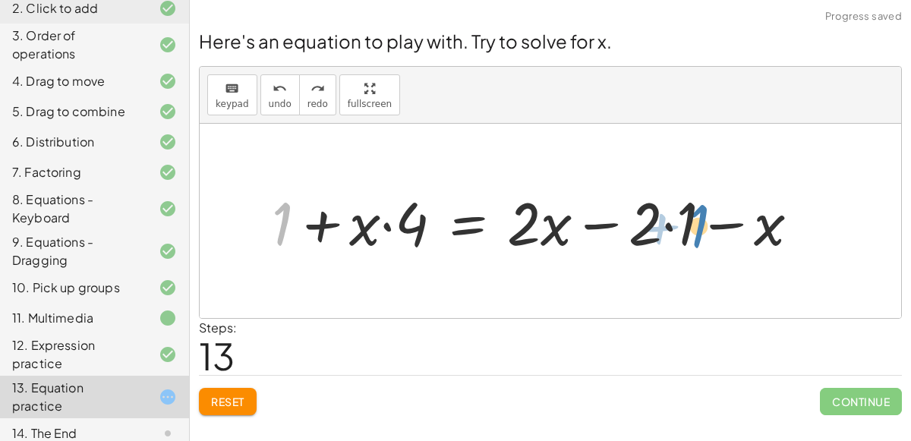
drag, startPoint x: 286, startPoint y: 217, endPoint x: 699, endPoint y: 219, distance: 413.1
click at [699, 219] on div at bounding box center [541, 221] width 555 height 78
drag, startPoint x: 359, startPoint y: 227, endPoint x: 462, endPoint y: 264, distance: 109.1
click at [462, 264] on div "+ · 4 · x + 1 = + · 2 · ( + x − 1 ) − x + · x · 4 + 1 = + · 2 · ( + x − 1 ) − x…" at bounding box center [551, 221] width 702 height 194
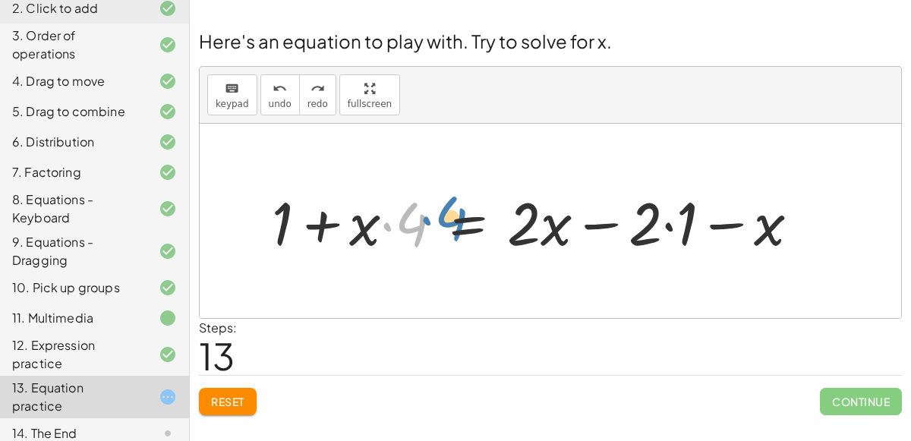
drag, startPoint x: 415, startPoint y: 232, endPoint x: 437, endPoint y: 226, distance: 23.6
click at [437, 226] on div at bounding box center [541, 221] width 555 height 78
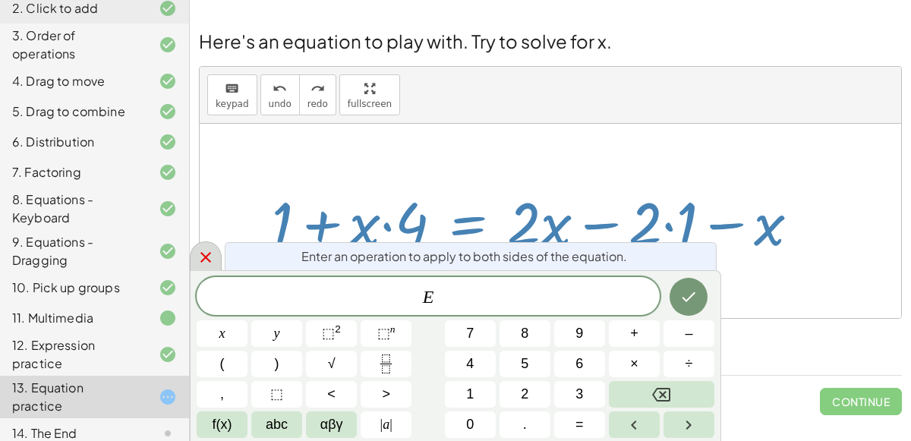
click at [204, 257] on icon at bounding box center [205, 257] width 11 height 11
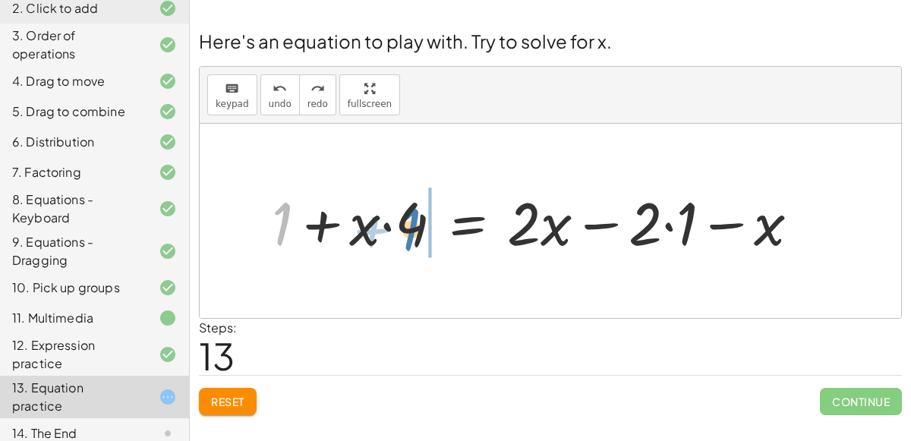
drag, startPoint x: 275, startPoint y: 223, endPoint x: 409, endPoint y: 229, distance: 133.8
click at [409, 229] on div at bounding box center [541, 221] width 555 height 78
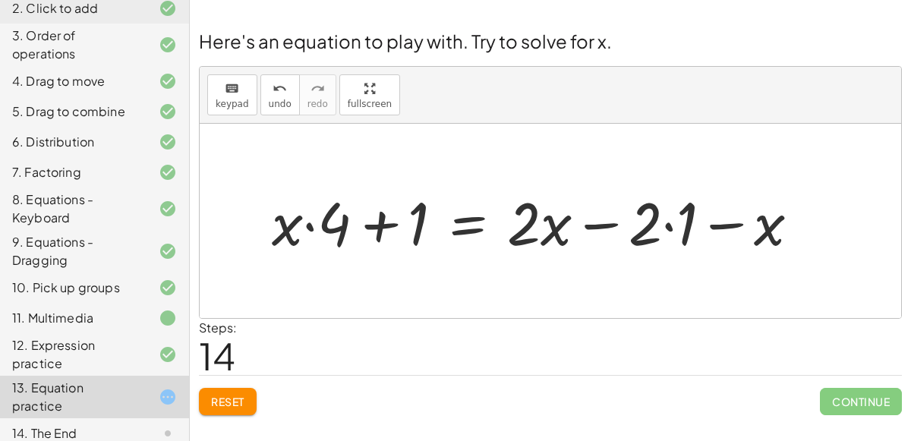
click at [663, 213] on div at bounding box center [541, 221] width 555 height 78
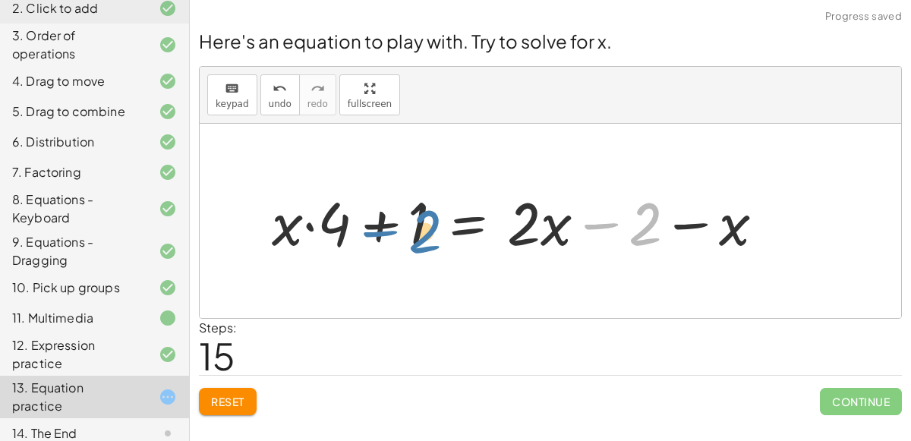
drag, startPoint x: 639, startPoint y: 232, endPoint x: 414, endPoint y: 240, distance: 224.9
click at [414, 240] on div at bounding box center [524, 221] width 520 height 78
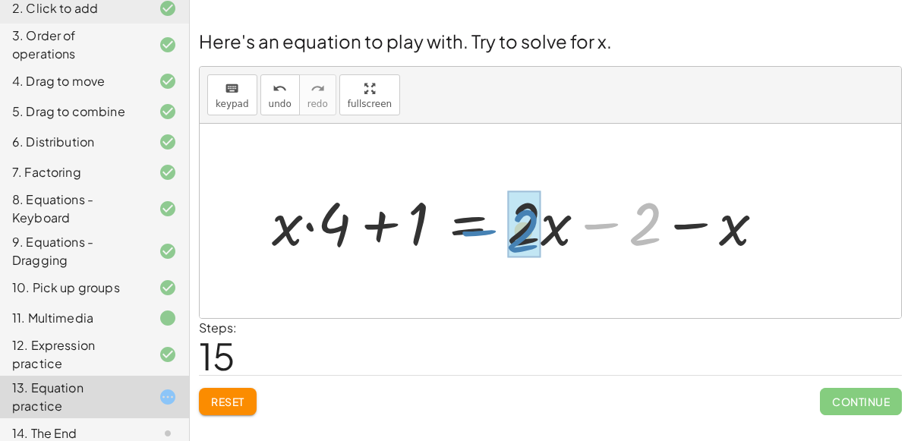
drag, startPoint x: 637, startPoint y: 229, endPoint x: 514, endPoint y: 235, distance: 123.1
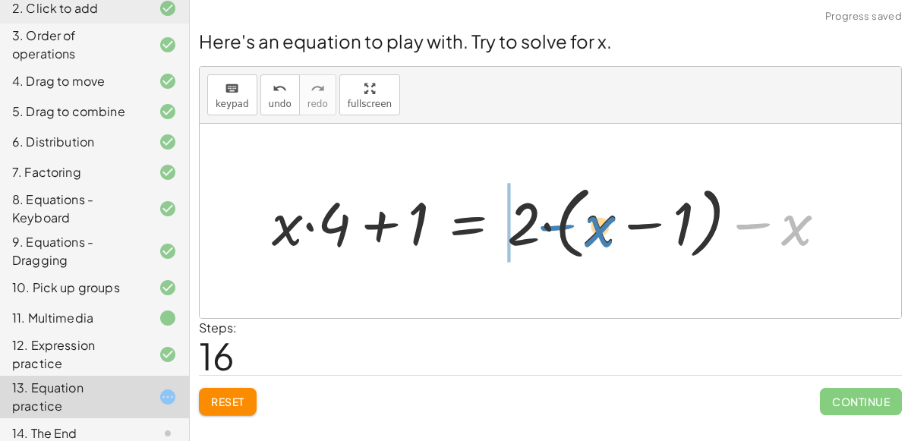
drag, startPoint x: 796, startPoint y: 232, endPoint x: 600, endPoint y: 234, distance: 195.9
click at [600, 234] on div at bounding box center [555, 221] width 582 height 87
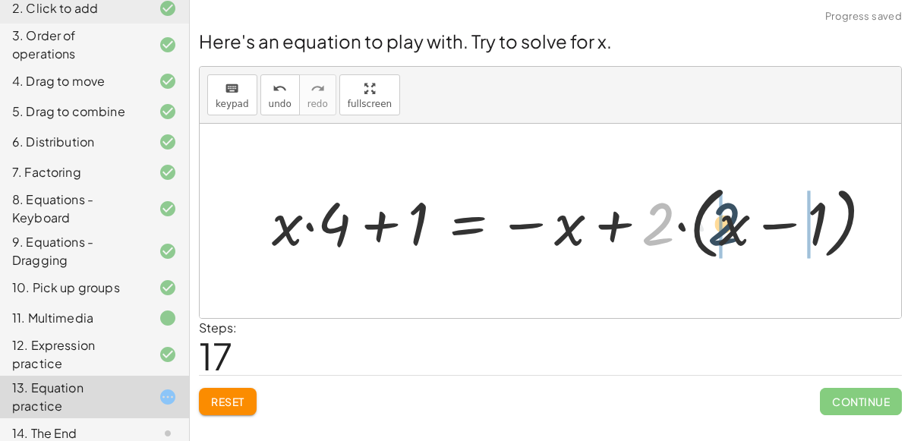
drag, startPoint x: 662, startPoint y: 223, endPoint x: 752, endPoint y: 223, distance: 89.6
click at [752, 223] on div at bounding box center [578, 221] width 629 height 87
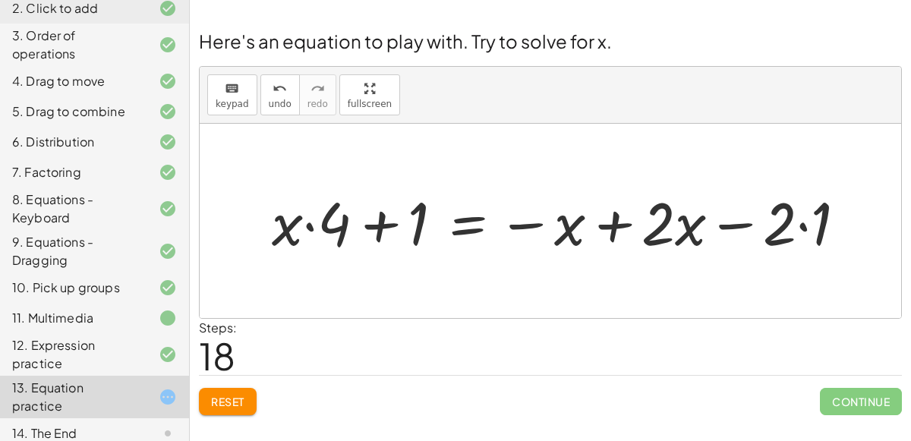
click at [806, 231] on div at bounding box center [565, 221] width 602 height 78
click at [286, 229] on div at bounding box center [547, 221] width 567 height 78
click at [332, 226] on div at bounding box center [547, 221] width 567 height 78
click at [313, 225] on div at bounding box center [547, 221] width 567 height 78
click at [387, 223] on div at bounding box center [547, 221] width 567 height 78
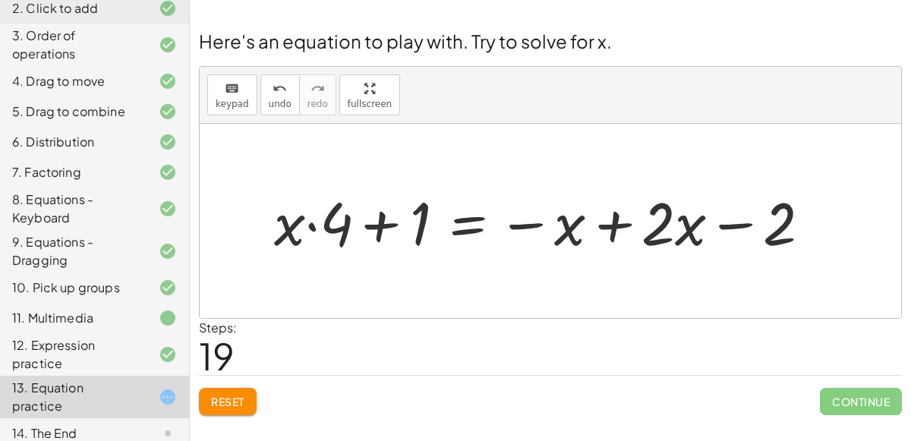
click at [387, 223] on div at bounding box center [547, 221] width 567 height 78
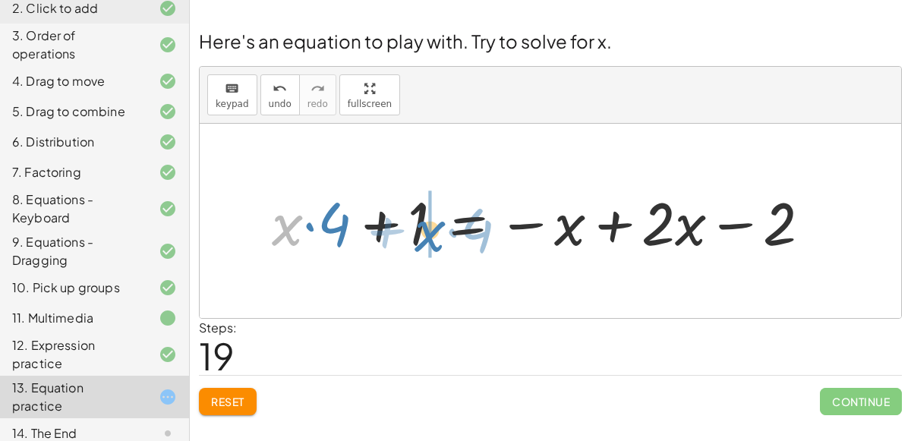
drag, startPoint x: 295, startPoint y: 234, endPoint x: 438, endPoint y: 240, distance: 143.7
click at [438, 240] on div at bounding box center [547, 221] width 567 height 78
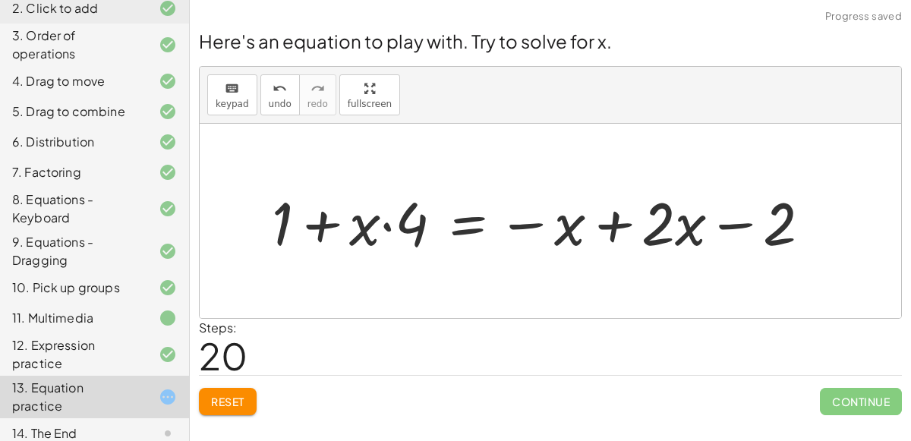
click at [313, 226] on div at bounding box center [547, 221] width 567 height 78
drag, startPoint x: 356, startPoint y: 231, endPoint x: 422, endPoint y: 210, distance: 69.2
click at [422, 210] on div at bounding box center [547, 221] width 567 height 78
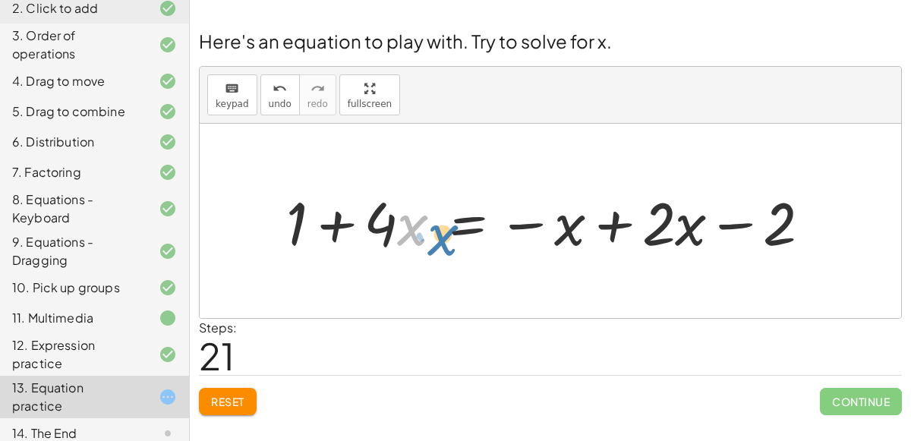
drag, startPoint x: 416, startPoint y: 226, endPoint x: 435, endPoint y: 226, distance: 19.0
click at [435, 226] on div at bounding box center [555, 221] width 552 height 78
drag, startPoint x: 665, startPoint y: 213, endPoint x: 433, endPoint y: 229, distance: 233.0
click at [433, 229] on div at bounding box center [555, 221] width 552 height 78
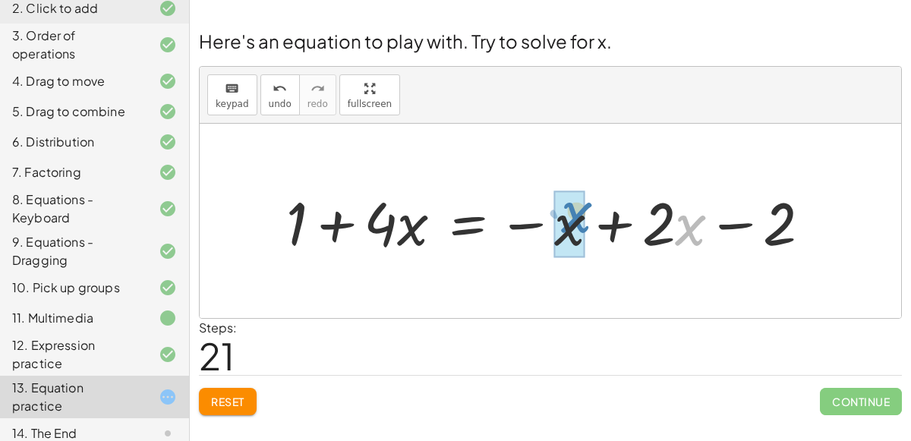
drag, startPoint x: 683, startPoint y: 207, endPoint x: 570, endPoint y: 195, distance: 113.8
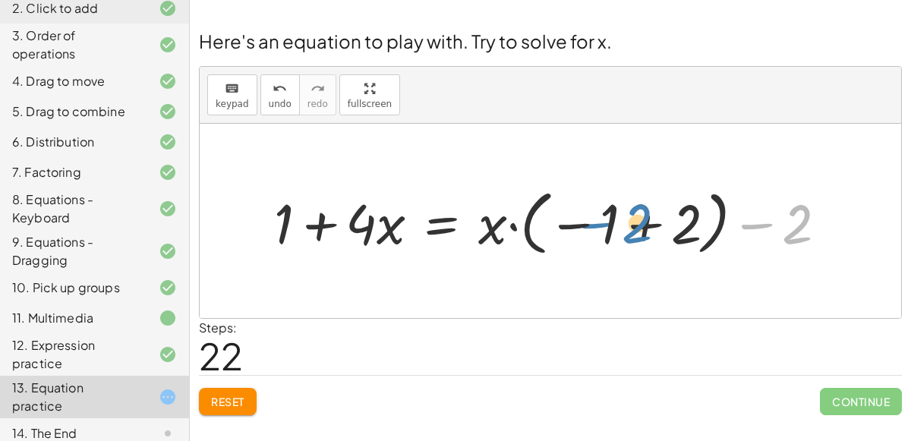
drag, startPoint x: 803, startPoint y: 223, endPoint x: 645, endPoint y: 224, distance: 158.0
click at [645, 224] on div at bounding box center [557, 221] width 581 height 78
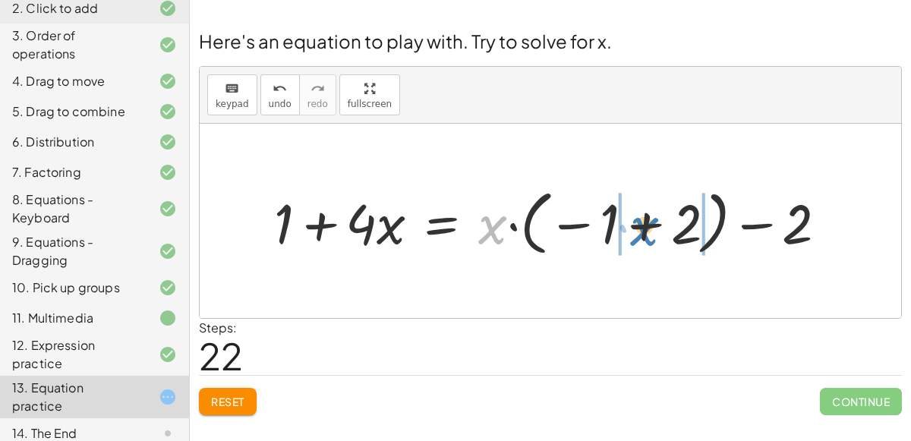
drag, startPoint x: 494, startPoint y: 223, endPoint x: 645, endPoint y: 226, distance: 151.2
click at [645, 226] on div at bounding box center [557, 221] width 581 height 78
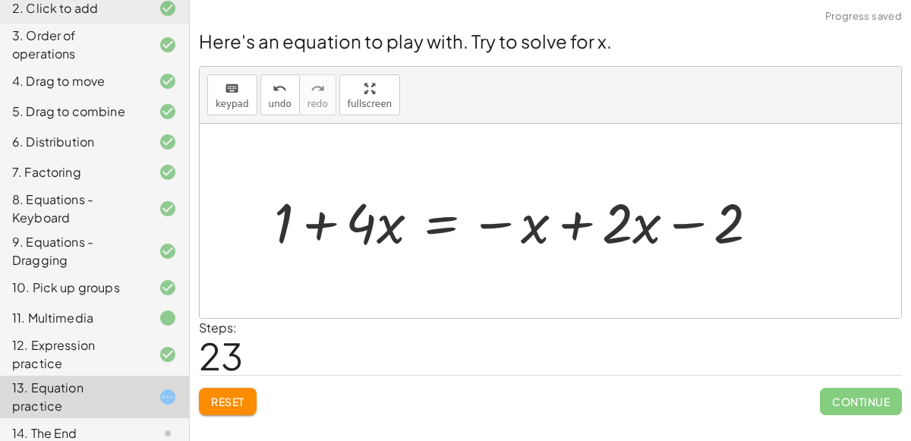
click at [725, 225] on div at bounding box center [523, 221] width 513 height 73
click at [269, 105] on span "undo" at bounding box center [280, 104] width 23 height 11
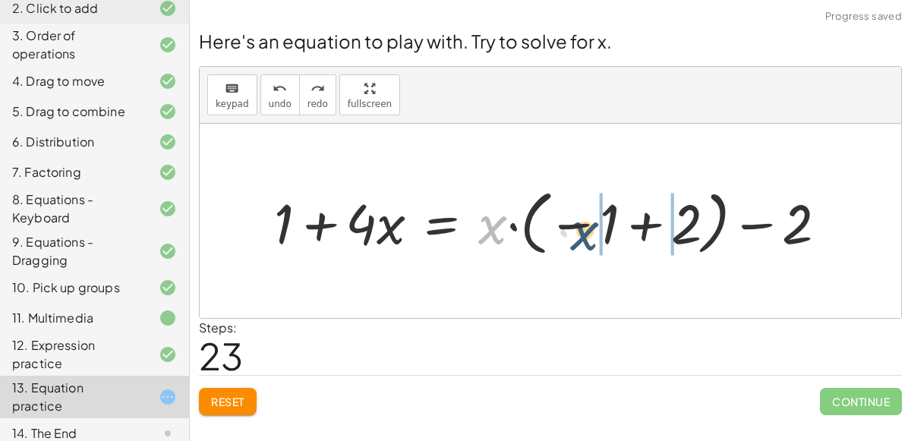
drag, startPoint x: 506, startPoint y: 223, endPoint x: 601, endPoint y: 222, distance: 95.7
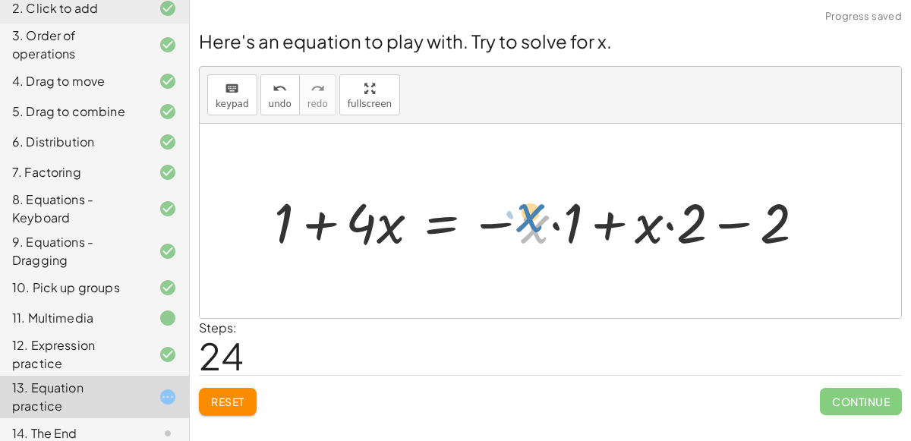
drag, startPoint x: 532, startPoint y: 226, endPoint x: 528, endPoint y: 218, distance: 9.2
click at [528, 218] on div at bounding box center [546, 221] width 558 height 73
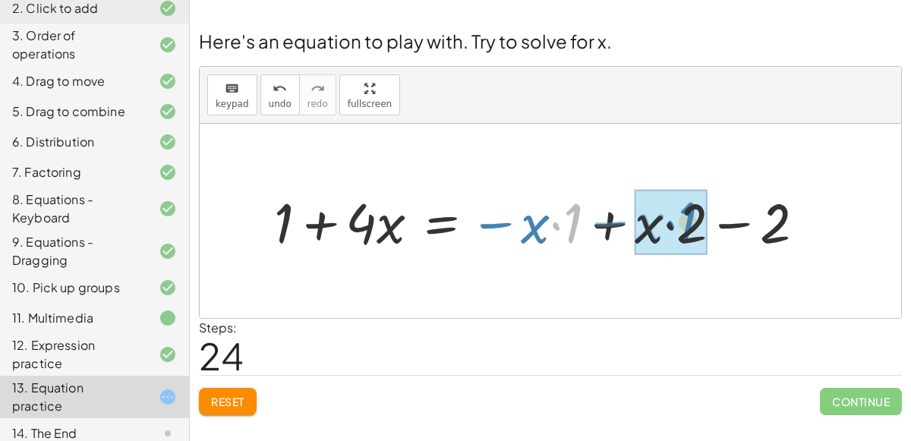
drag, startPoint x: 569, startPoint y: 222, endPoint x: 685, endPoint y: 222, distance: 116.2
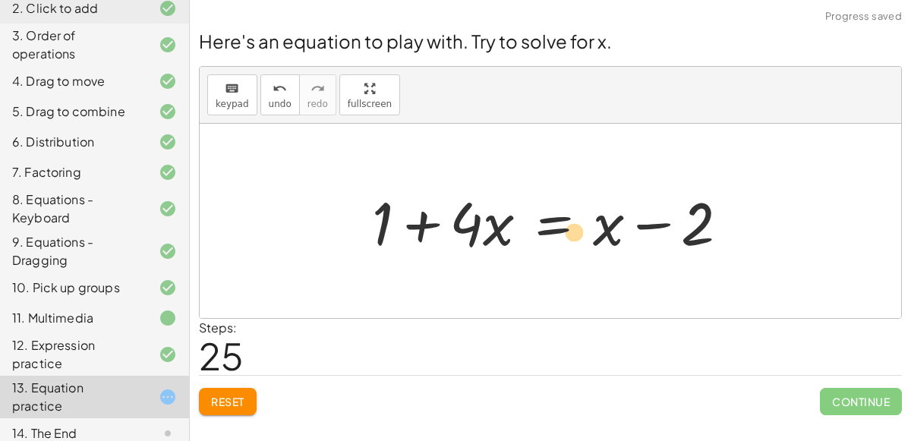
drag, startPoint x: 462, startPoint y: 235, endPoint x: 529, endPoint y: 240, distance: 67.0
click at [529, 240] on div at bounding box center [557, 221] width 384 height 78
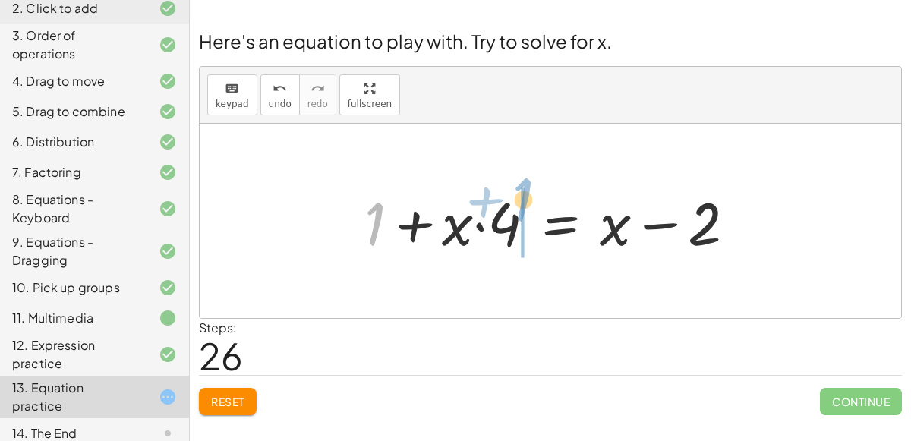
drag, startPoint x: 380, startPoint y: 224, endPoint x: 530, endPoint y: 199, distance: 151.7
click at [530, 199] on div at bounding box center [556, 221] width 399 height 78
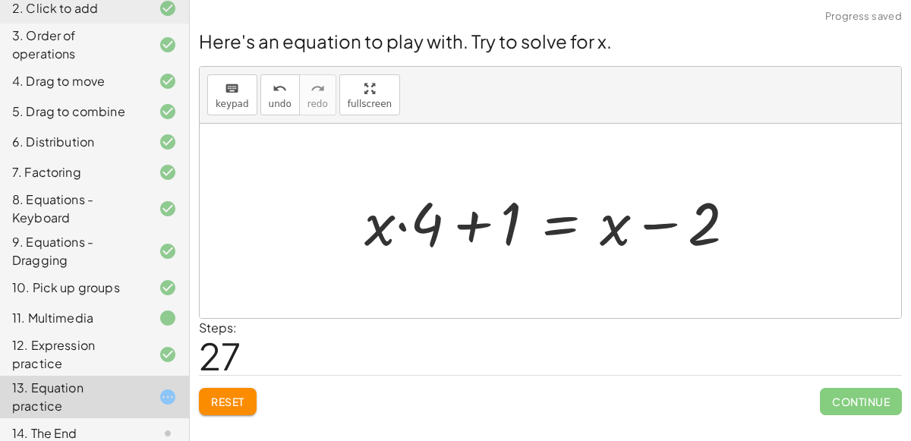
click at [432, 236] on div at bounding box center [556, 221] width 399 height 78
click at [477, 225] on div at bounding box center [556, 221] width 399 height 78
drag, startPoint x: 433, startPoint y: 227, endPoint x: 383, endPoint y: 252, distance: 55.4
click at [383, 252] on div at bounding box center [556, 221] width 399 height 78
click at [278, 112] on button "undo undo" at bounding box center [279, 94] width 39 height 41
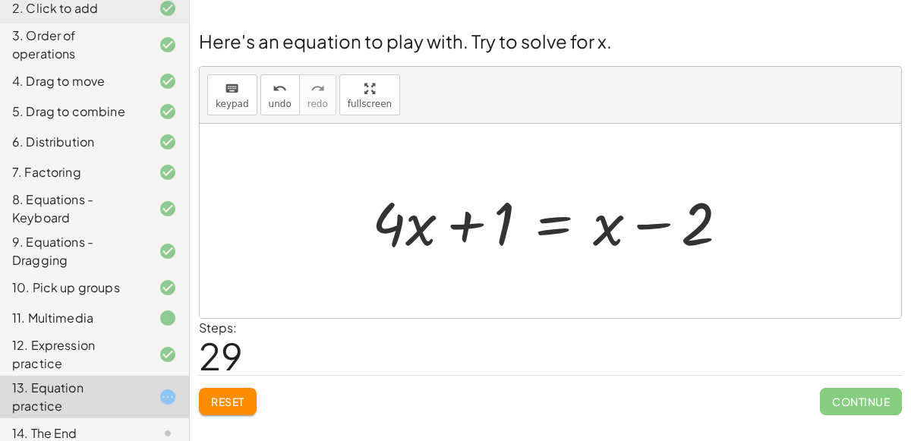
click at [393, 232] on div at bounding box center [557, 221] width 384 height 78
click at [409, 238] on div at bounding box center [557, 221] width 384 height 78
drag, startPoint x: 409, startPoint y: 238, endPoint x: 503, endPoint y: 246, distance: 95.3
click at [503, 246] on div at bounding box center [557, 221] width 384 height 78
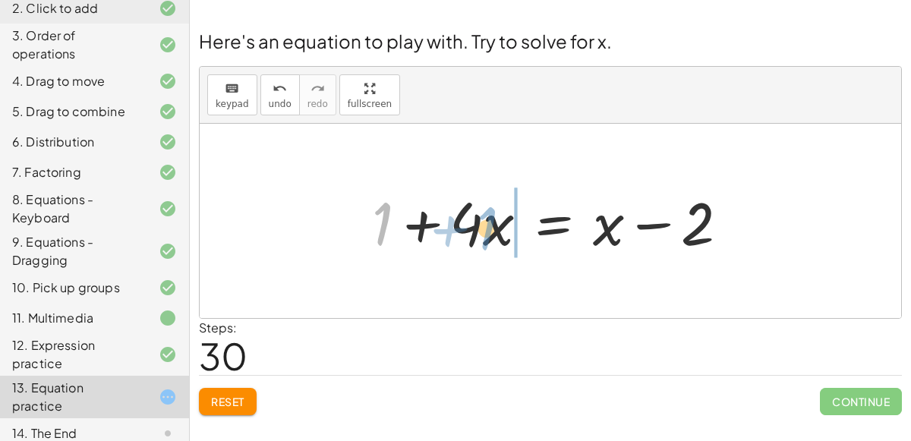
drag, startPoint x: 384, startPoint y: 223, endPoint x: 488, endPoint y: 226, distance: 104.1
click at [488, 226] on div at bounding box center [557, 221] width 384 height 78
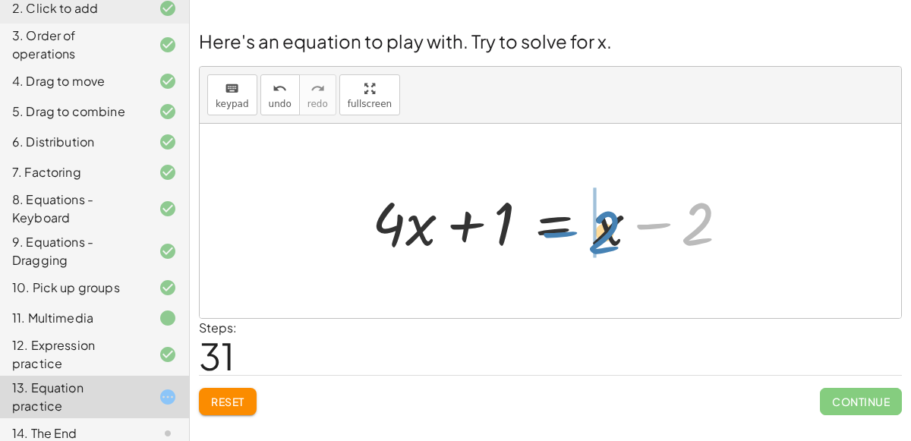
drag, startPoint x: 688, startPoint y: 216, endPoint x: 596, endPoint y: 223, distance: 92.2
click at [596, 223] on div at bounding box center [557, 221] width 384 height 78
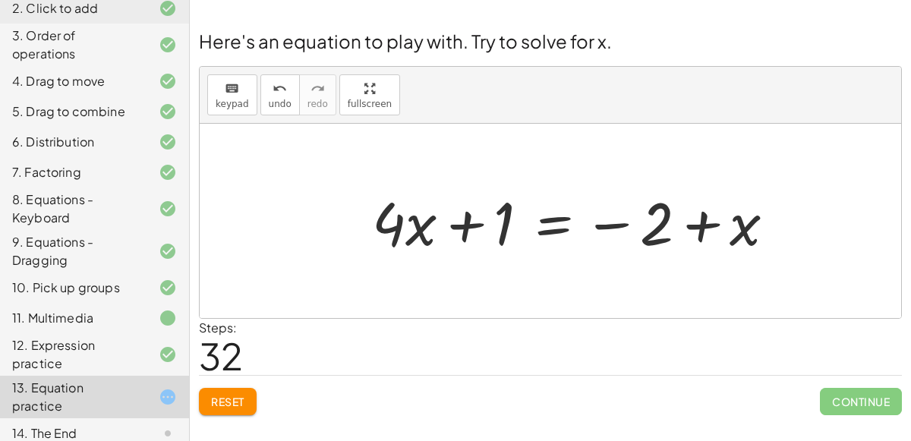
click at [400, 226] on div at bounding box center [580, 221] width 431 height 78
click at [412, 235] on div at bounding box center [580, 221] width 431 height 78
click at [273, 80] on icon "undo" at bounding box center [280, 89] width 14 height 18
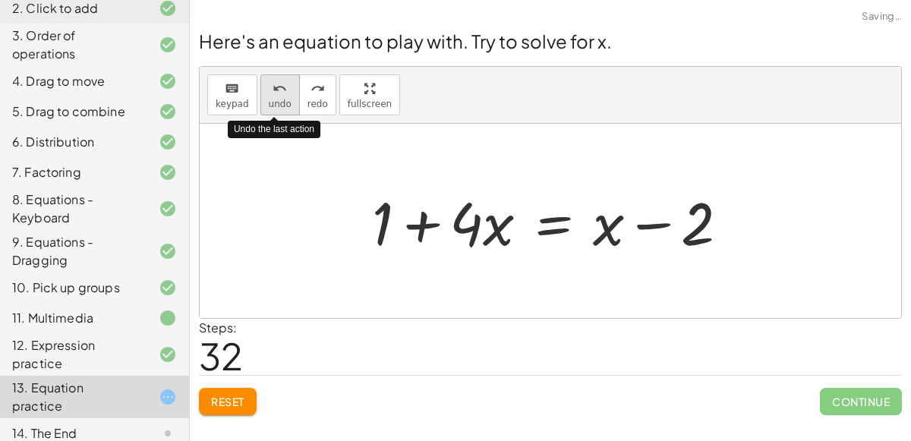
click at [274, 89] on icon "undo" at bounding box center [280, 89] width 14 height 18
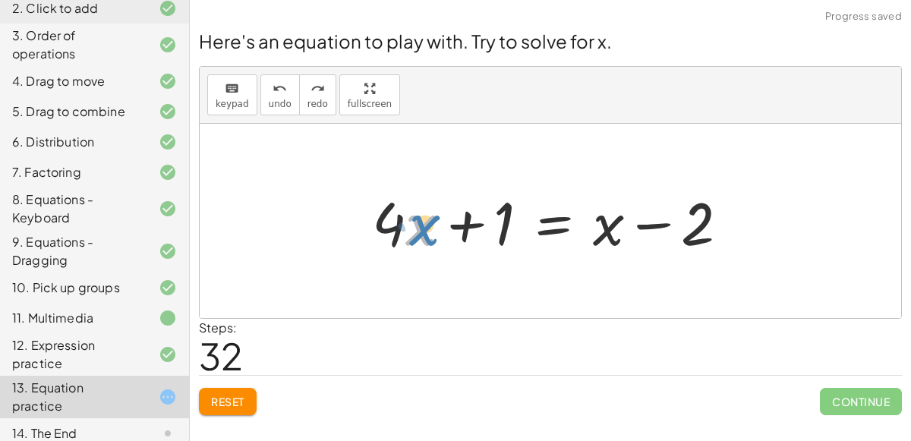
click at [421, 236] on div at bounding box center [557, 221] width 384 height 78
click at [283, 99] on span "undo" at bounding box center [280, 104] width 23 height 11
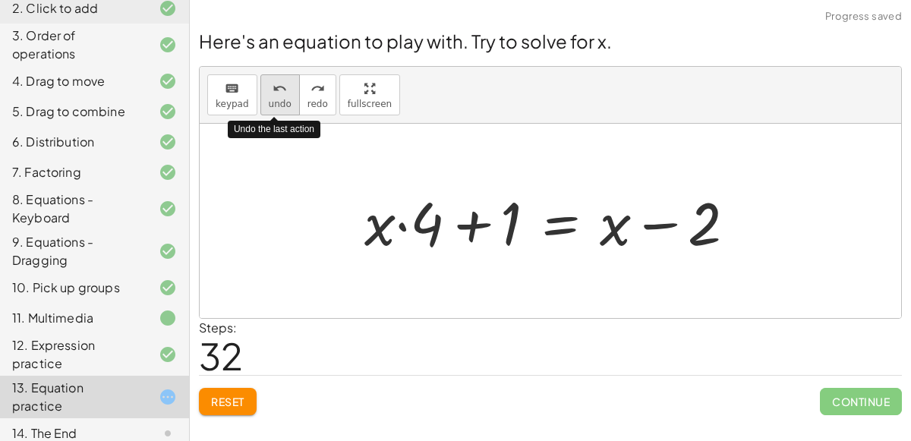
click at [283, 99] on span "undo" at bounding box center [280, 104] width 23 height 11
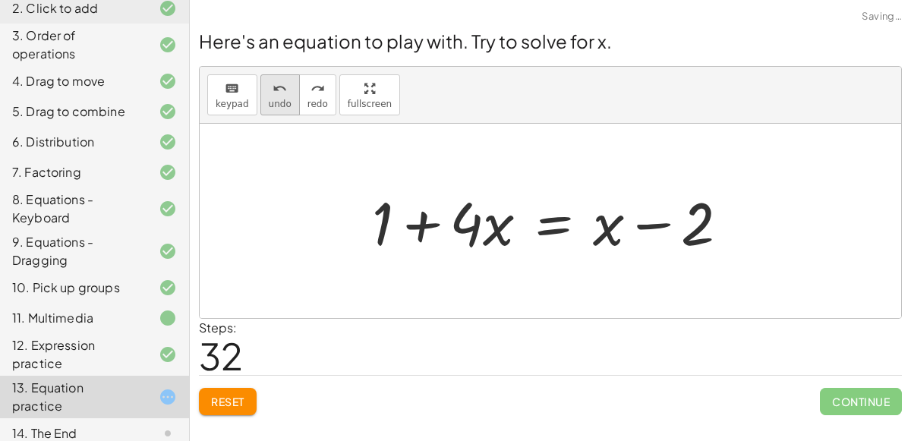
click at [273, 82] on icon "undo" at bounding box center [280, 89] width 14 height 18
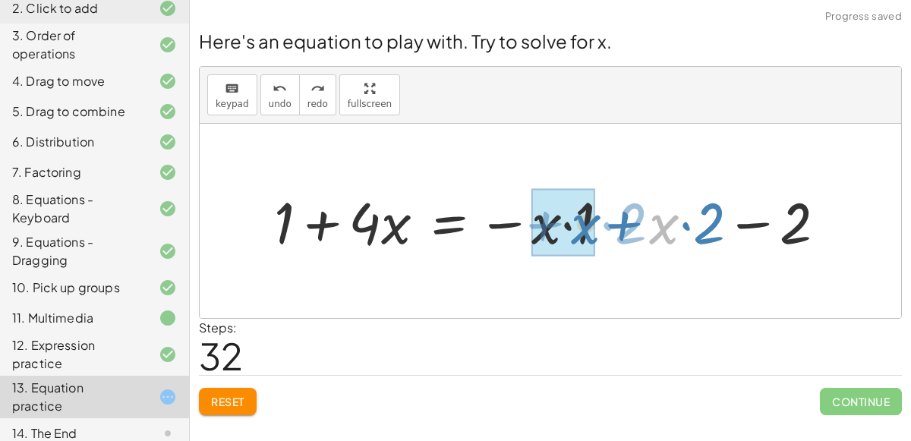
drag, startPoint x: 662, startPoint y: 219, endPoint x: 583, endPoint y: 219, distance: 79.0
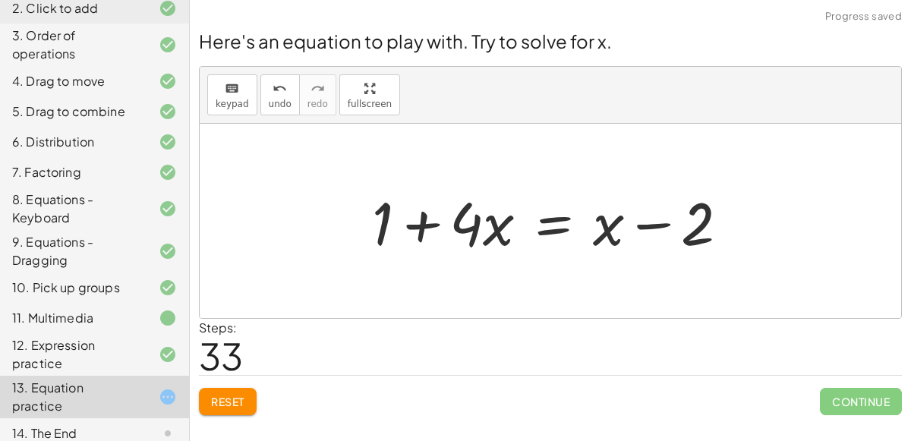
click at [254, 96] on div "keyboard keypad undo [PERSON_NAME] redo fullscreen" at bounding box center [551, 95] width 702 height 57
click at [269, 103] on span "undo" at bounding box center [280, 104] width 23 height 11
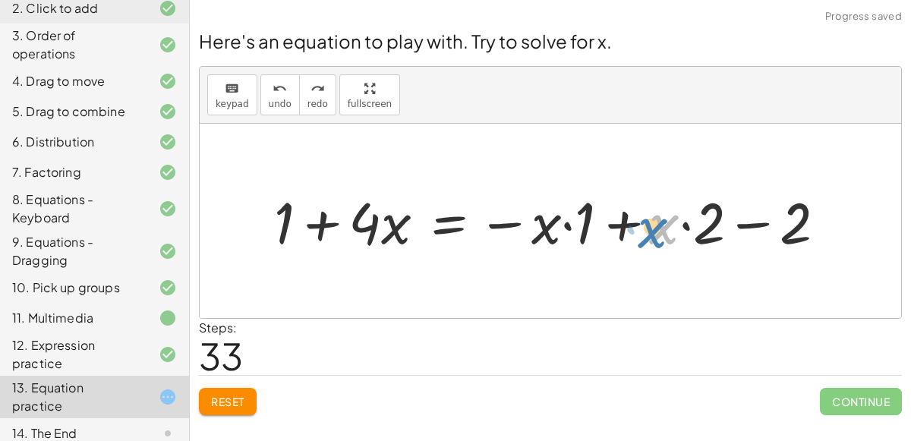
drag, startPoint x: 664, startPoint y: 214, endPoint x: 653, endPoint y: 218, distance: 12.0
click at [653, 218] on div at bounding box center [556, 220] width 579 height 75
drag, startPoint x: 396, startPoint y: 230, endPoint x: 350, endPoint y: 233, distance: 45.7
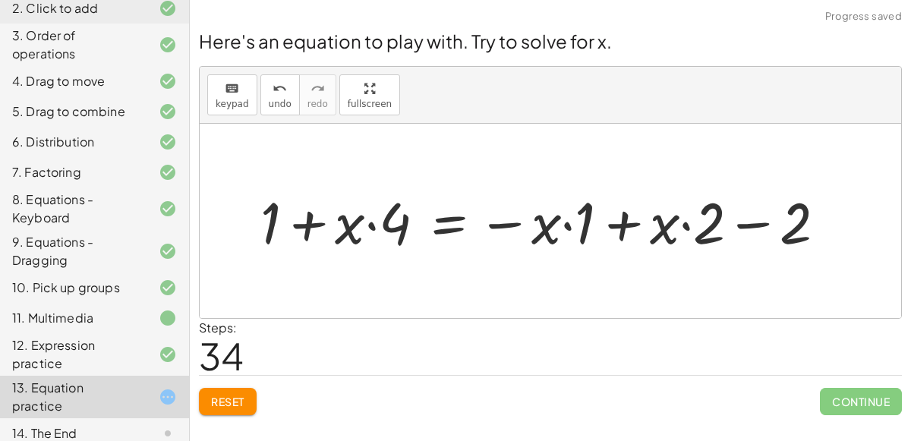
click at [510, 225] on div at bounding box center [549, 220] width 593 height 75
drag, startPoint x: 540, startPoint y: 228, endPoint x: 664, endPoint y: 232, distance: 123.9
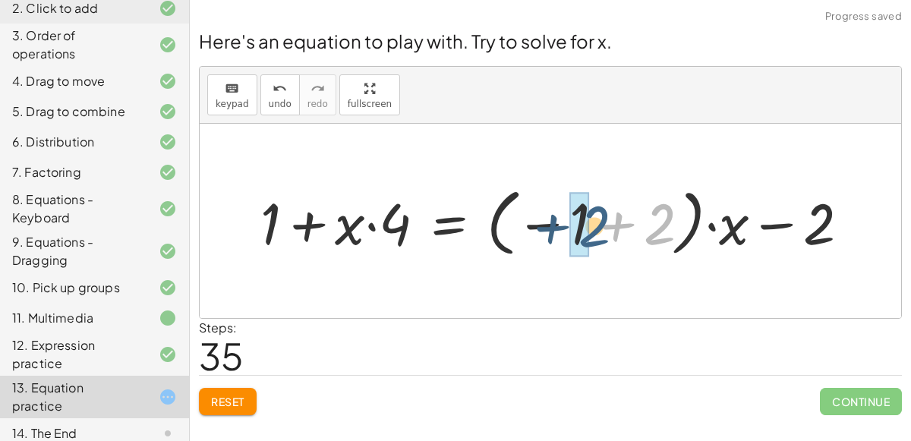
drag, startPoint x: 664, startPoint y: 226, endPoint x: 599, endPoint y: 228, distance: 65.3
click at [599, 228] on div at bounding box center [561, 221] width 617 height 81
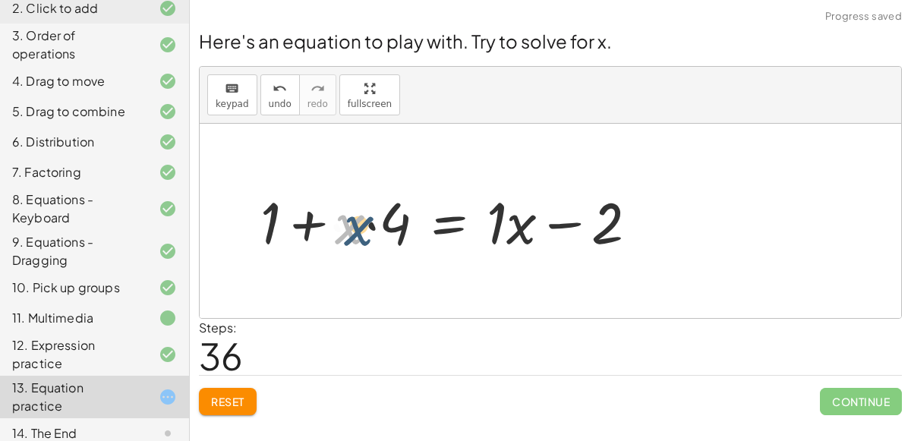
drag, startPoint x: 355, startPoint y: 221, endPoint x: 364, endPoint y: 221, distance: 9.1
click at [364, 221] on div at bounding box center [455, 220] width 405 height 75
click at [595, 218] on div at bounding box center [455, 220] width 405 height 75
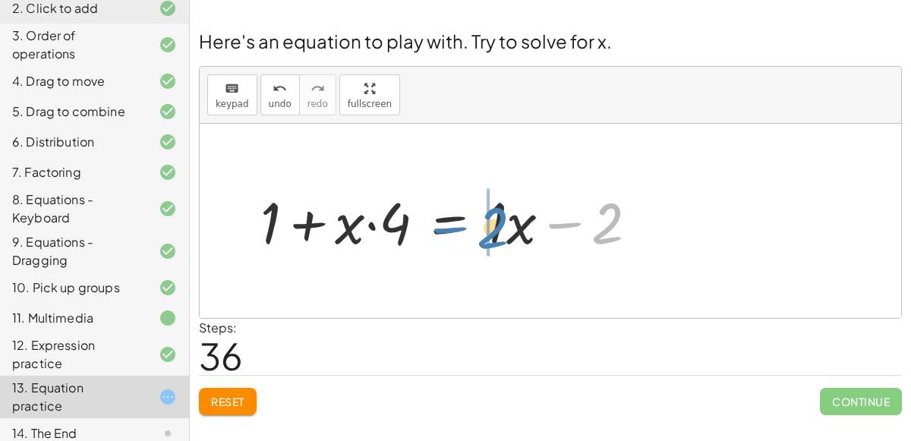
drag, startPoint x: 604, startPoint y: 229, endPoint x: 491, endPoint y: 233, distance: 113.2
click at [491, 233] on div at bounding box center [455, 220] width 405 height 75
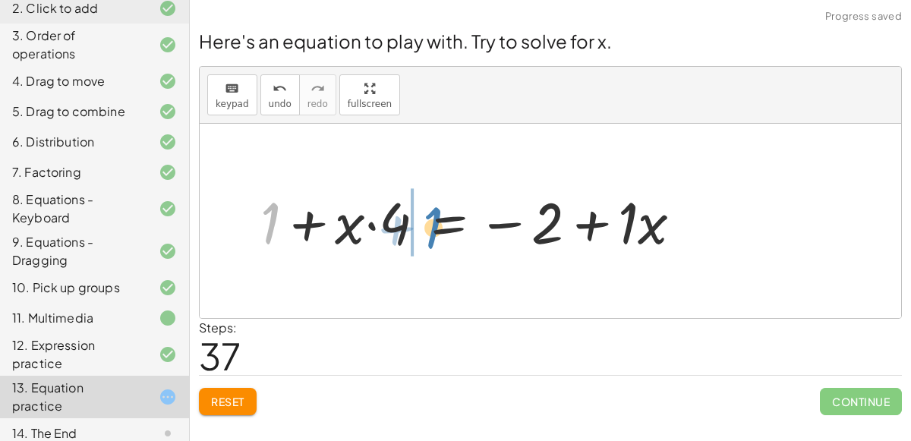
drag, startPoint x: 267, startPoint y: 205, endPoint x: 429, endPoint y: 209, distance: 161.8
click at [429, 209] on div at bounding box center [478, 220] width 450 height 75
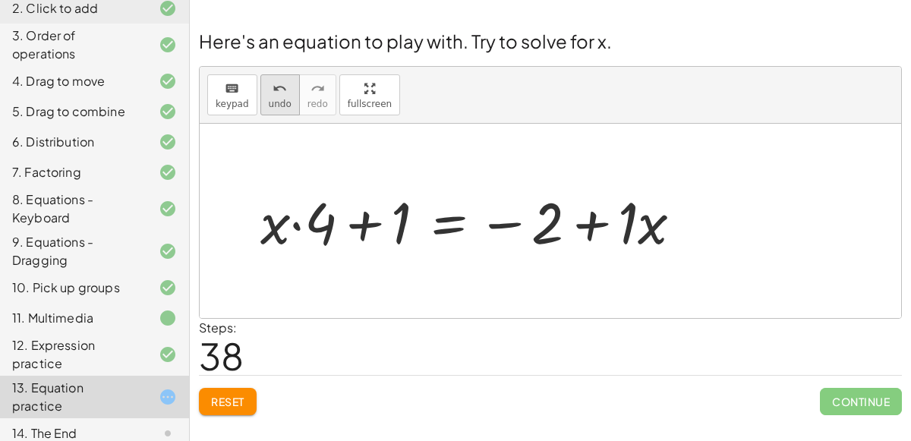
click at [260, 87] on button "undo undo" at bounding box center [279, 94] width 39 height 41
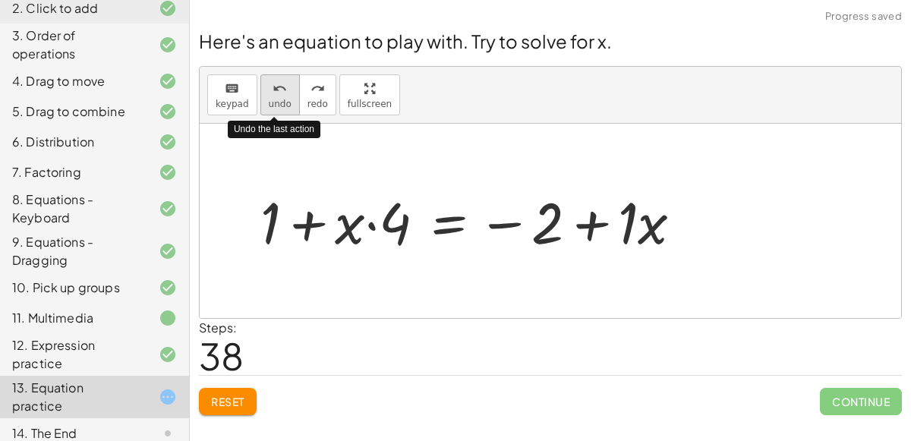
click at [269, 88] on div "undo" at bounding box center [280, 88] width 23 height 18
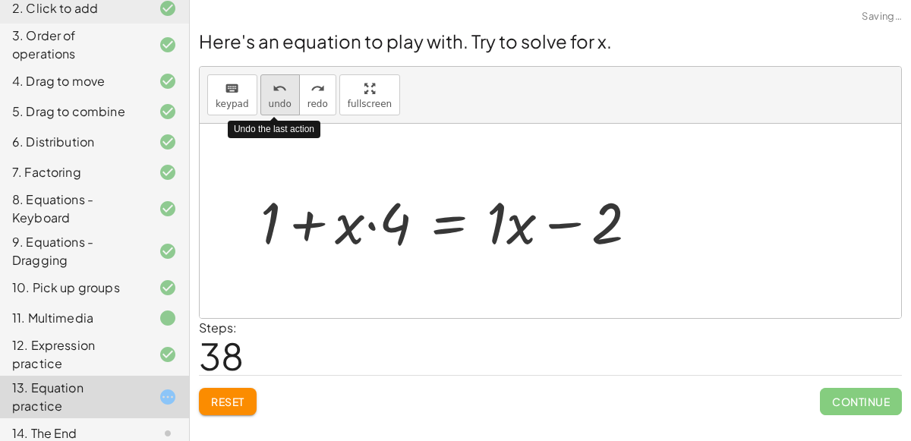
click at [269, 88] on div "undo" at bounding box center [280, 88] width 23 height 18
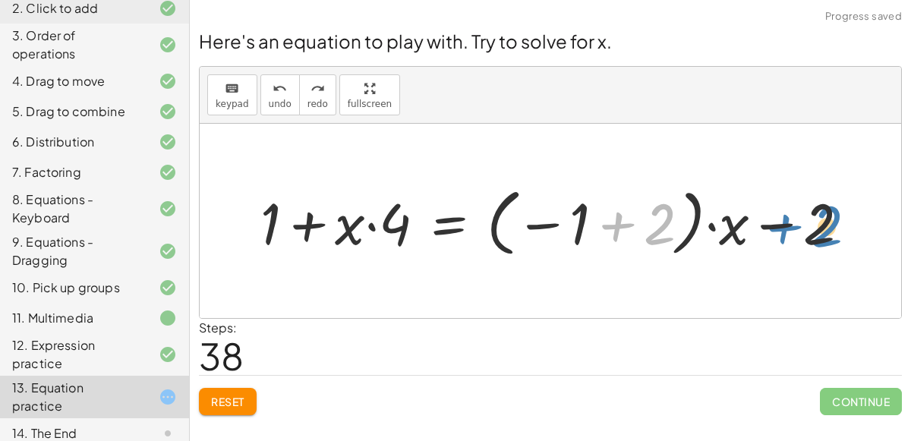
drag, startPoint x: 661, startPoint y: 231, endPoint x: 827, endPoint y: 232, distance: 165.6
click at [827, 232] on div at bounding box center [561, 221] width 617 height 81
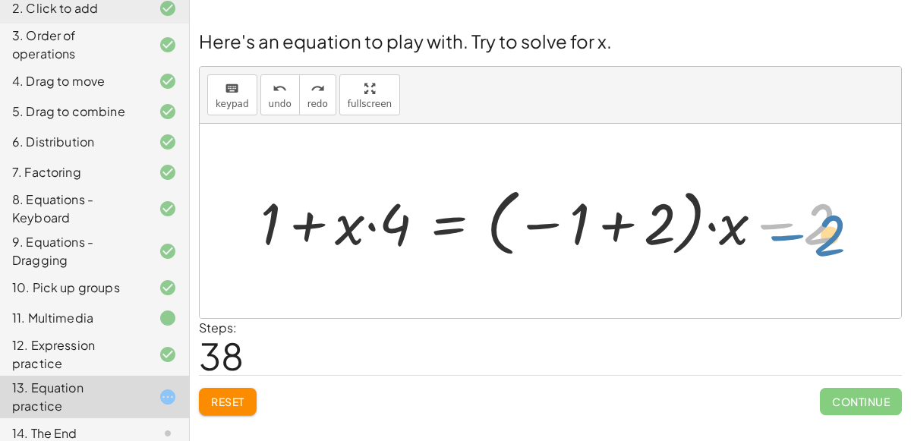
drag, startPoint x: 821, startPoint y: 222, endPoint x: 833, endPoint y: 231, distance: 15.2
click at [833, 231] on div at bounding box center [561, 221] width 617 height 81
drag, startPoint x: 741, startPoint y: 229, endPoint x: 756, endPoint y: 240, distance: 18.4
click at [756, 240] on div at bounding box center [561, 221] width 617 height 81
click at [617, 228] on div at bounding box center [561, 221] width 617 height 81
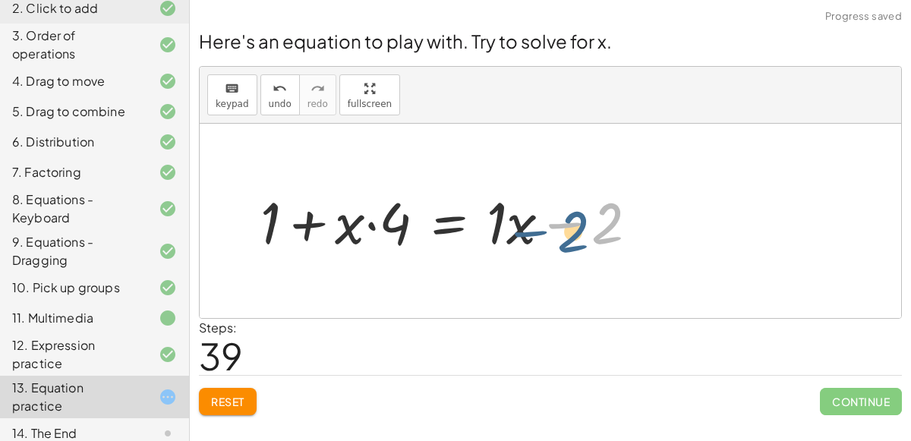
drag, startPoint x: 610, startPoint y: 224, endPoint x: 628, endPoint y: 230, distance: 19.2
click at [628, 230] on div at bounding box center [455, 220] width 405 height 75
click at [276, 95] on icon "undo" at bounding box center [280, 89] width 14 height 18
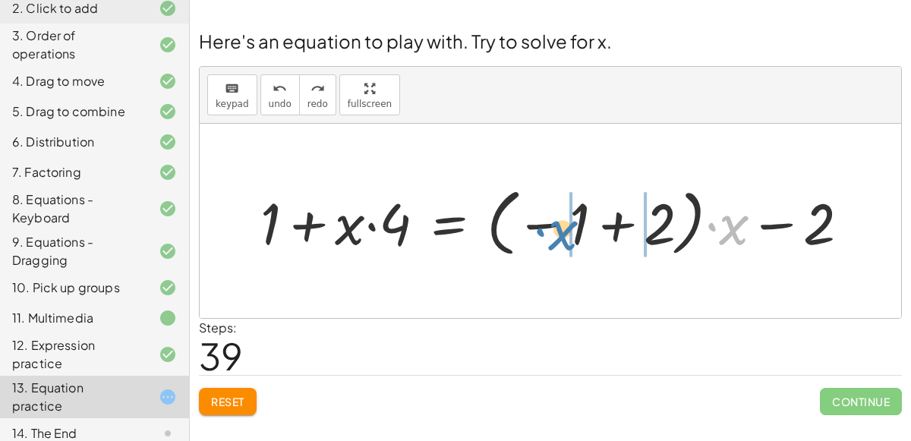
drag, startPoint x: 721, startPoint y: 232, endPoint x: 549, endPoint y: 237, distance: 171.7
click at [549, 237] on div at bounding box center [561, 221] width 617 height 81
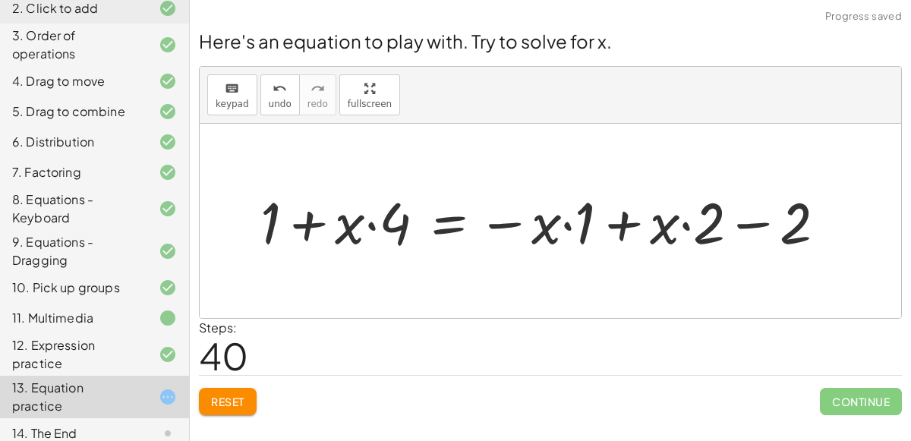
click at [748, 228] on div at bounding box center [549, 220] width 593 height 75
drag, startPoint x: 705, startPoint y: 229, endPoint x: 785, endPoint y: 230, distance: 79.7
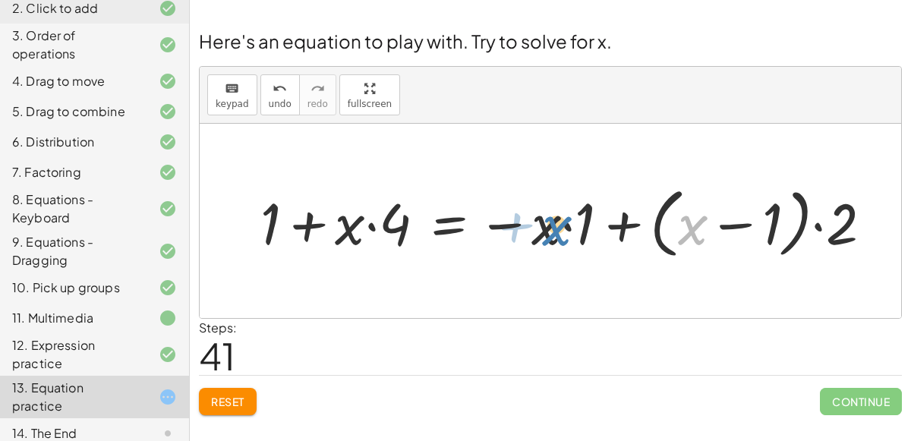
drag, startPoint x: 693, startPoint y: 229, endPoint x: 559, endPoint y: 232, distance: 133.7
click at [559, 232] on div at bounding box center [572, 221] width 639 height 84
drag, startPoint x: 558, startPoint y: 225, endPoint x: 600, endPoint y: 219, distance: 42.1
click at [600, 219] on div at bounding box center [572, 221] width 639 height 84
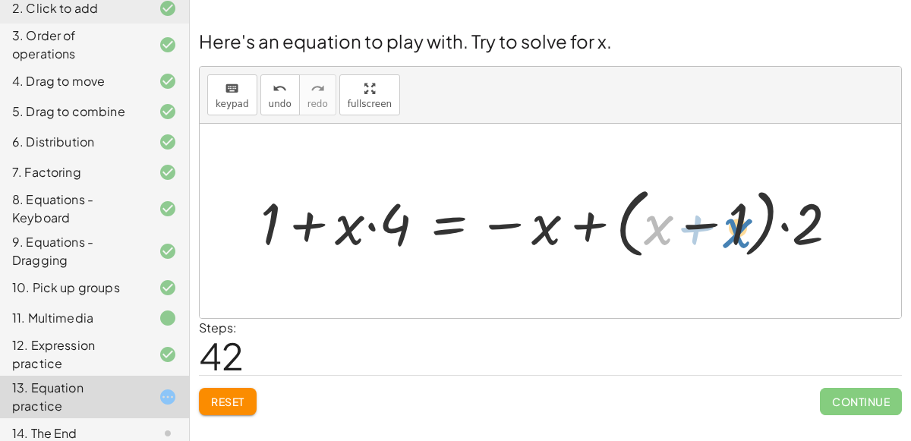
drag, startPoint x: 664, startPoint y: 227, endPoint x: 742, endPoint y: 229, distance: 78.3
click at [742, 229] on div at bounding box center [555, 221] width 605 height 84
drag, startPoint x: 738, startPoint y: 226, endPoint x: 649, endPoint y: 230, distance: 89.7
click at [649, 230] on div at bounding box center [555, 221] width 605 height 84
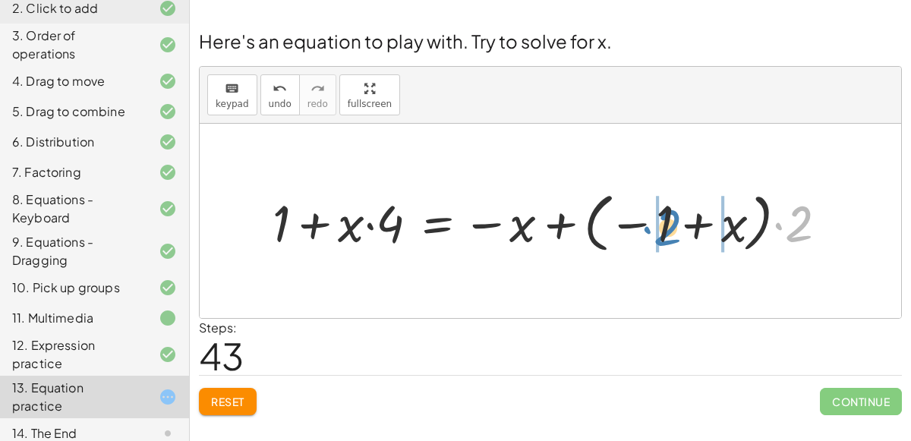
drag, startPoint x: 800, startPoint y: 232, endPoint x: 670, endPoint y: 235, distance: 130.7
click at [670, 235] on div at bounding box center [556, 221] width 582 height 72
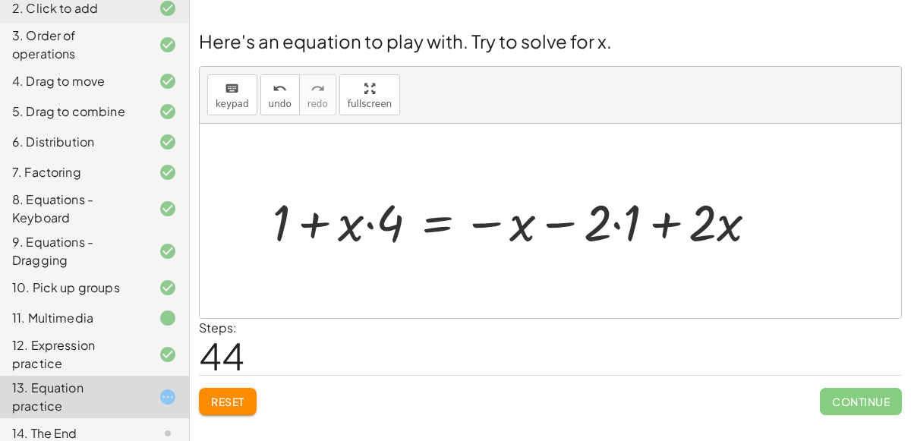
click at [617, 232] on div at bounding box center [521, 221] width 513 height 67
click at [634, 224] on div at bounding box center [506, 221] width 483 height 67
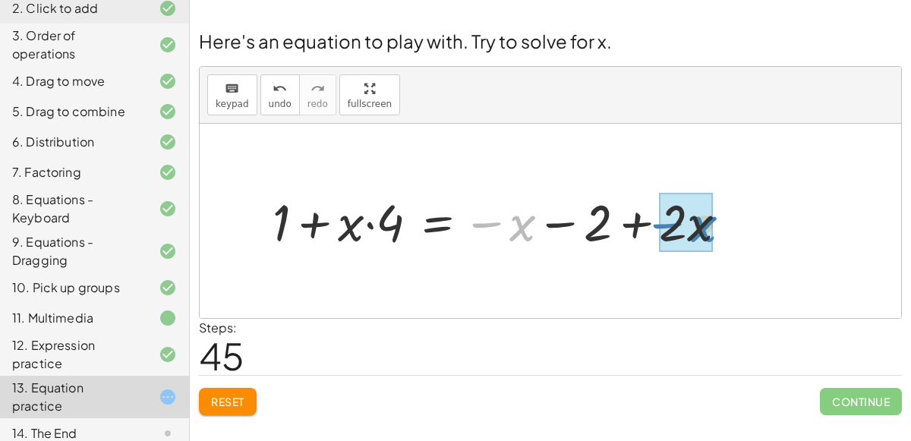
drag, startPoint x: 523, startPoint y: 229, endPoint x: 704, endPoint y: 231, distance: 180.7
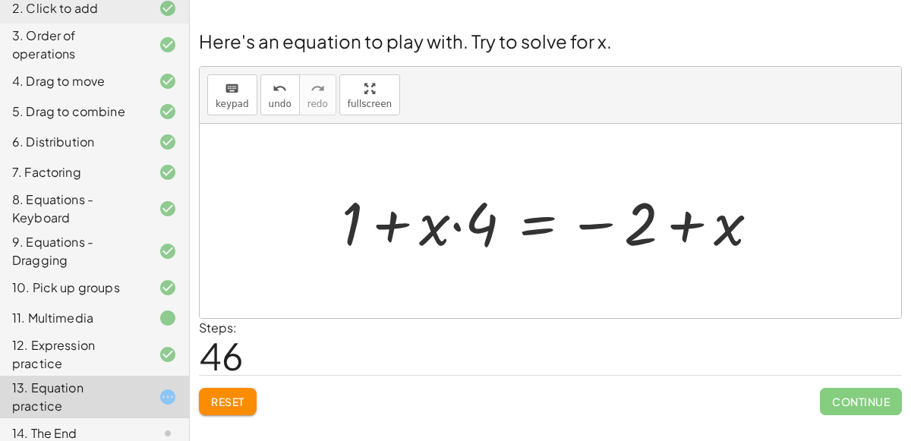
click at [226, 395] on span "Reset" at bounding box center [227, 402] width 33 height 14
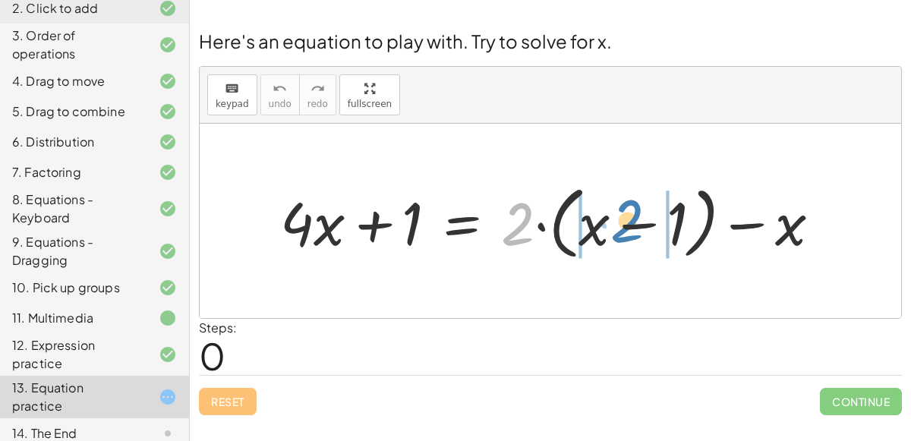
drag, startPoint x: 512, startPoint y: 234, endPoint x: 621, endPoint y: 230, distance: 109.4
click at [621, 230] on div at bounding box center [557, 221] width 568 height 87
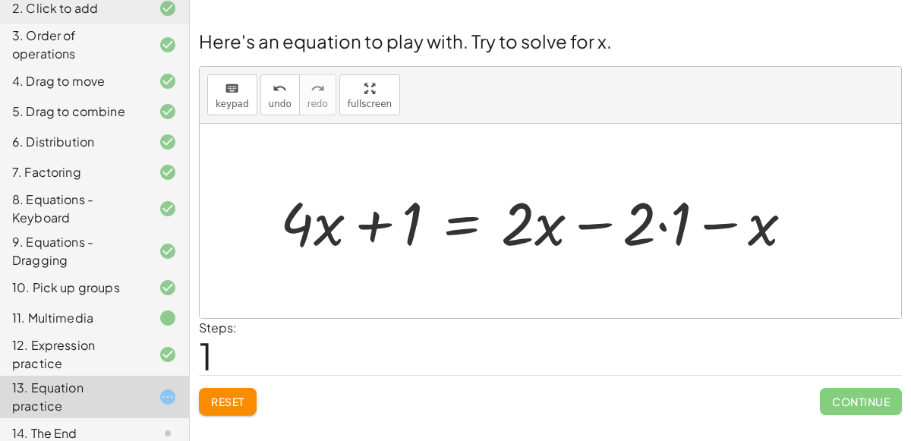
click at [659, 226] on div at bounding box center [543, 221] width 541 height 78
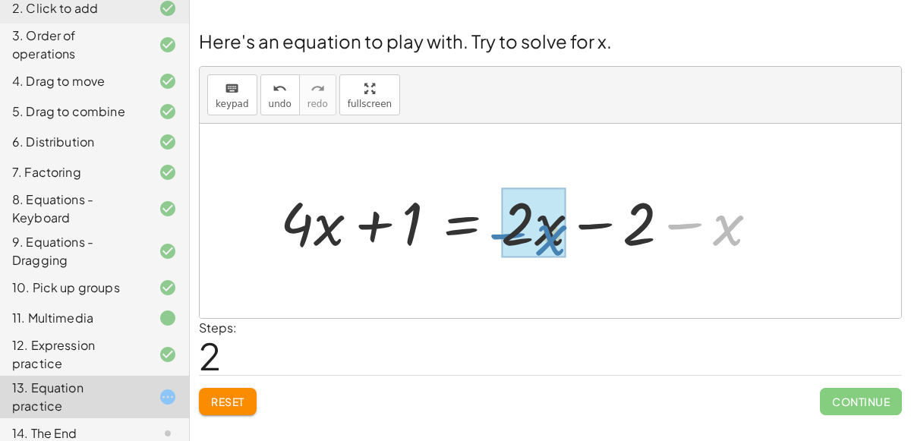
drag, startPoint x: 734, startPoint y: 223, endPoint x: 559, endPoint y: 235, distance: 175.1
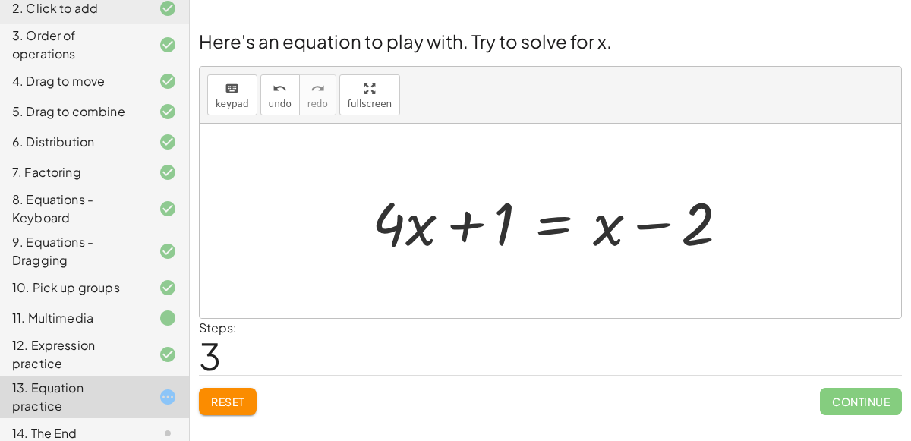
click at [559, 214] on div at bounding box center [557, 221] width 384 height 78
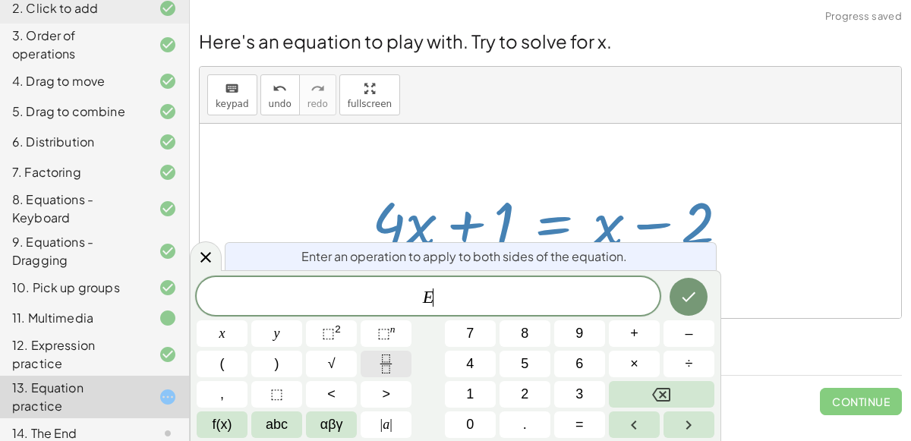
click at [390, 371] on icon "Fraction" at bounding box center [386, 369] width 8 height 8
click at [200, 262] on icon at bounding box center [205, 257] width 11 height 11
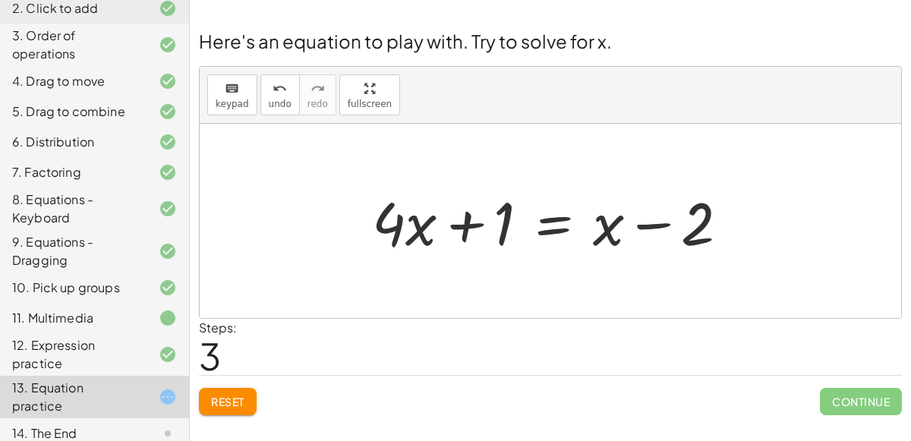
click at [556, 232] on div at bounding box center [557, 221] width 384 height 78
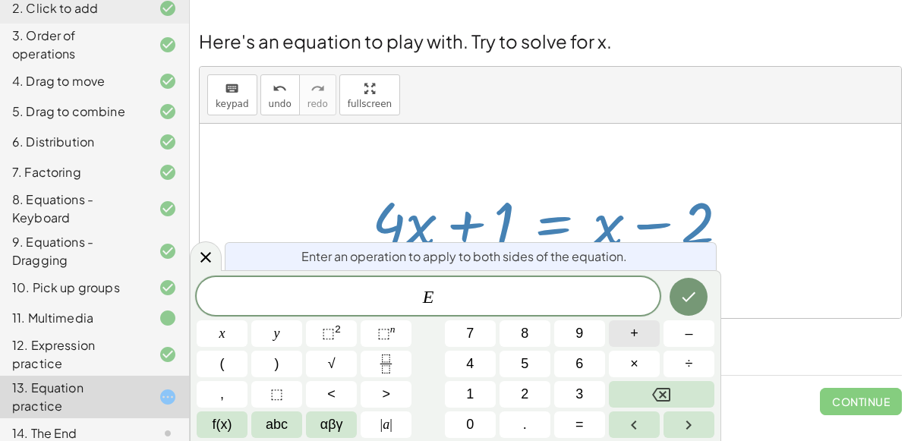
click at [659, 330] on button "+" at bounding box center [634, 333] width 51 height 27
click at [537, 387] on button "2" at bounding box center [525, 394] width 51 height 27
click at [685, 306] on button "Done" at bounding box center [689, 297] width 38 height 38
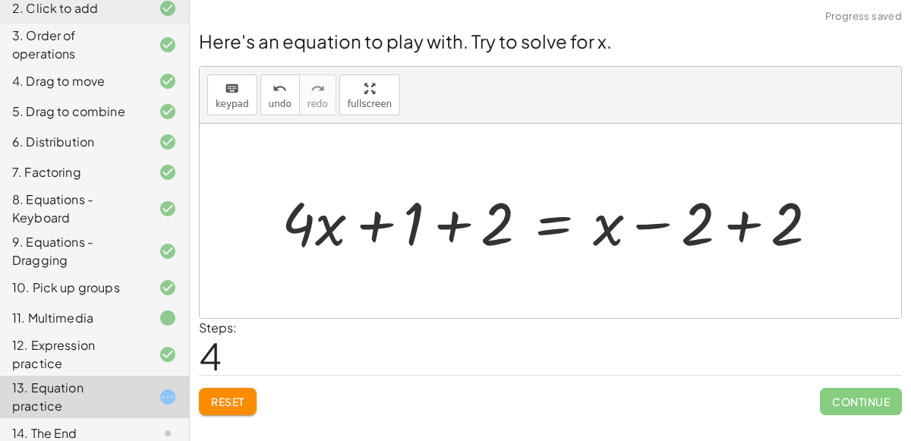
click at [742, 226] on div at bounding box center [556, 221] width 564 height 78
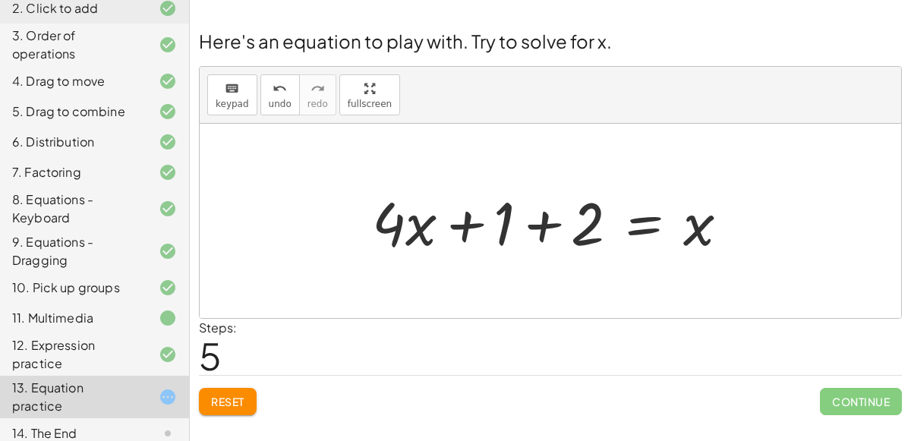
click at [542, 228] on div at bounding box center [557, 221] width 384 height 78
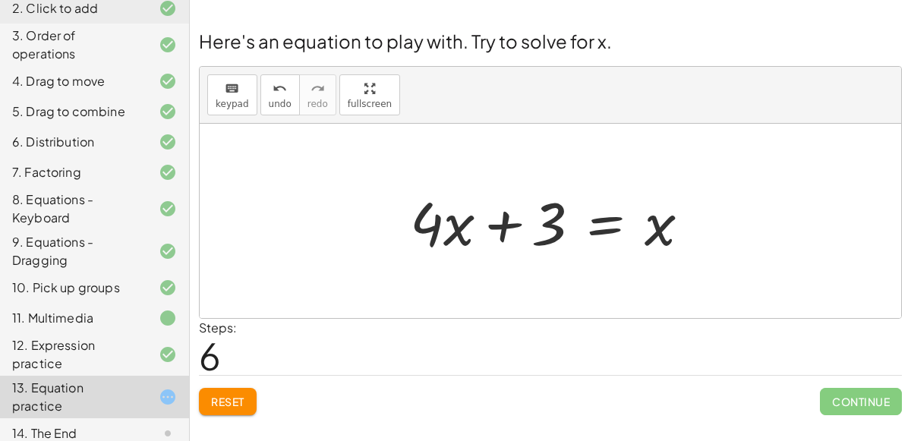
click at [500, 223] on div at bounding box center [556, 221] width 308 height 78
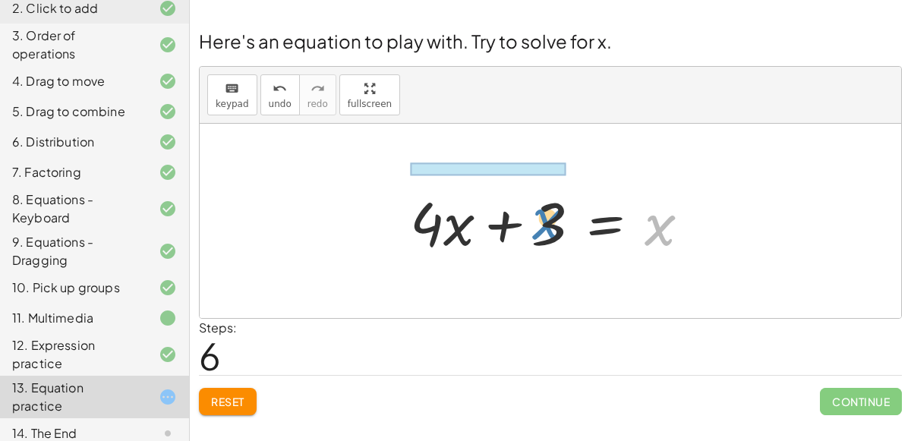
drag, startPoint x: 653, startPoint y: 224, endPoint x: 541, endPoint y: 218, distance: 112.6
click at [541, 218] on div at bounding box center [556, 221] width 308 height 78
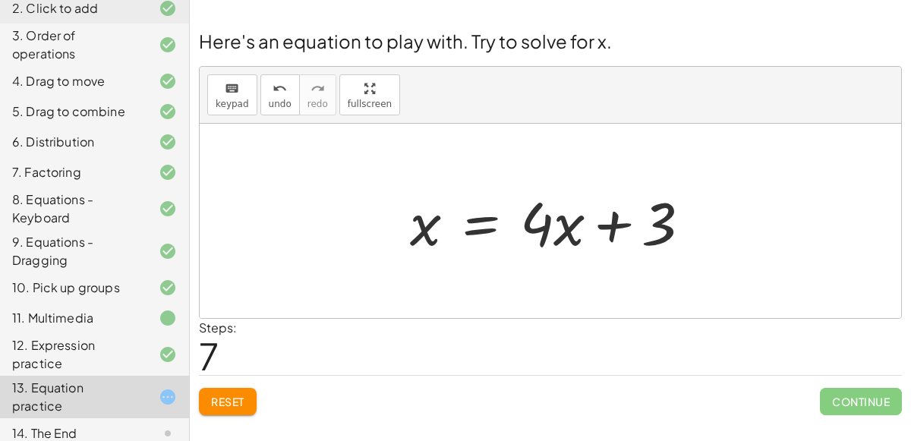
click at [490, 216] on div at bounding box center [556, 221] width 308 height 78
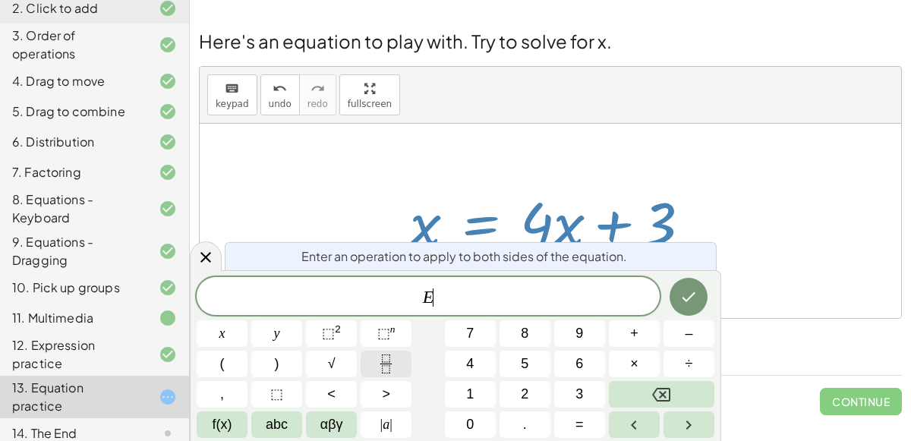
click at [388, 355] on icon "Fraction" at bounding box center [386, 364] width 19 height 19
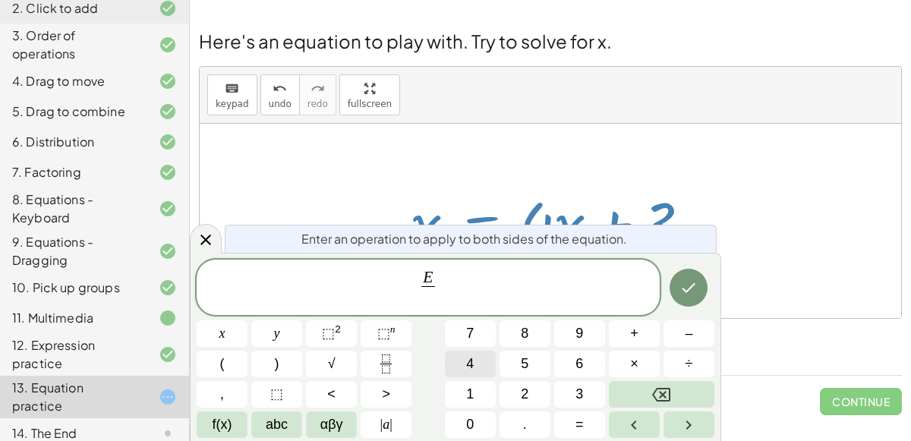
click at [462, 360] on button "4" at bounding box center [470, 364] width 51 height 27
click at [693, 284] on icon "Done" at bounding box center [689, 288] width 18 height 18
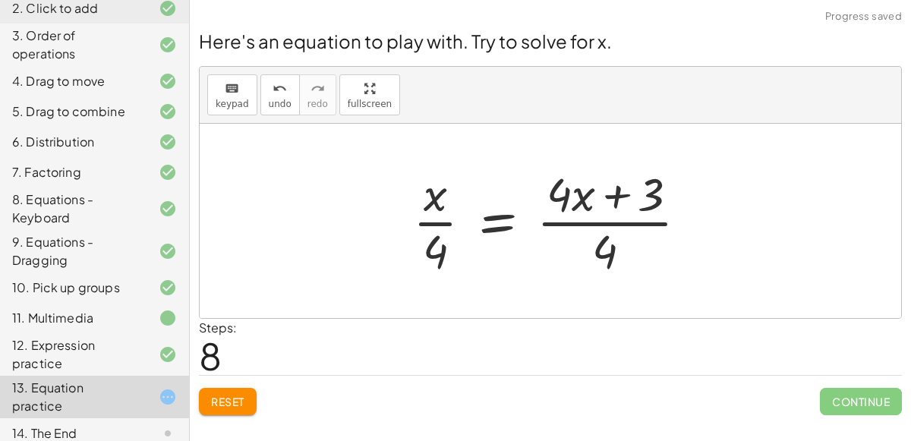
click at [610, 251] on div at bounding box center [557, 221] width 302 height 117
click at [279, 103] on span "undo" at bounding box center [280, 104] width 23 height 11
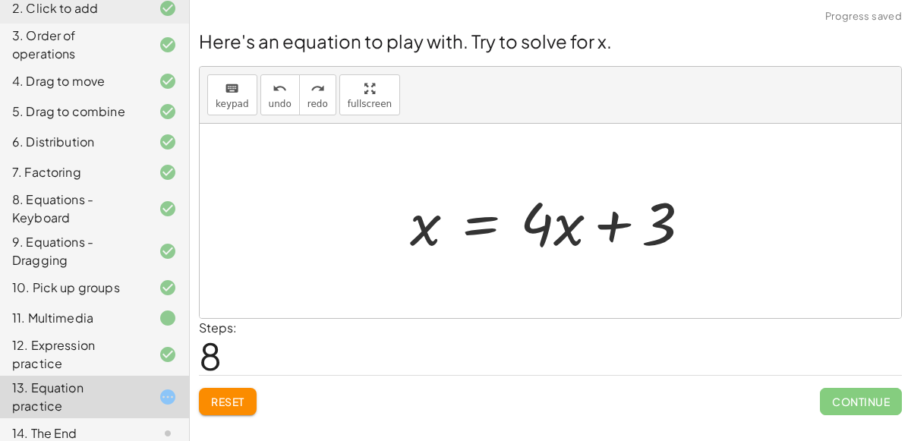
click at [491, 223] on div at bounding box center [556, 221] width 308 height 78
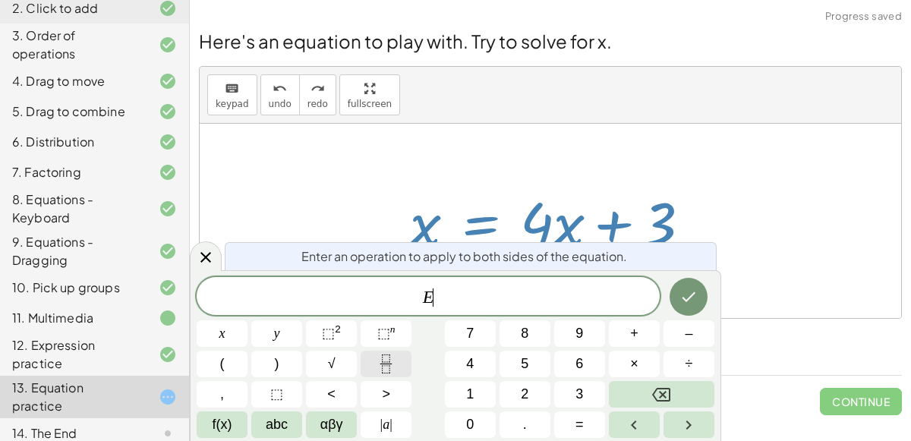
click at [402, 367] on button "Fraction" at bounding box center [386, 364] width 51 height 27
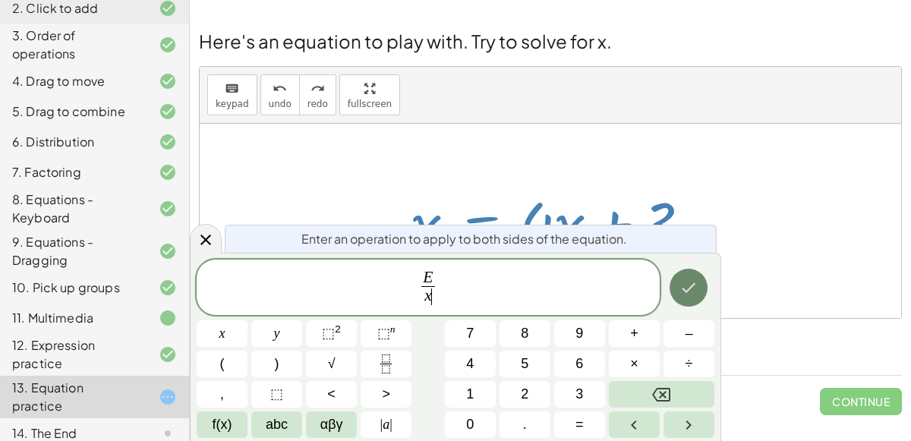
click at [677, 278] on button "Done" at bounding box center [689, 288] width 38 height 38
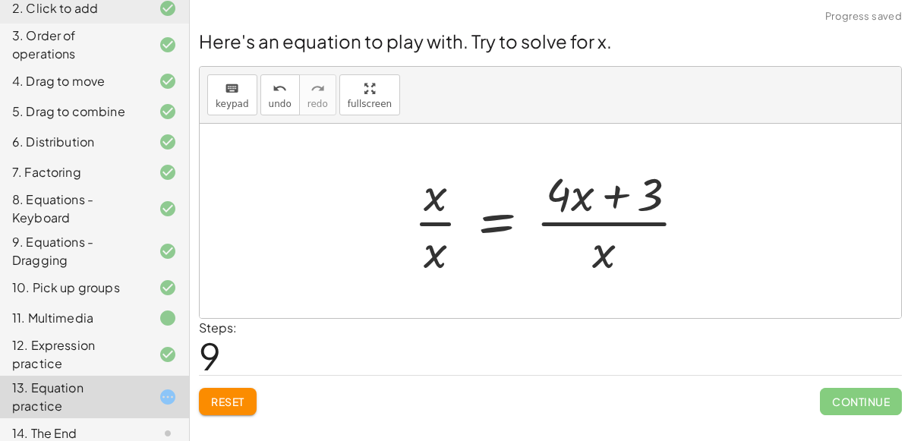
click at [600, 257] on div at bounding box center [556, 221] width 301 height 117
click at [265, 96] on button "undo undo" at bounding box center [279, 94] width 39 height 41
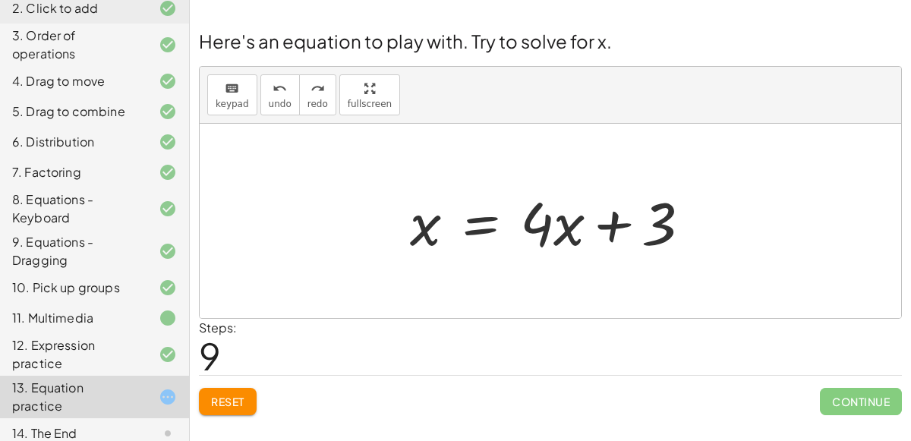
click at [472, 209] on div at bounding box center [556, 221] width 308 height 78
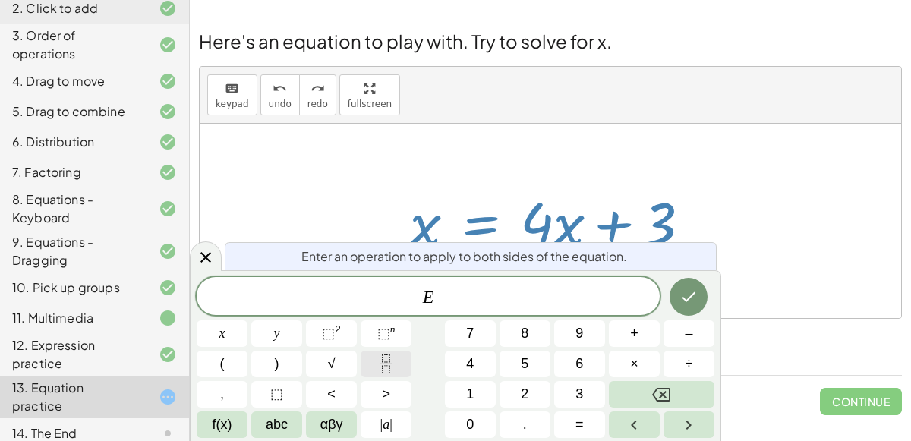
click at [386, 362] on icon "Fraction" at bounding box center [386, 364] width 19 height 19
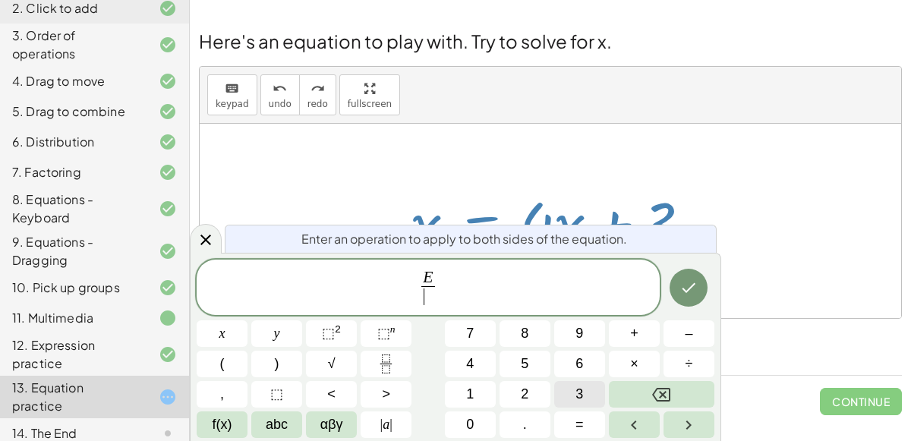
click at [568, 394] on button "3" at bounding box center [579, 394] width 51 height 27
click at [689, 282] on icon "Done" at bounding box center [689, 288] width 18 height 18
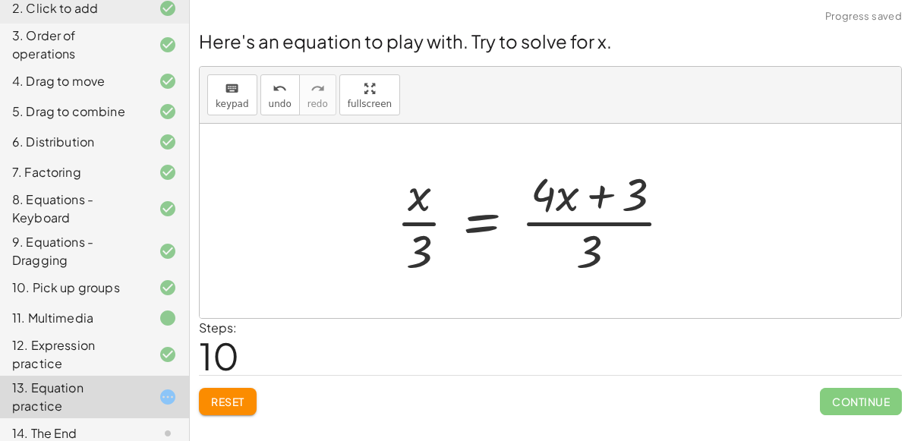
click at [588, 251] on div at bounding box center [540, 221] width 303 height 117
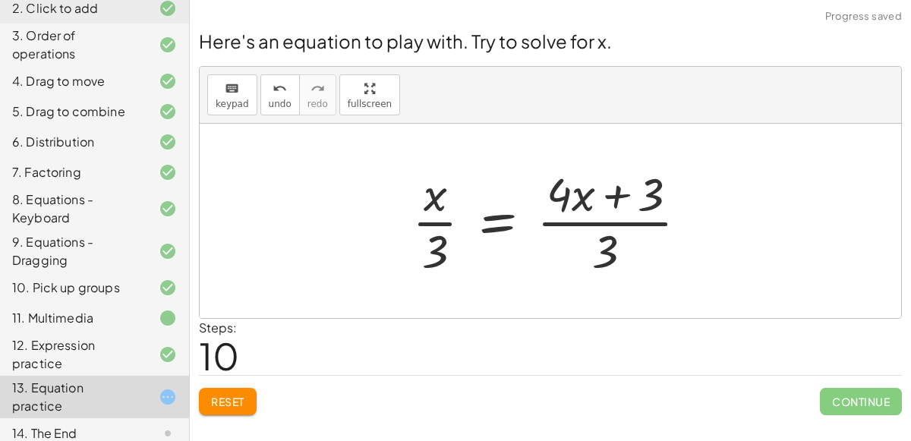
click at [605, 247] on div at bounding box center [556, 221] width 303 height 117
click at [600, 222] on div at bounding box center [556, 221] width 303 height 117
click at [273, 91] on icon "undo" at bounding box center [280, 89] width 14 height 18
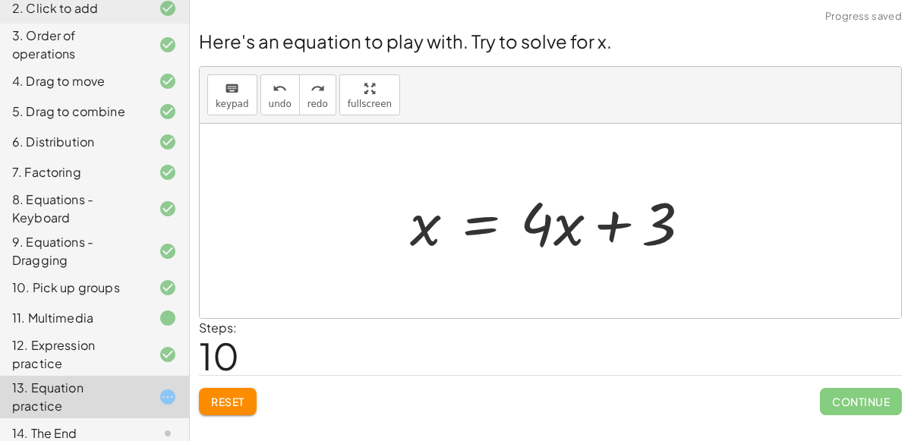
click at [466, 229] on div at bounding box center [556, 221] width 308 height 78
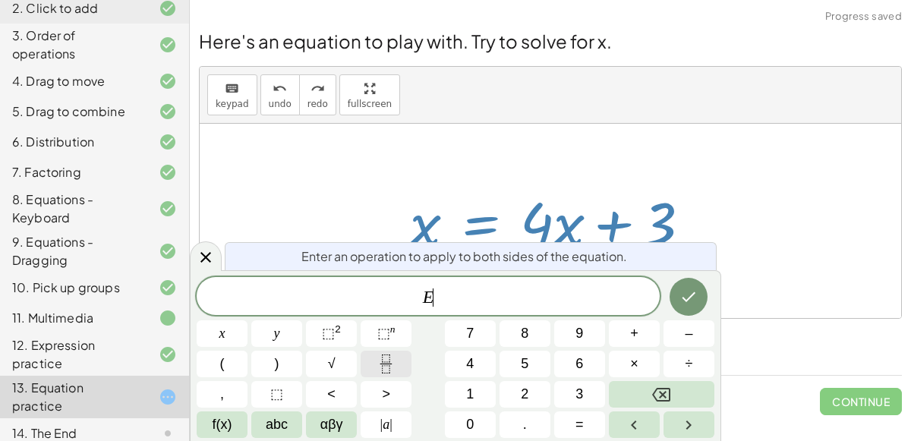
click at [403, 360] on button "Fraction" at bounding box center [386, 364] width 51 height 27
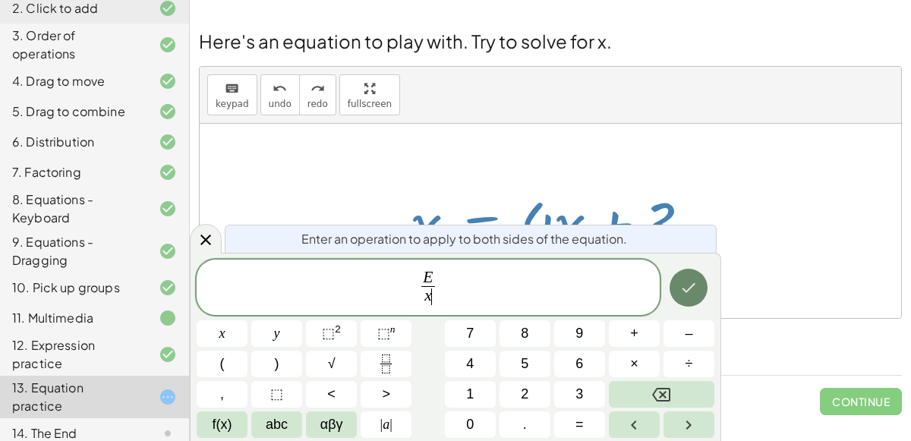
click at [688, 286] on icon "Done" at bounding box center [689, 288] width 18 height 18
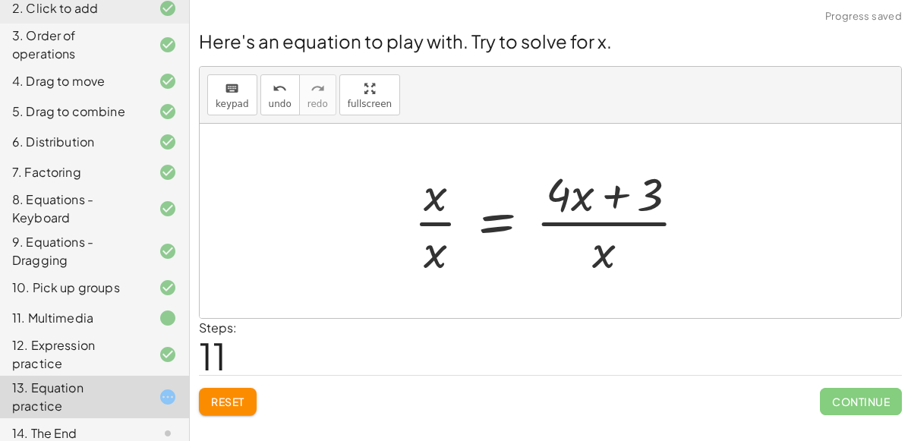
click at [597, 222] on div at bounding box center [556, 221] width 301 height 117
click at [428, 222] on div at bounding box center [556, 221] width 301 height 117
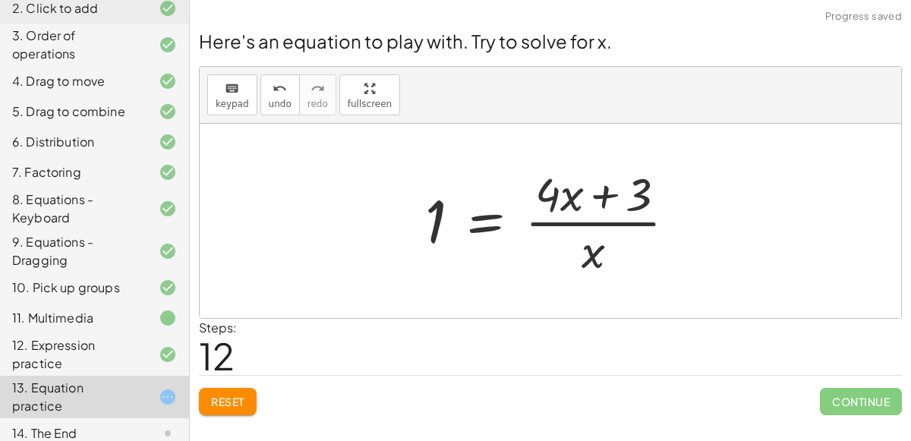
click at [589, 217] on div at bounding box center [557, 221] width 279 height 117
click at [277, 103] on span "undo" at bounding box center [280, 104] width 23 height 11
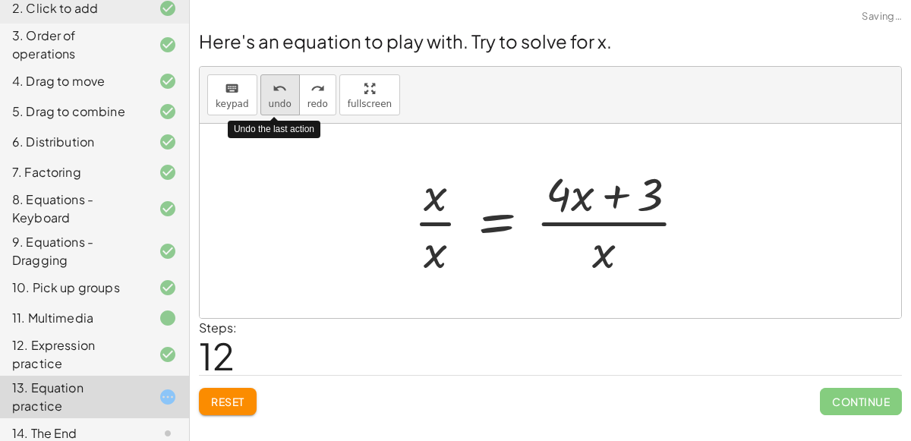
click at [277, 103] on span "undo" at bounding box center [280, 104] width 23 height 11
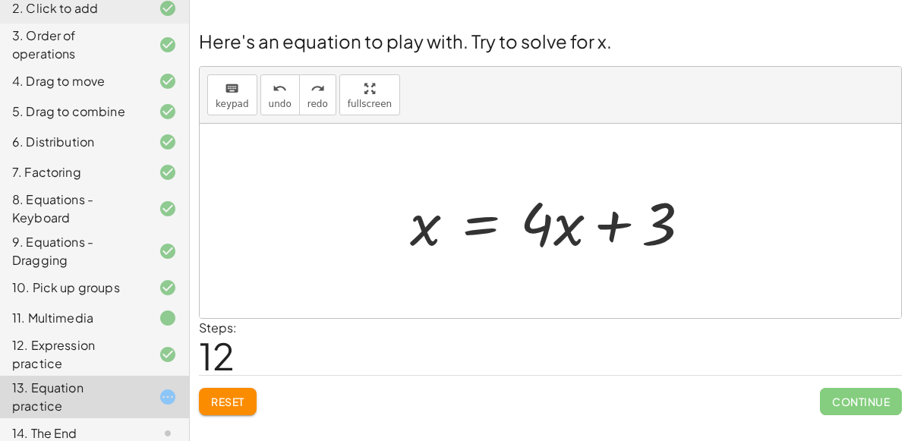
click at [495, 221] on div at bounding box center [556, 221] width 308 height 78
click at [746, 227] on div at bounding box center [556, 221] width 484 height 78
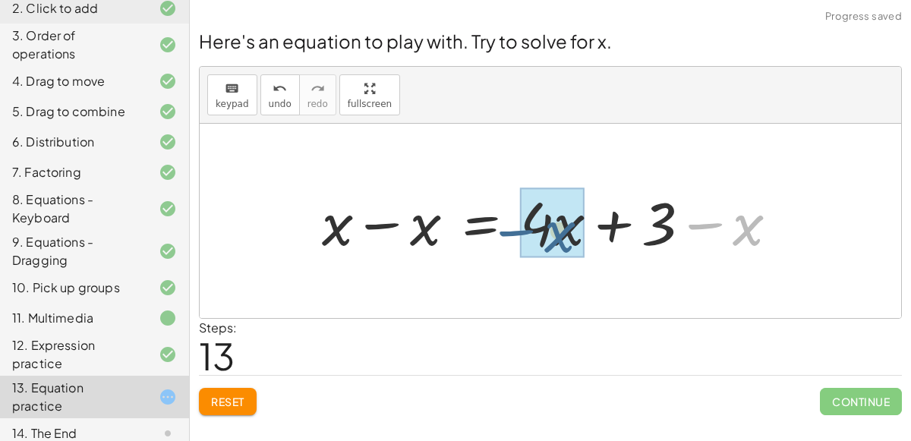
drag, startPoint x: 746, startPoint y: 227, endPoint x: 560, endPoint y: 235, distance: 186.2
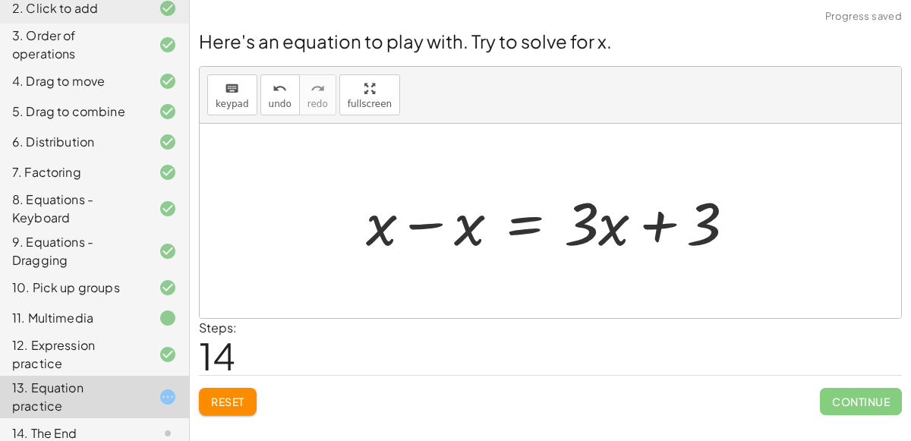
click at [425, 220] on div at bounding box center [556, 221] width 397 height 78
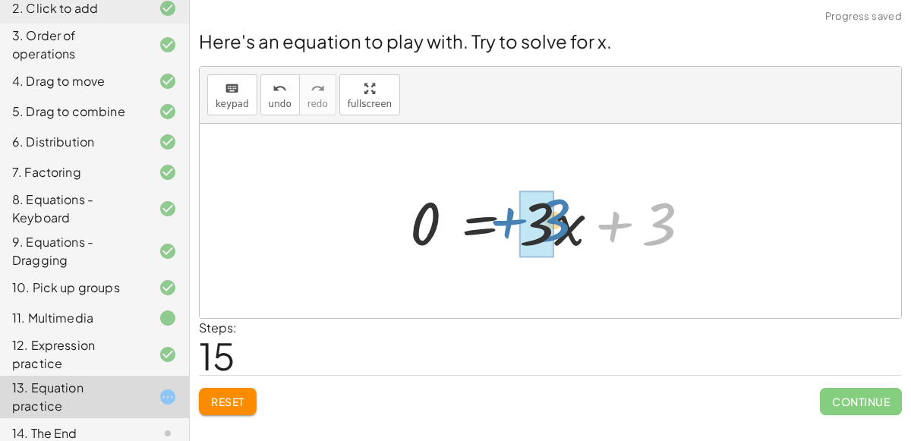
drag, startPoint x: 657, startPoint y: 220, endPoint x: 554, endPoint y: 216, distance: 103.3
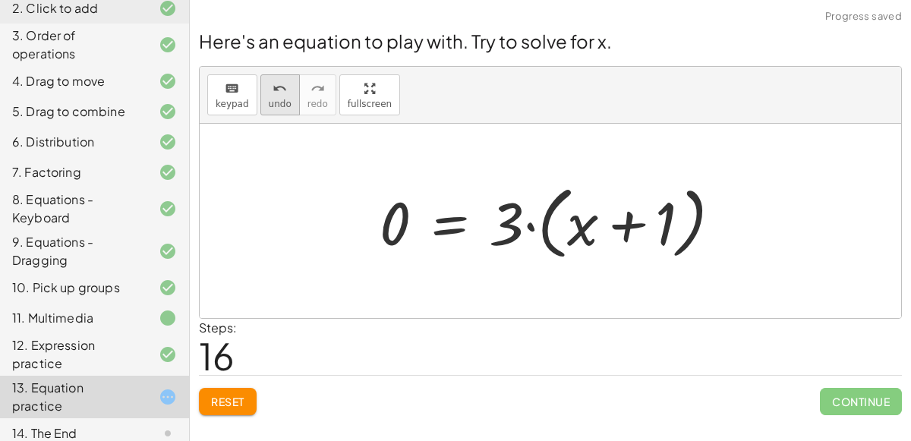
click at [273, 101] on span "undo" at bounding box center [280, 104] width 23 height 11
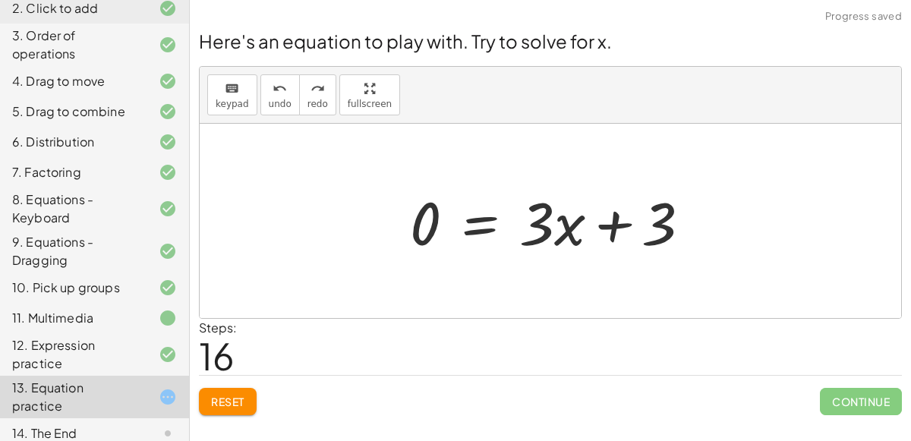
click at [478, 229] on div at bounding box center [556, 221] width 308 height 78
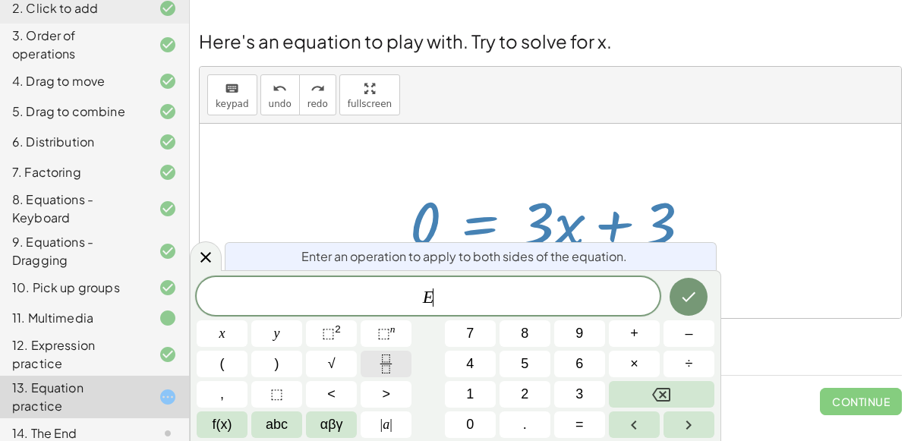
click at [402, 361] on button "Fraction" at bounding box center [386, 364] width 51 height 27
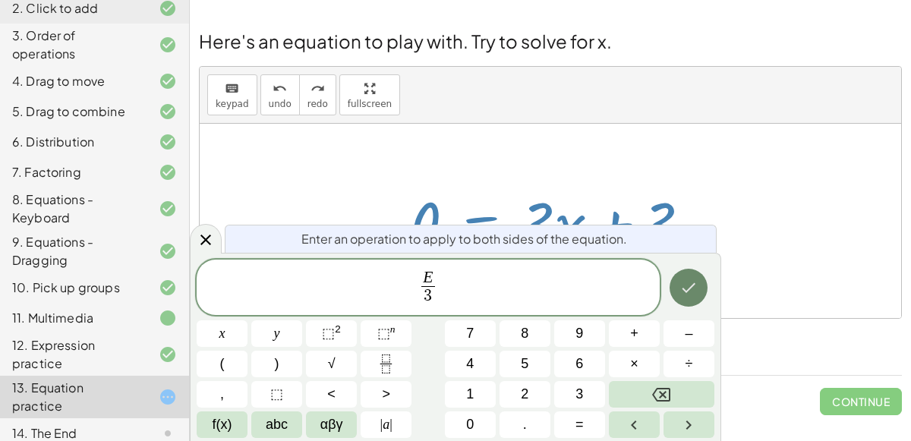
click at [690, 279] on icon "Done" at bounding box center [689, 288] width 18 height 18
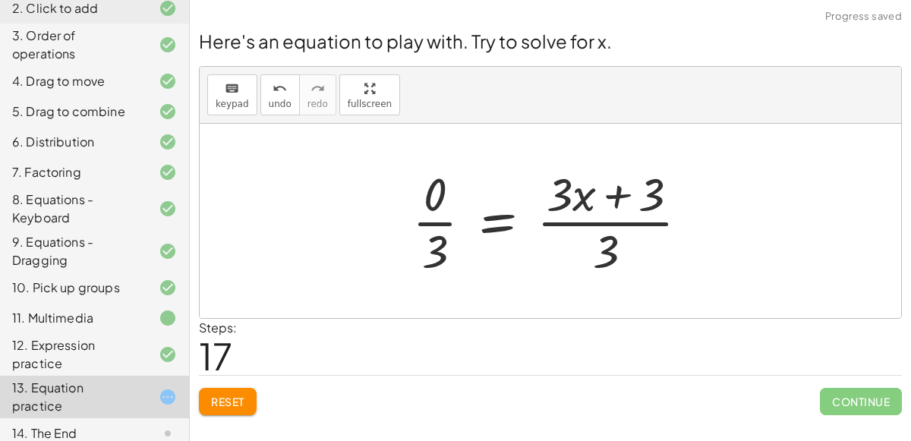
click at [595, 225] on div at bounding box center [557, 221] width 304 height 117
click at [445, 223] on div at bounding box center [557, 221] width 304 height 117
